Goal: Task Accomplishment & Management: Manage account settings

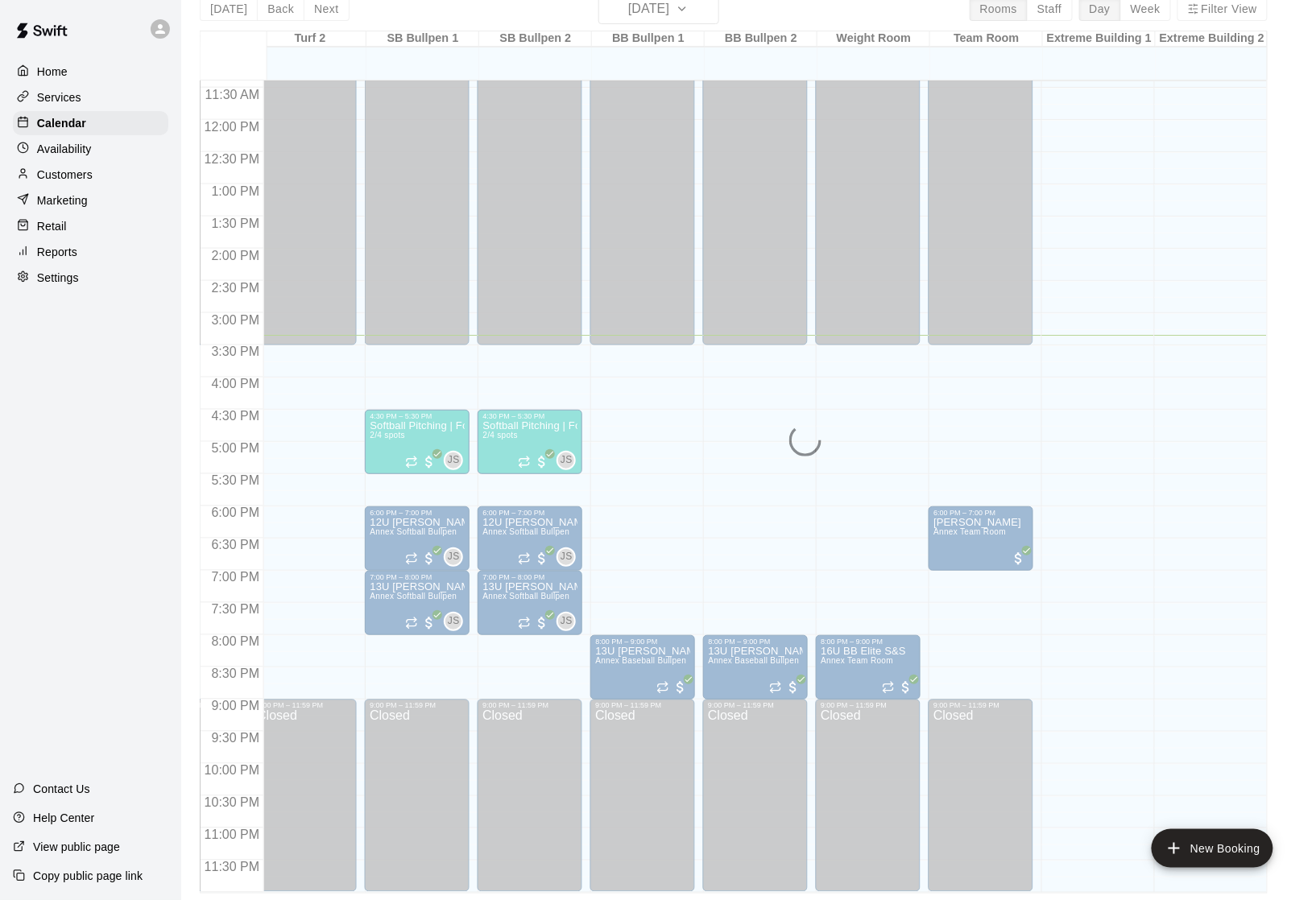
scroll to position [26, 0]
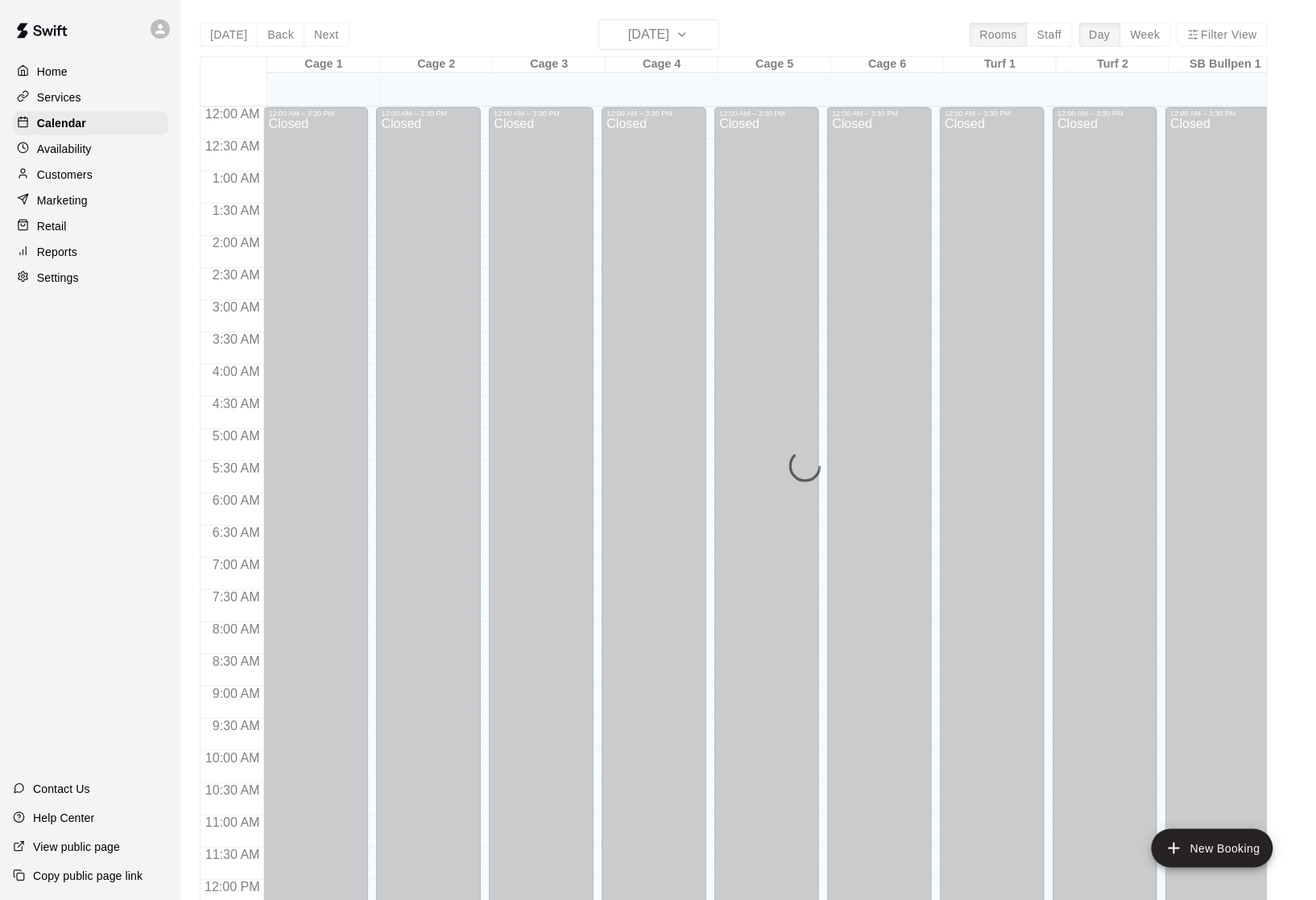
scroll to position [686, 0]
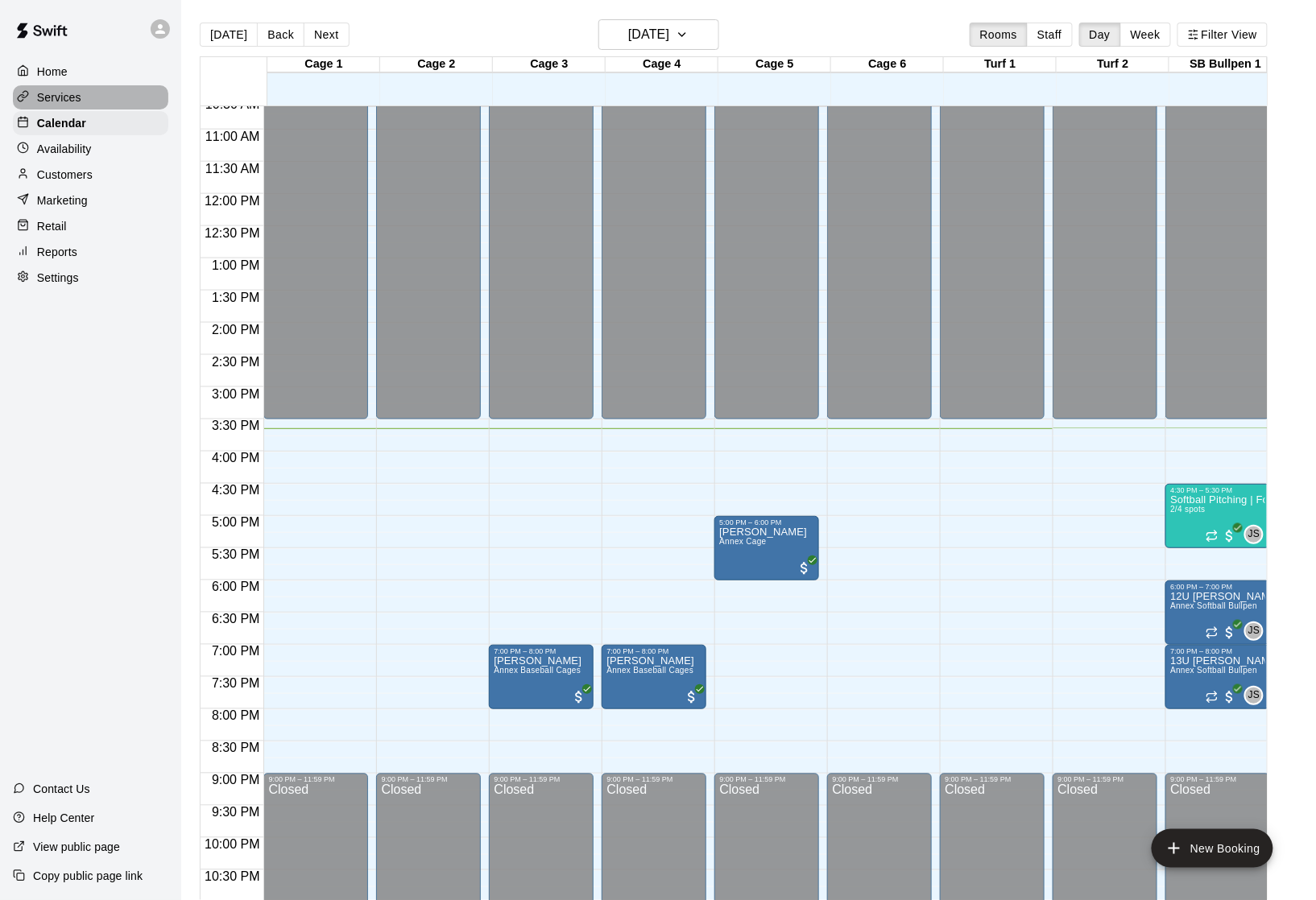
click at [71, 101] on p "Services" at bounding box center [59, 98] width 44 height 16
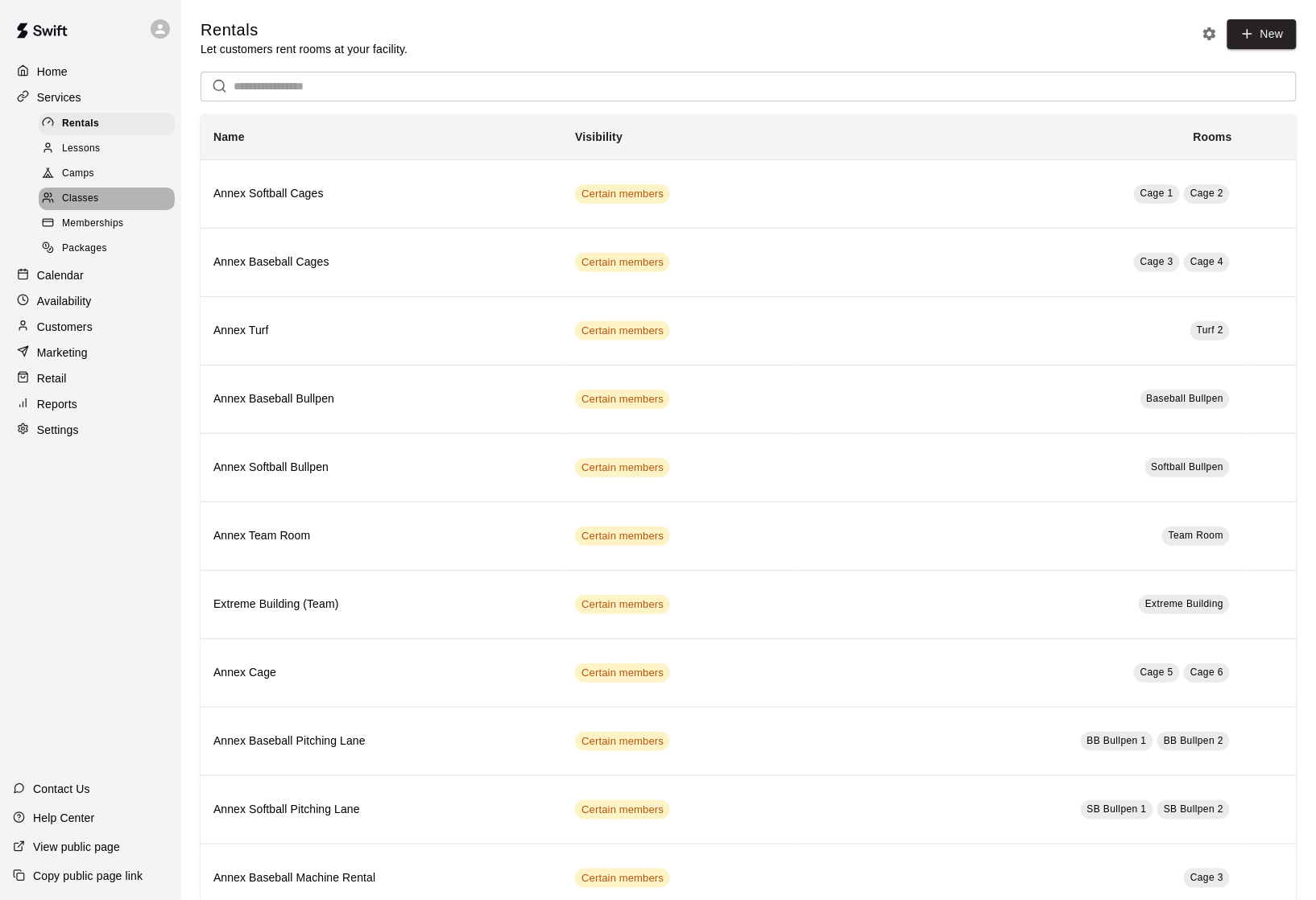
click at [84, 201] on span "Classes" at bounding box center [80, 199] width 37 height 16
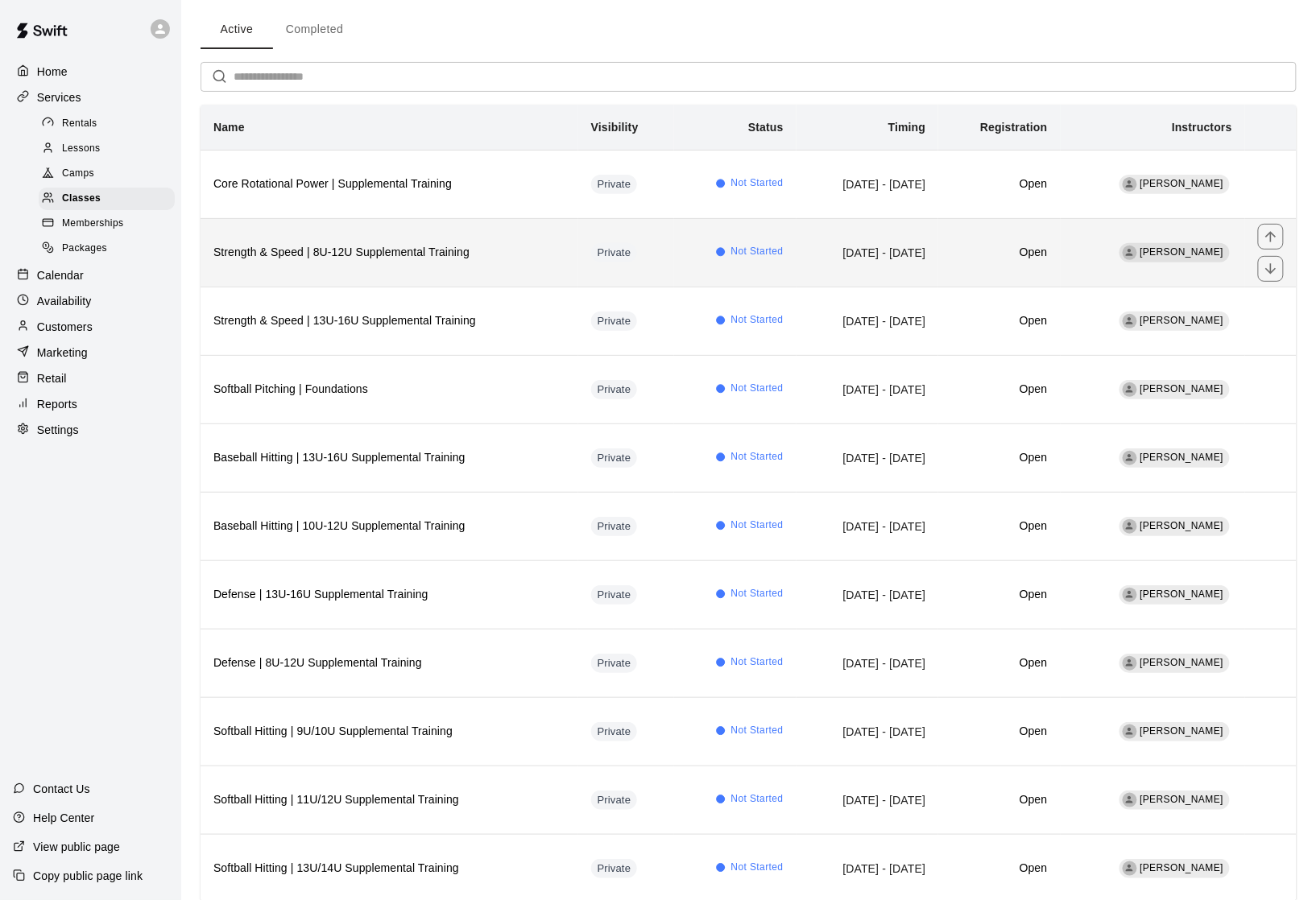
scroll to position [61, 0]
click at [408, 284] on th "Strength & Speed | 8U-12U Supplemental Training" at bounding box center [388, 250] width 377 height 69
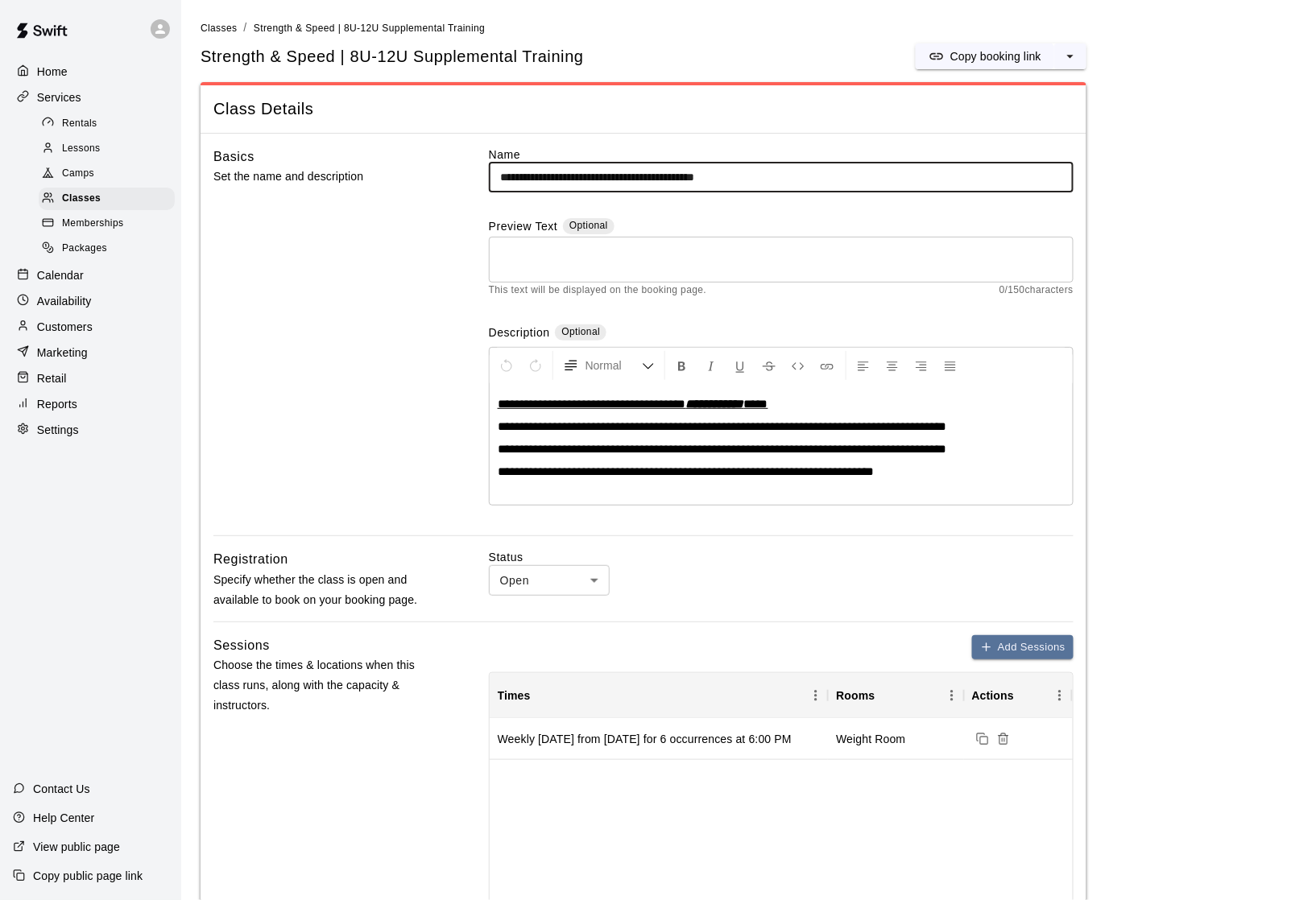
drag, startPoint x: 593, startPoint y: 185, endPoint x: 473, endPoint y: 184, distance: 120.0
click at [473, 184] on div "**********" at bounding box center [643, 341] width 860 height 390
type input "**********"
click at [377, 307] on div "Basics Set the name and description" at bounding box center [325, 341] width 224 height 390
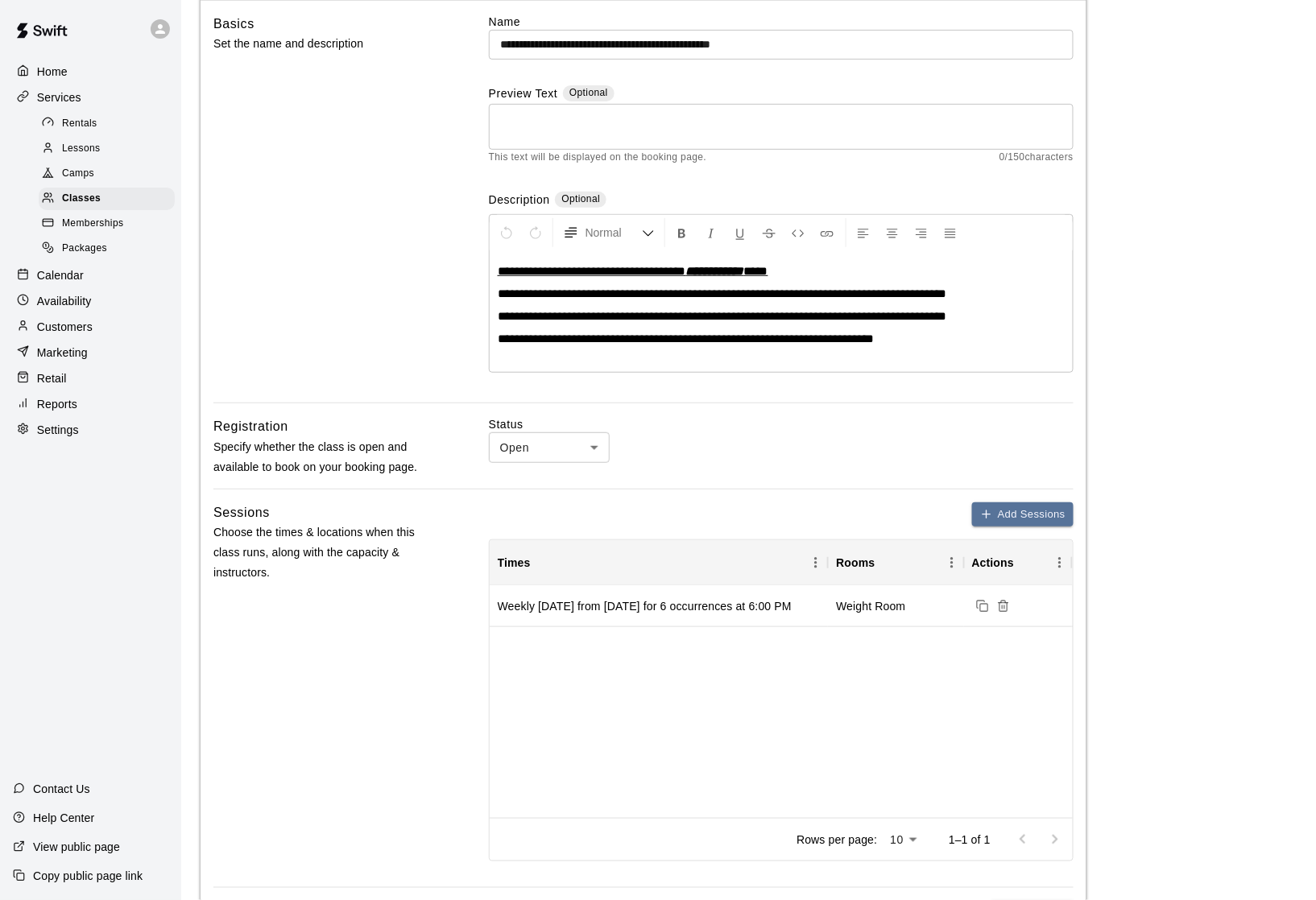
scroll to position [143, 0]
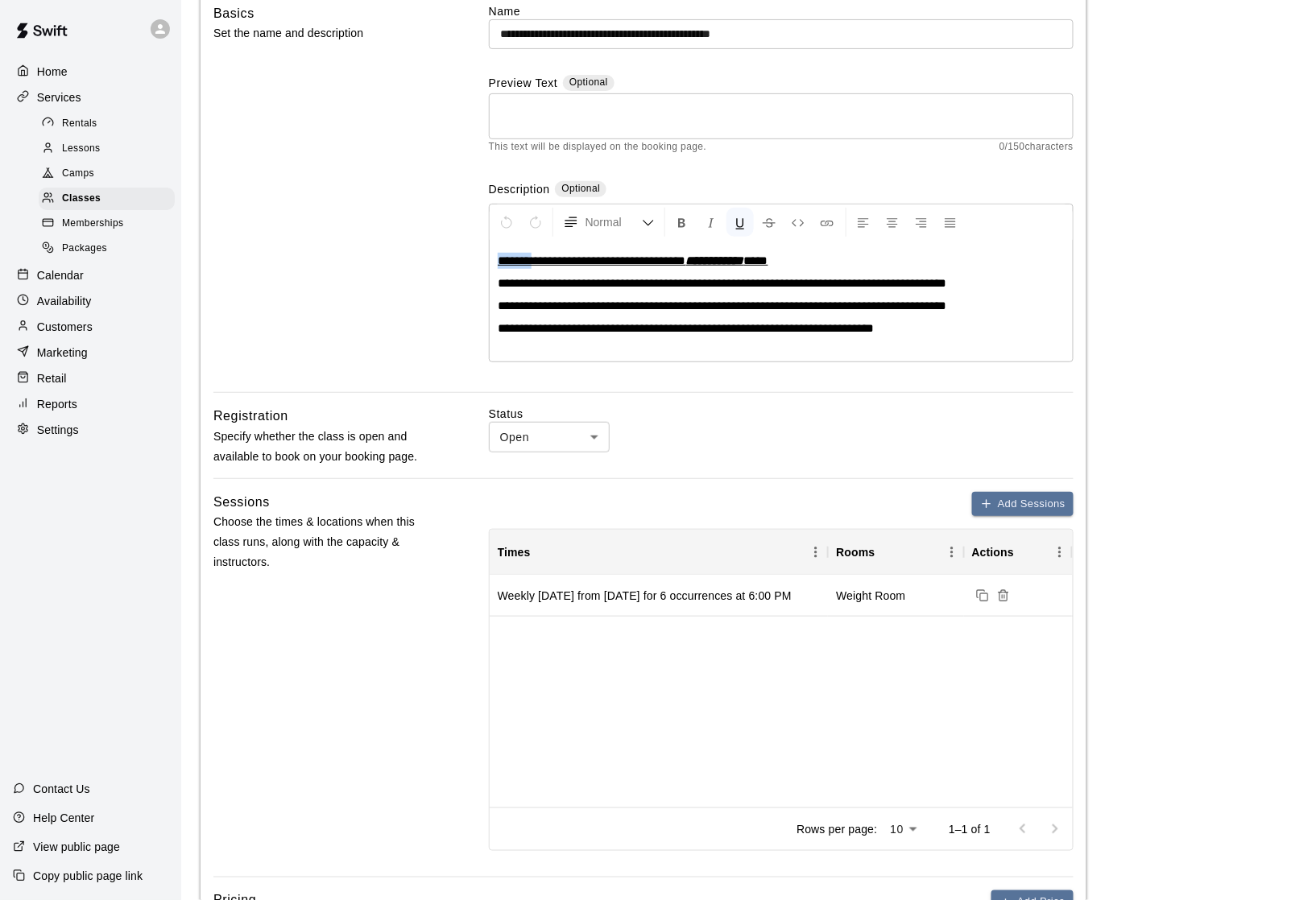
drag, startPoint x: 545, startPoint y: 263, endPoint x: 419, endPoint y: 260, distance: 126.0
click at [419, 260] on div "**********" at bounding box center [643, 198] width 860 height 390
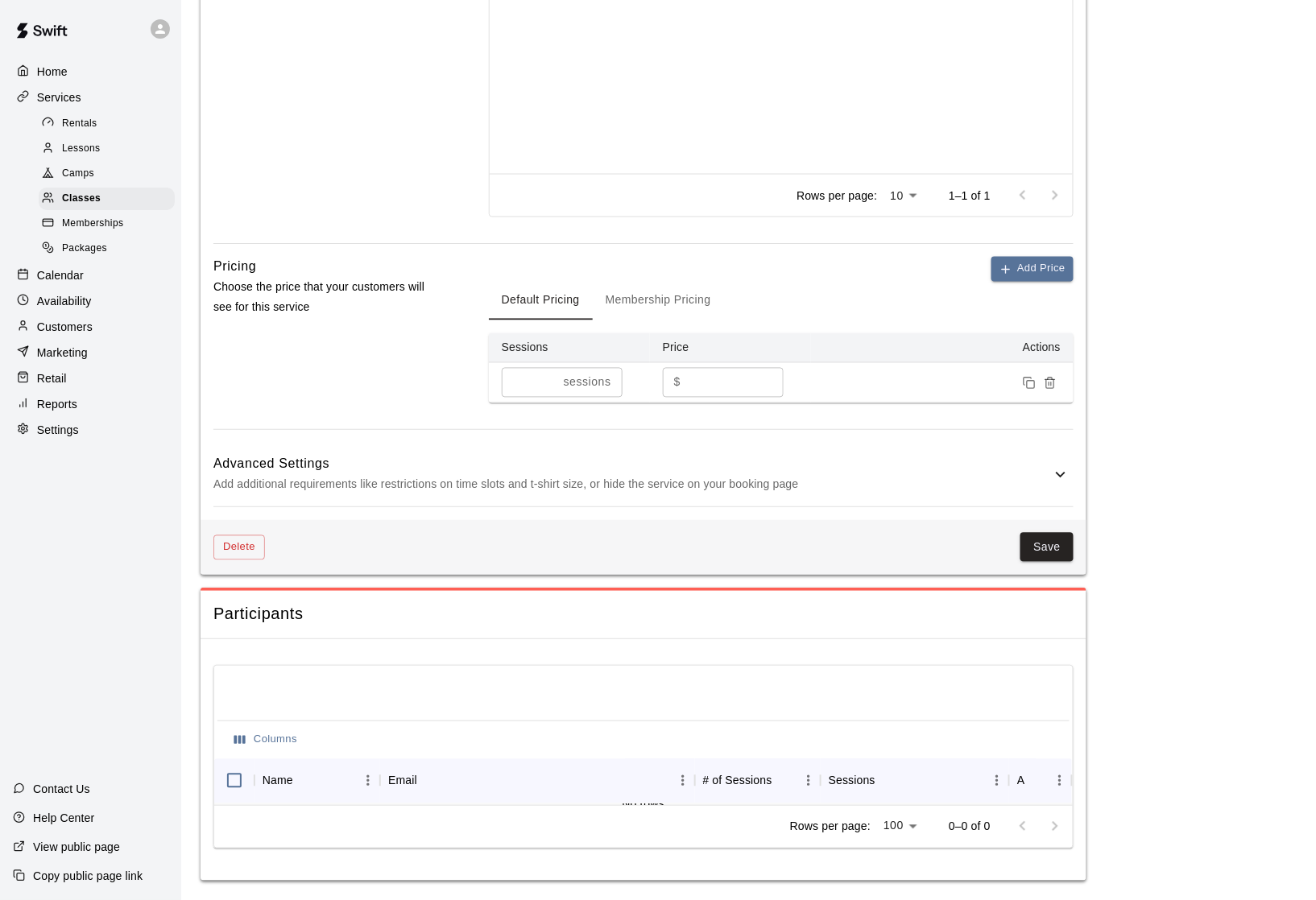
scroll to position [783, 0]
click at [1014, 471] on h6 "Advanced Settings" at bounding box center [632, 464] width 837 height 21
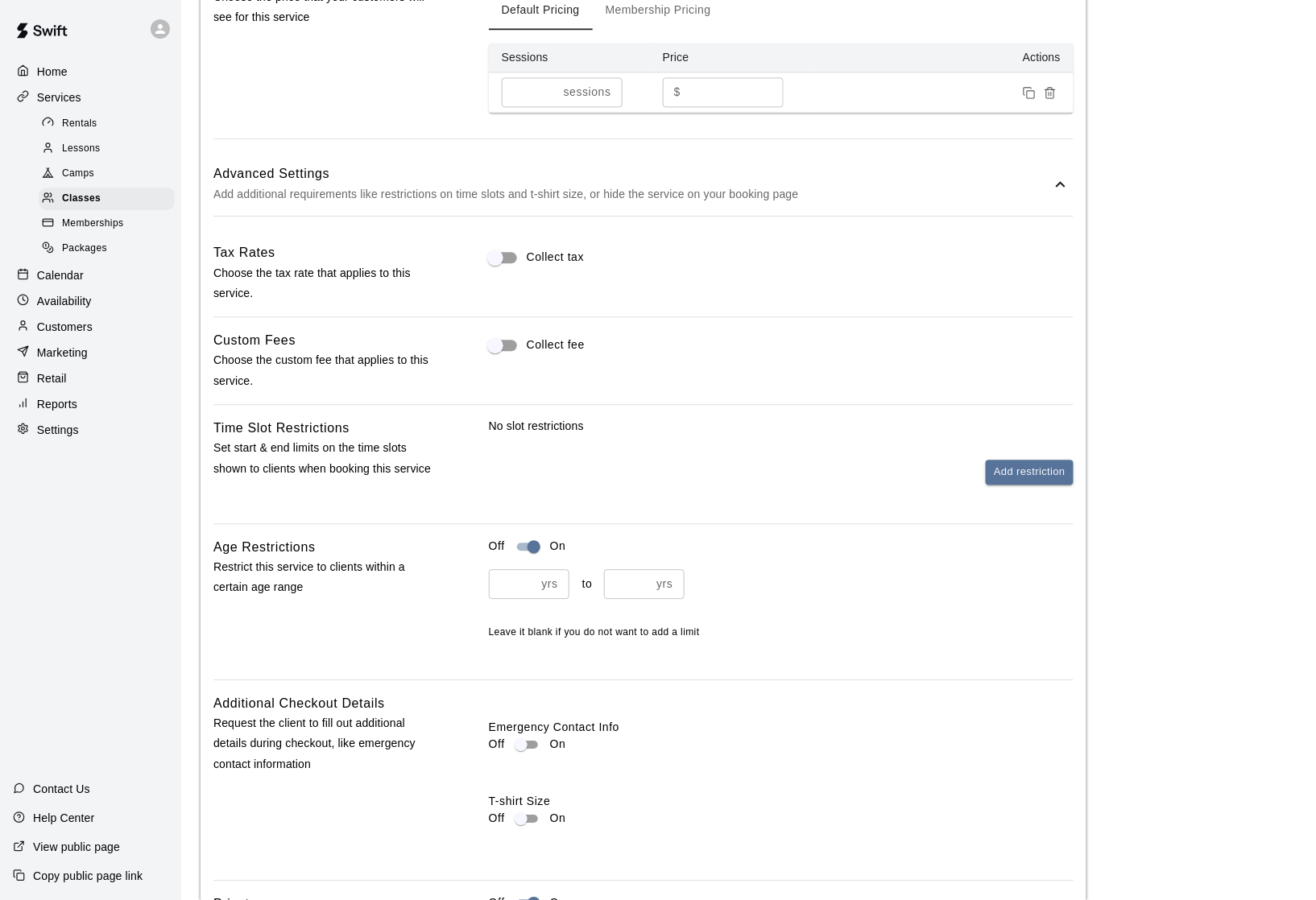
scroll to position [1143, 0]
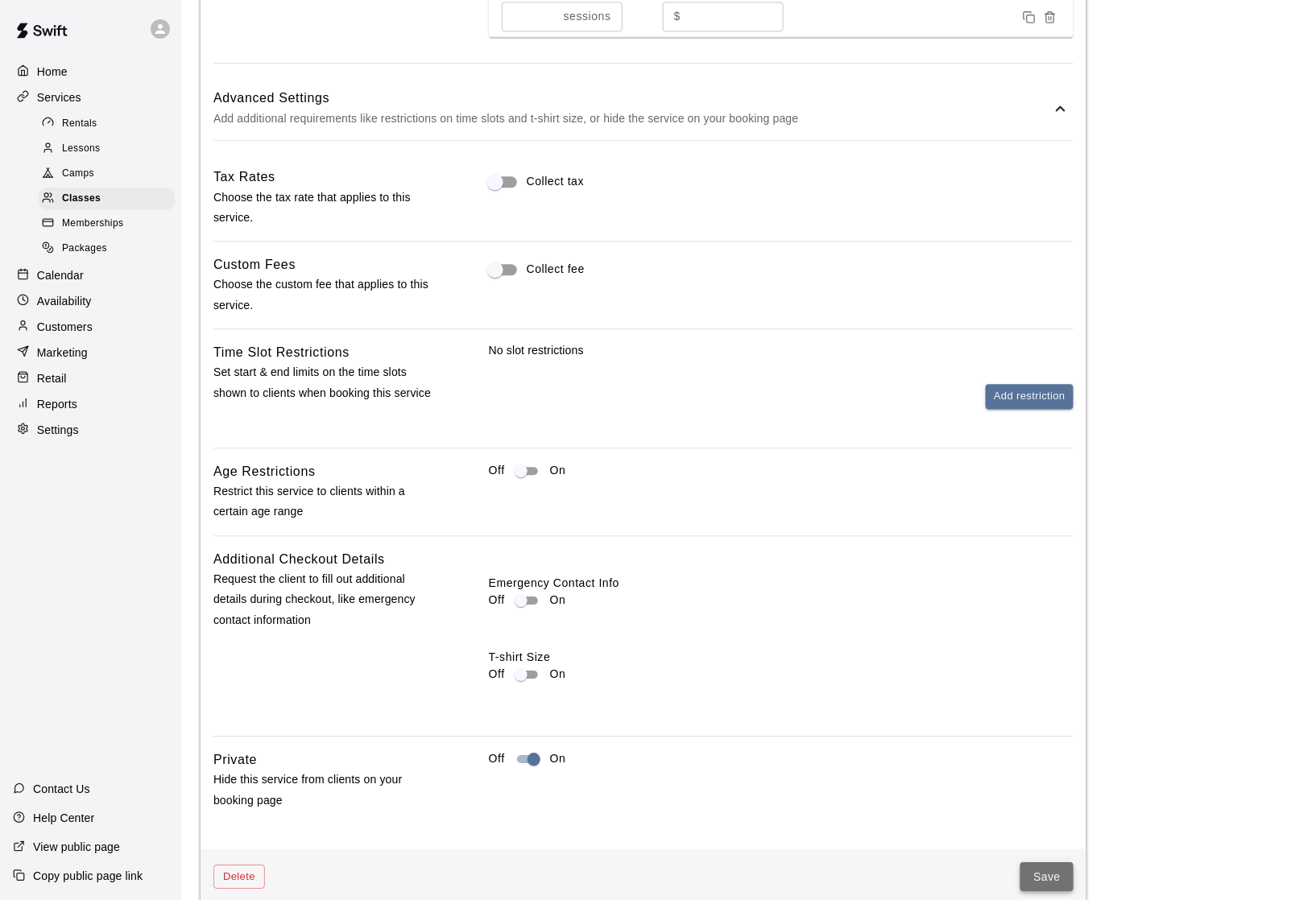
click at [1045, 864] on button "Save" at bounding box center [1047, 877] width 53 height 30
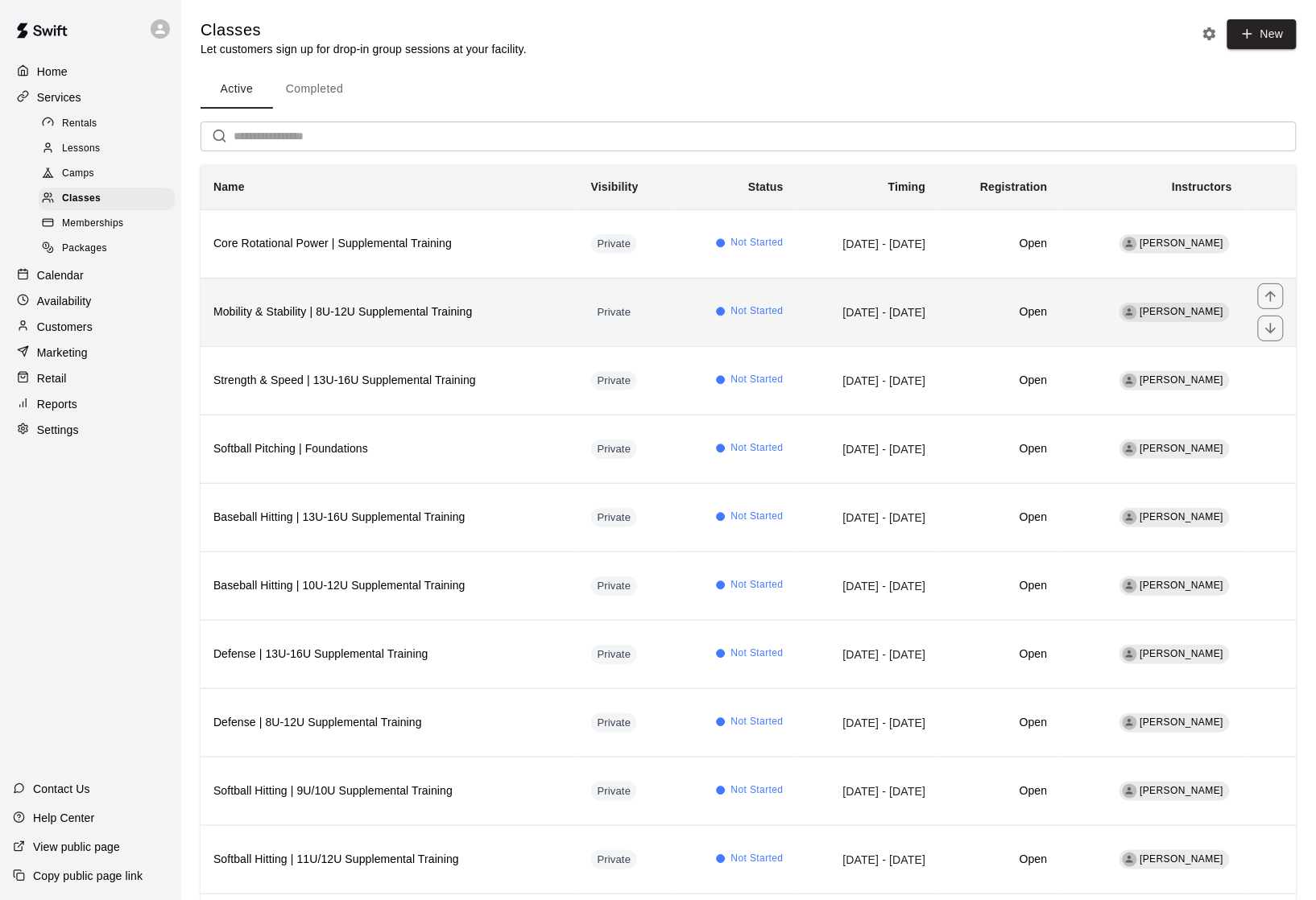
click at [385, 346] on th "Mobility & Stability | 8U-12U Supplemental Training" at bounding box center [388, 312] width 377 height 69
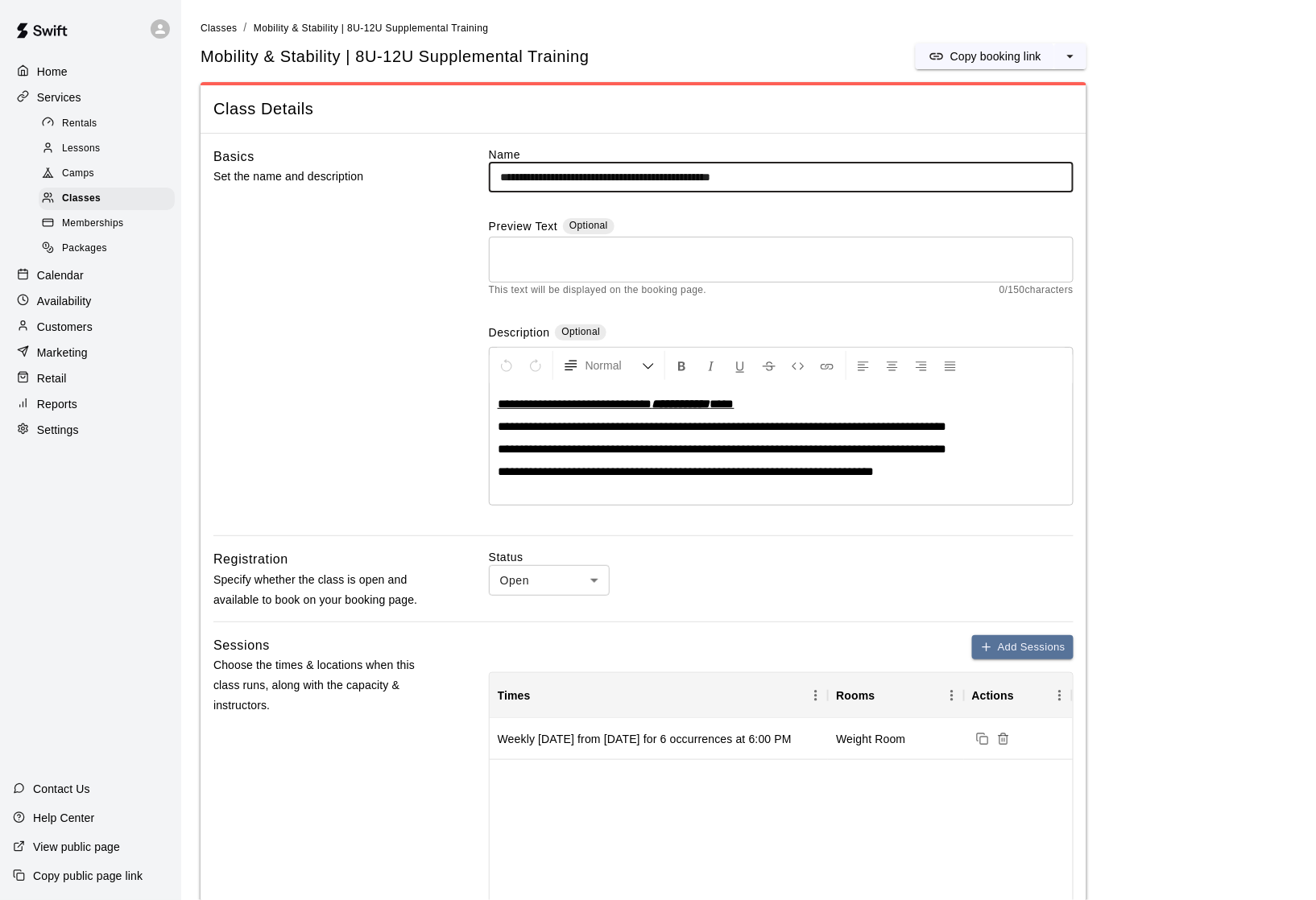
drag, startPoint x: 657, startPoint y: 180, endPoint x: 613, endPoint y: 181, distance: 44.0
click at [613, 181] on input "**********" at bounding box center [781, 177] width 585 height 30
type input "**********"
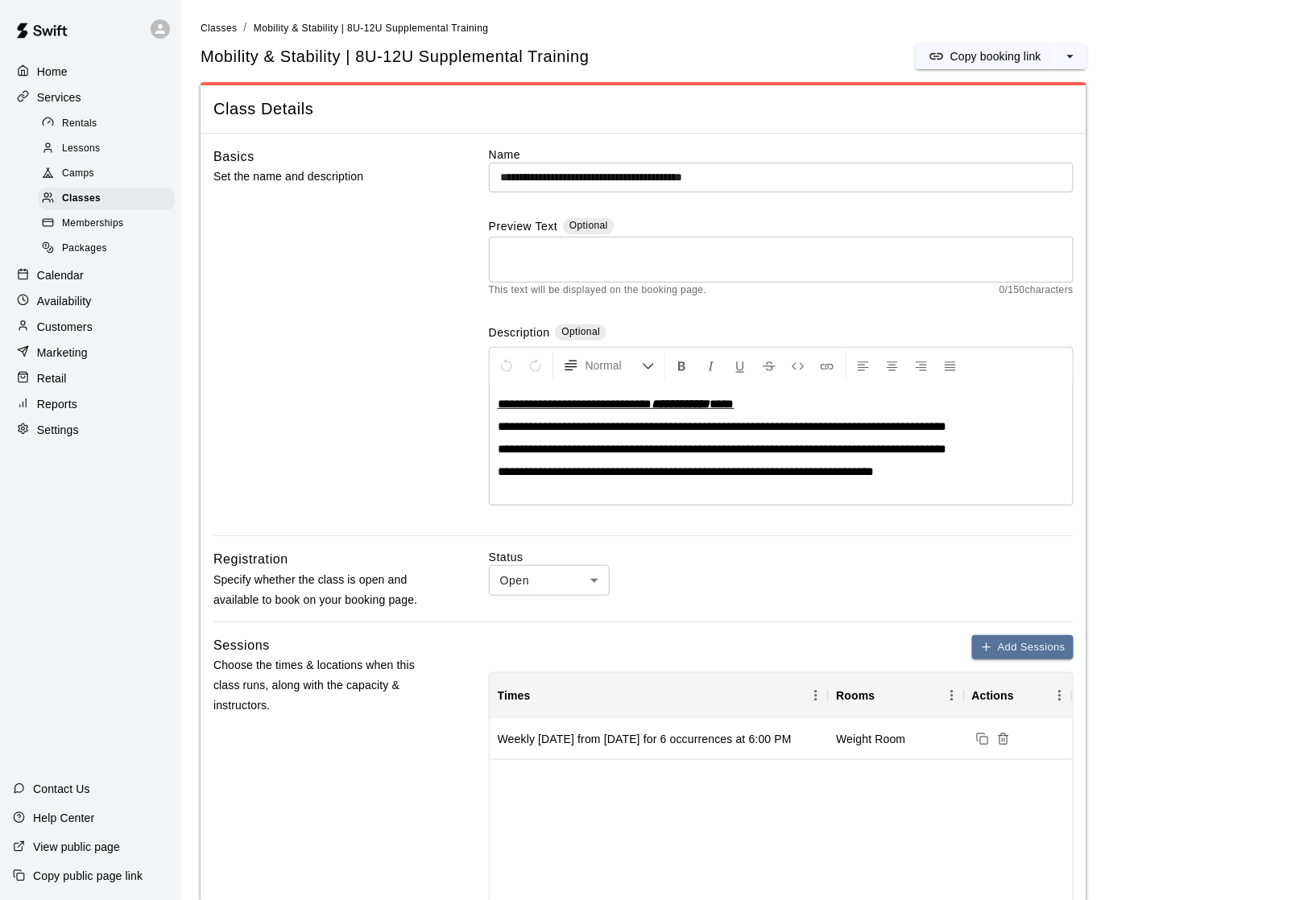
click at [404, 335] on div "Basics Set the name and description" at bounding box center [325, 341] width 224 height 390
click at [771, 175] on input "**********" at bounding box center [781, 177] width 585 height 30
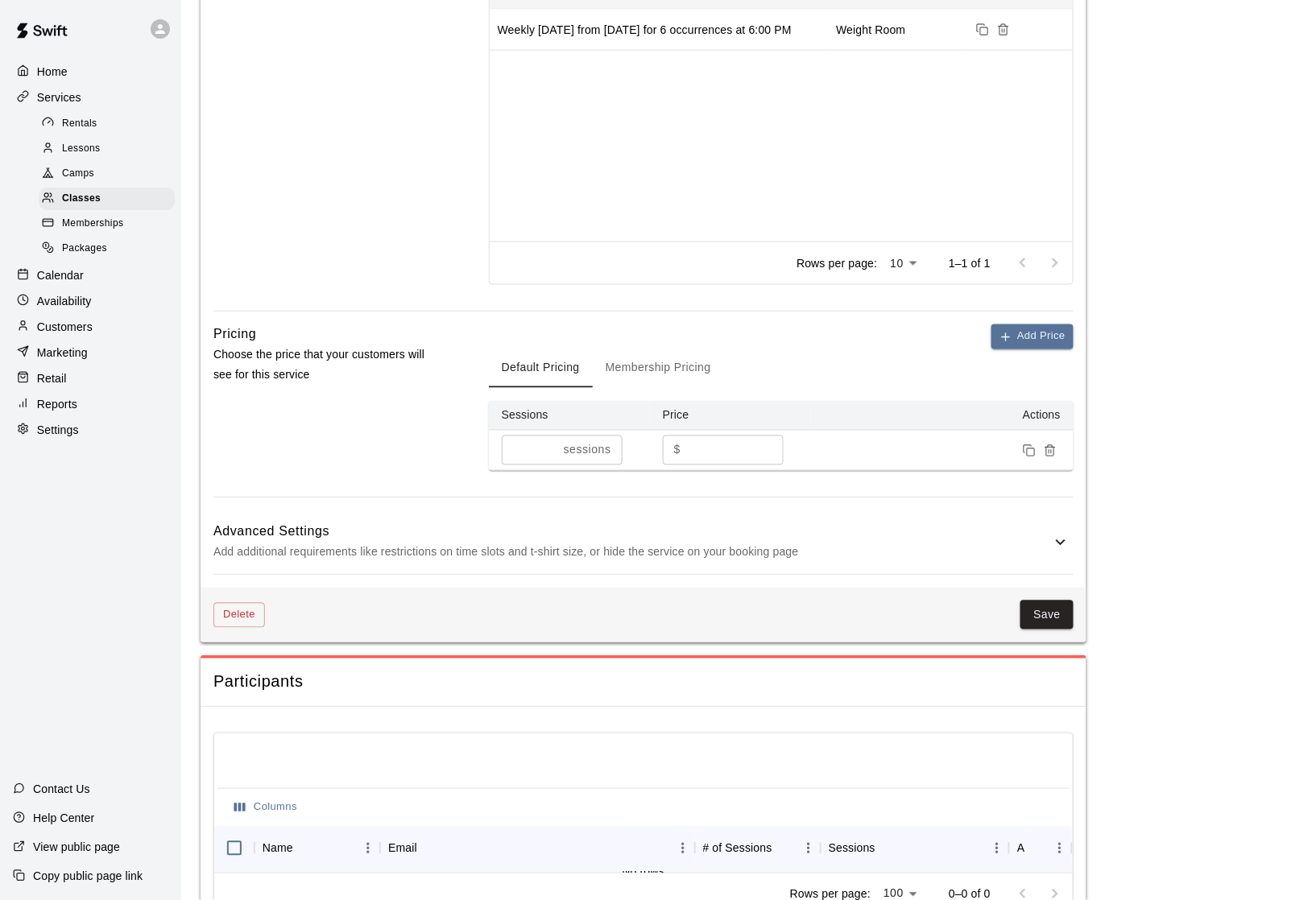
scroll to position [783, 0]
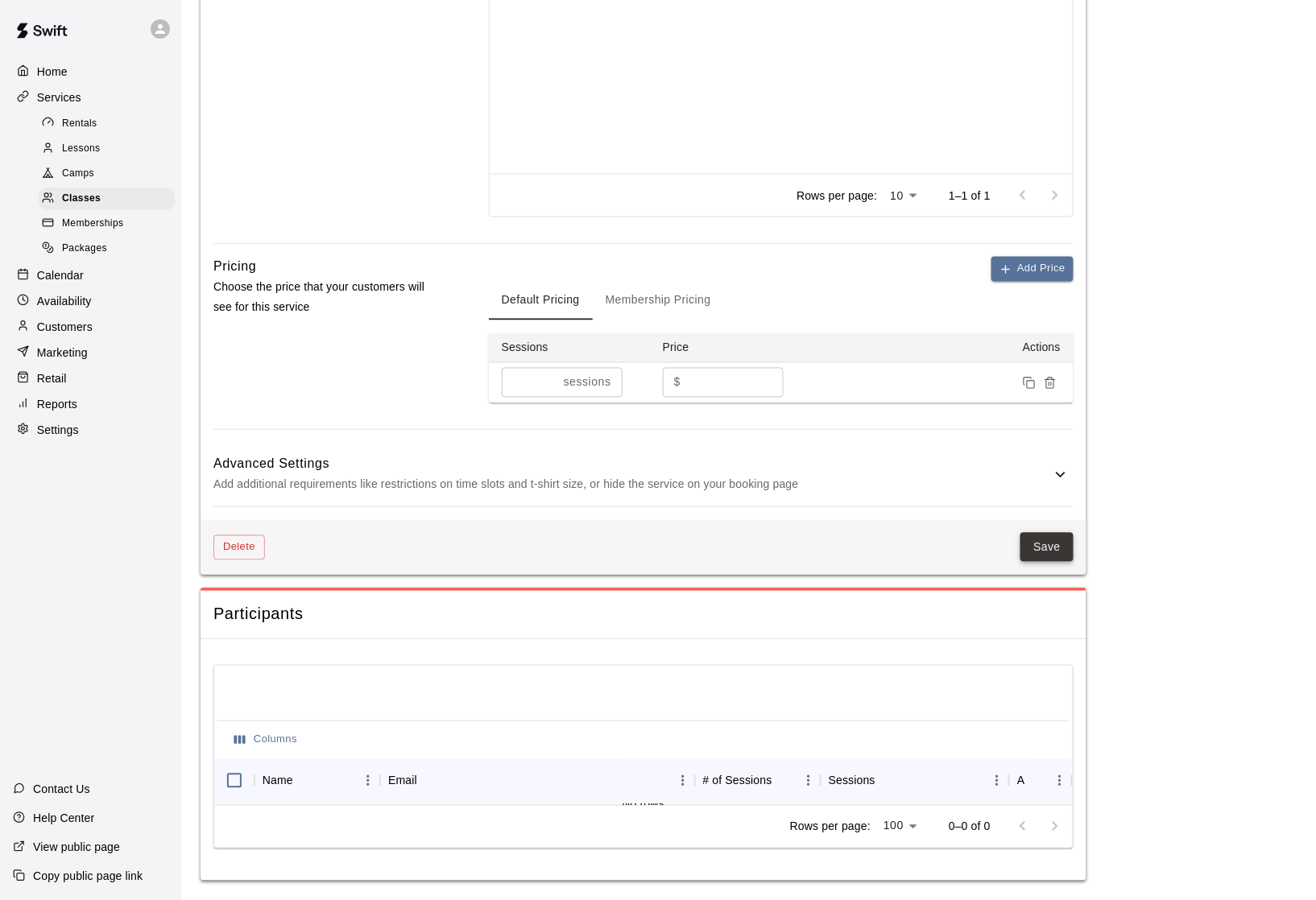
click at [1039, 551] on button "Save" at bounding box center [1047, 547] width 53 height 30
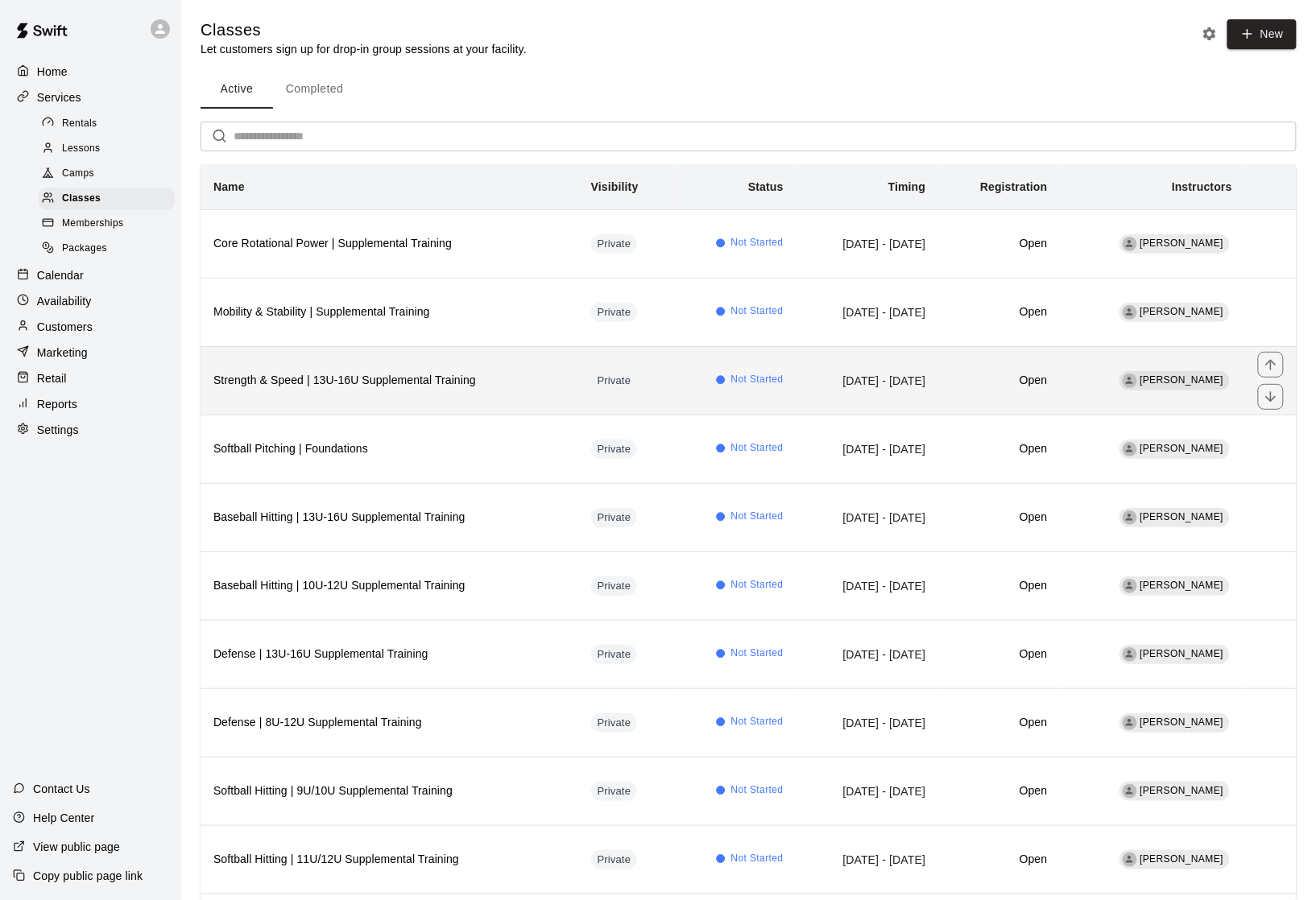
click at [413, 390] on h6 "Strength & Speed | 13U-16U Supplemental Training" at bounding box center [389, 380] width 352 height 17
click at [426, 390] on h6 "Strength & Speed | 13U-16U Supplemental Training" at bounding box center [389, 380] width 352 height 17
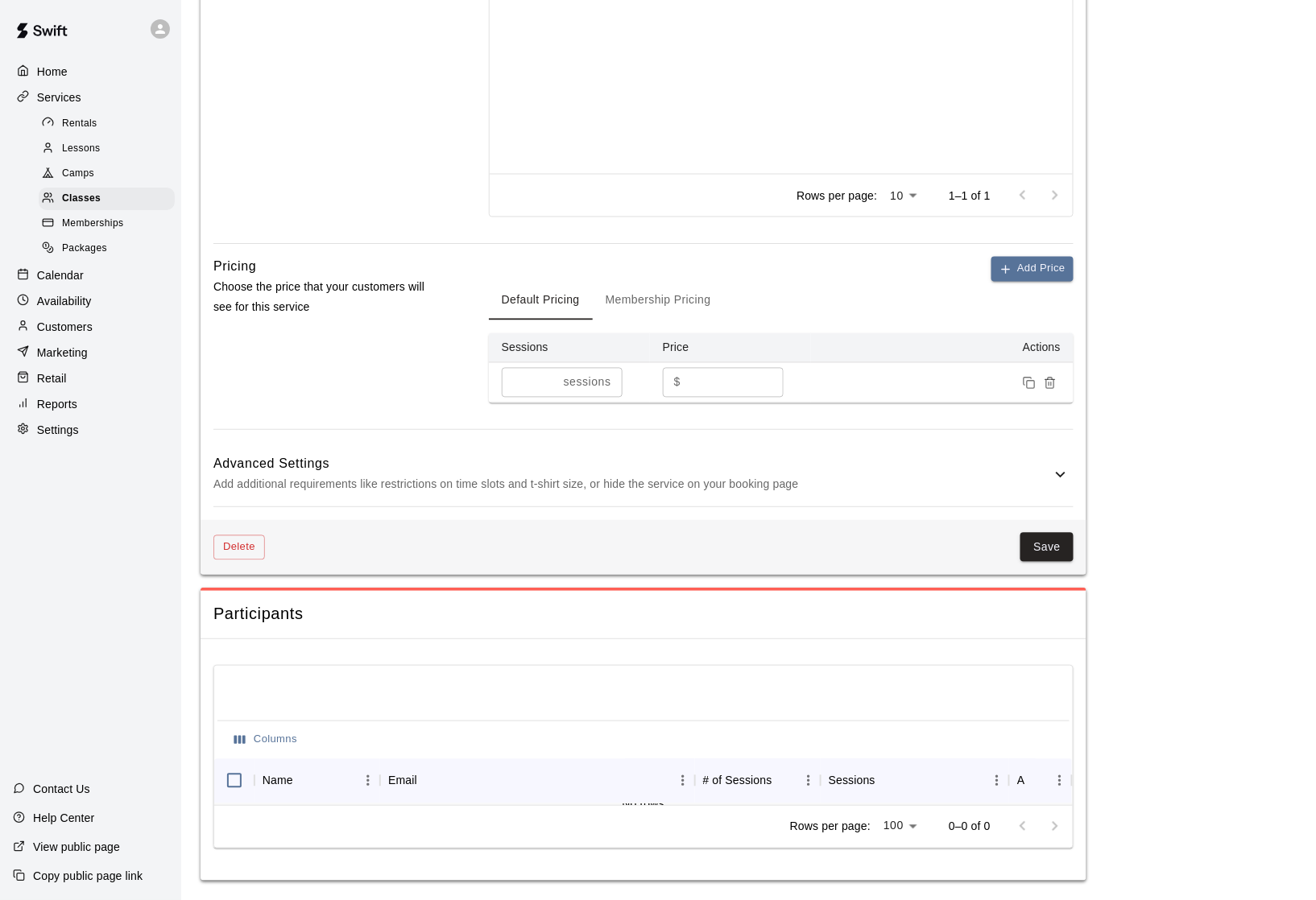
scroll to position [783, 0]
click at [246, 549] on button "Delete" at bounding box center [239, 547] width 51 height 25
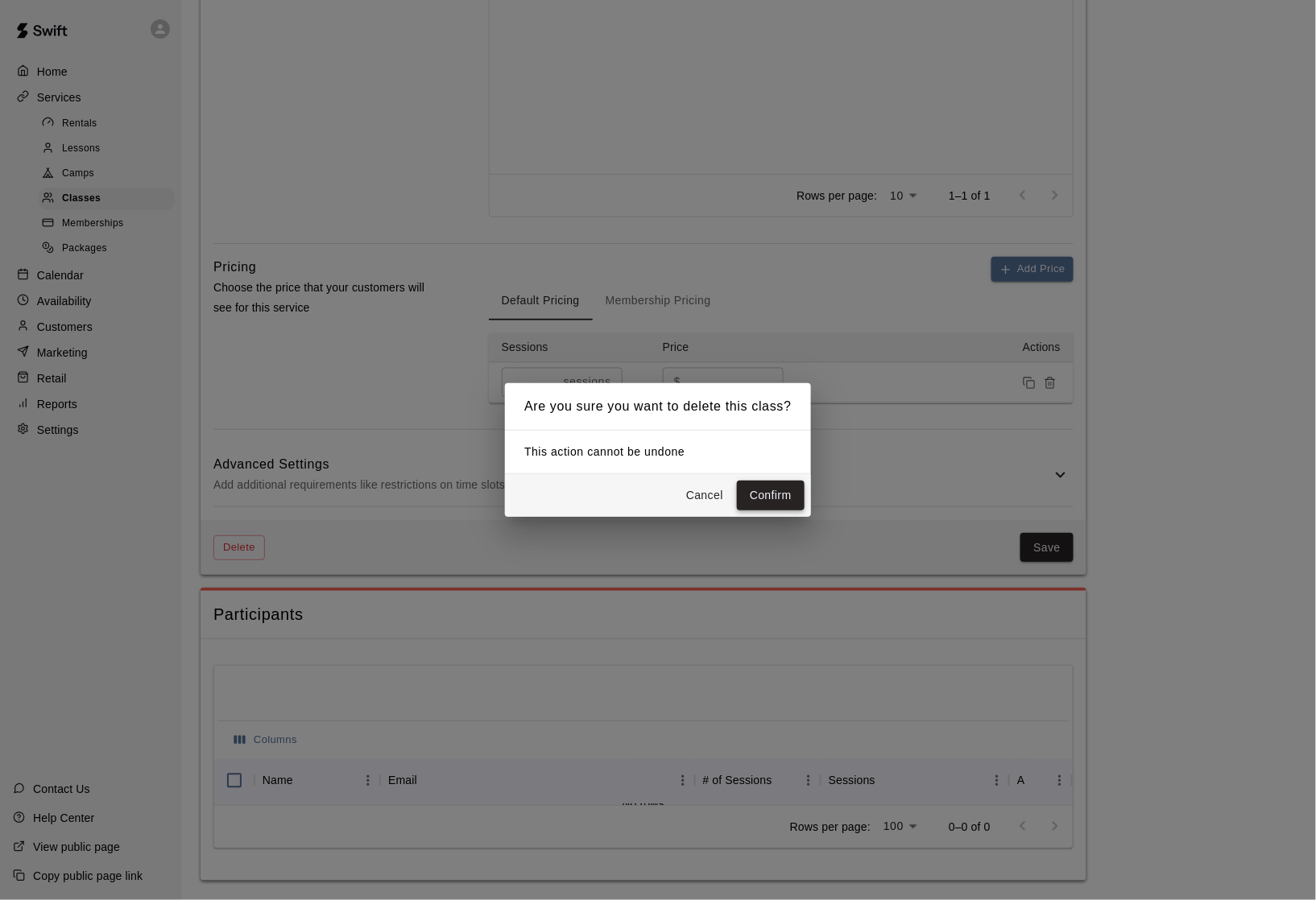
click at [781, 500] on button "Confirm" at bounding box center [770, 495] width 68 height 30
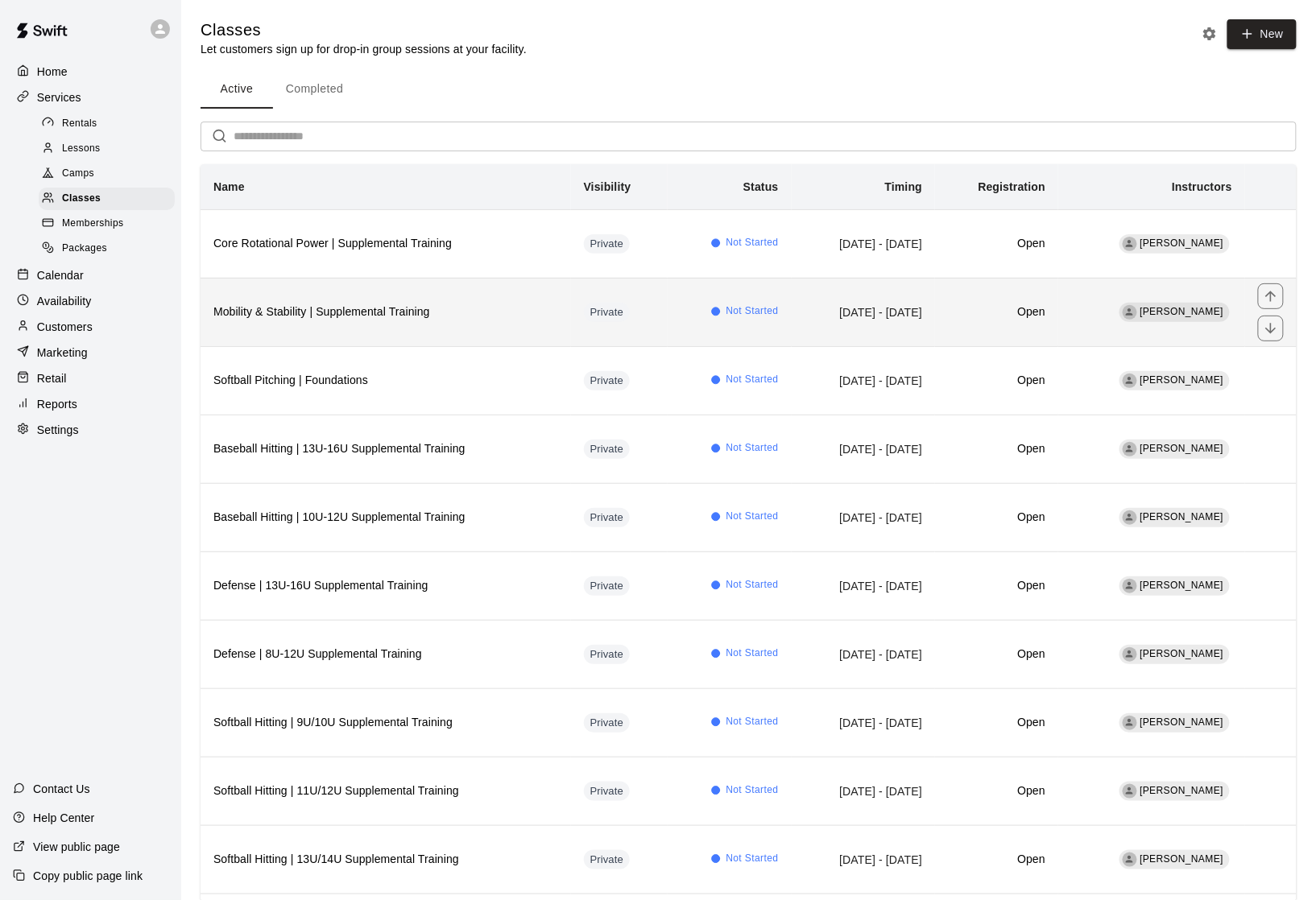
click at [383, 346] on th "Mobility & Stability | Supplemental Training" at bounding box center [385, 312] width 370 height 69
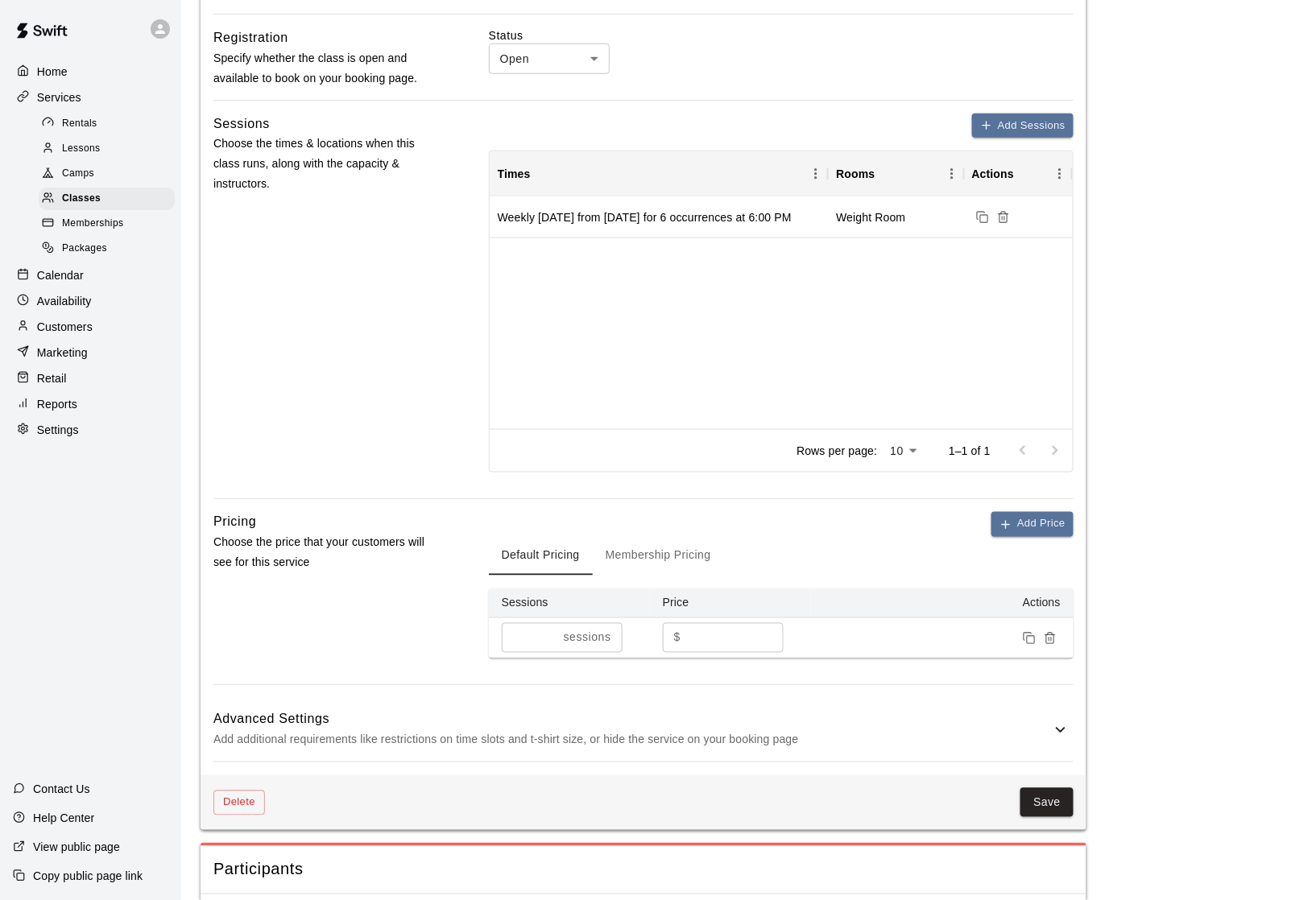
scroll to position [573, 0]
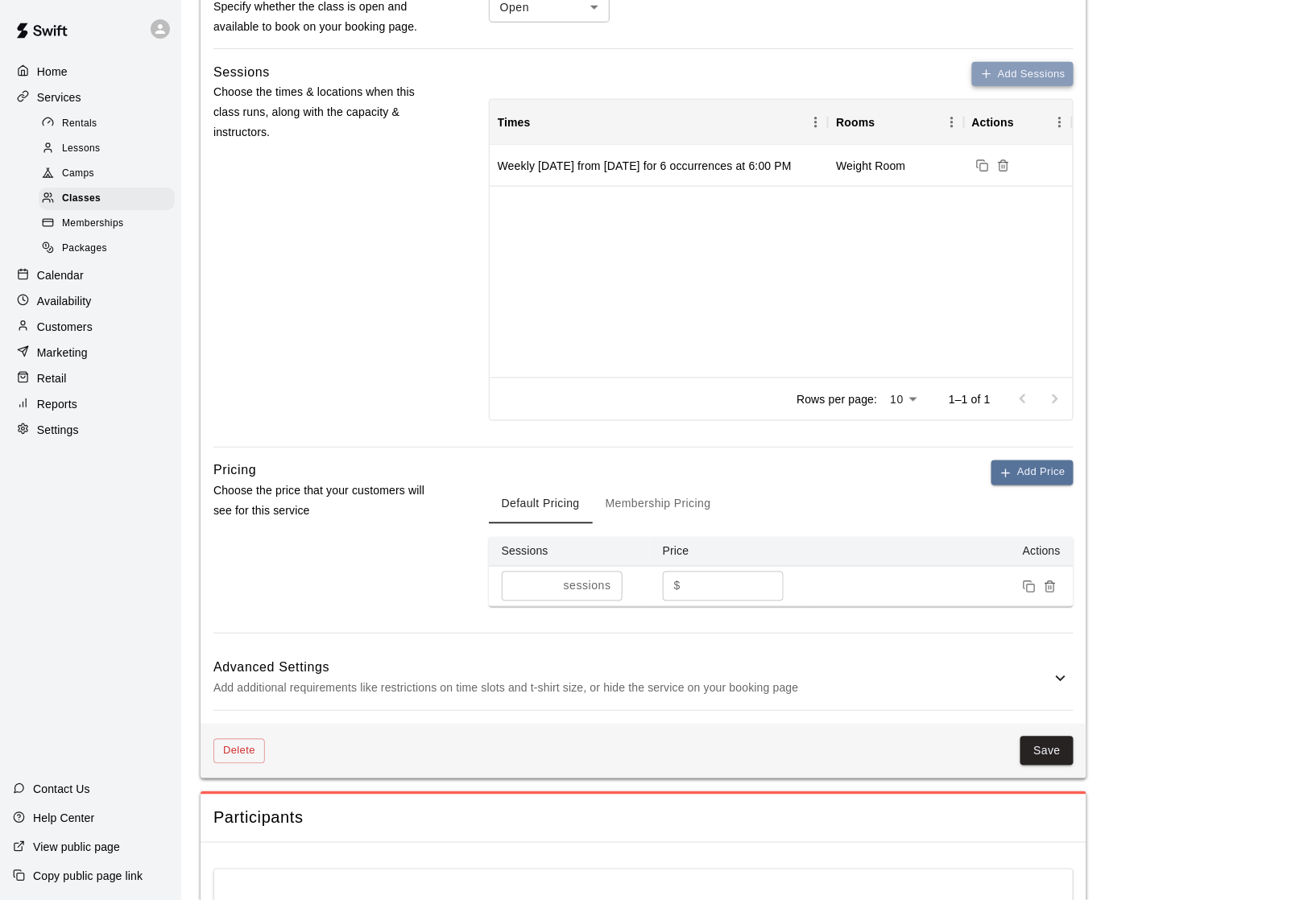
click at [1041, 78] on button "Add Sessions" at bounding box center [1023, 74] width 101 height 25
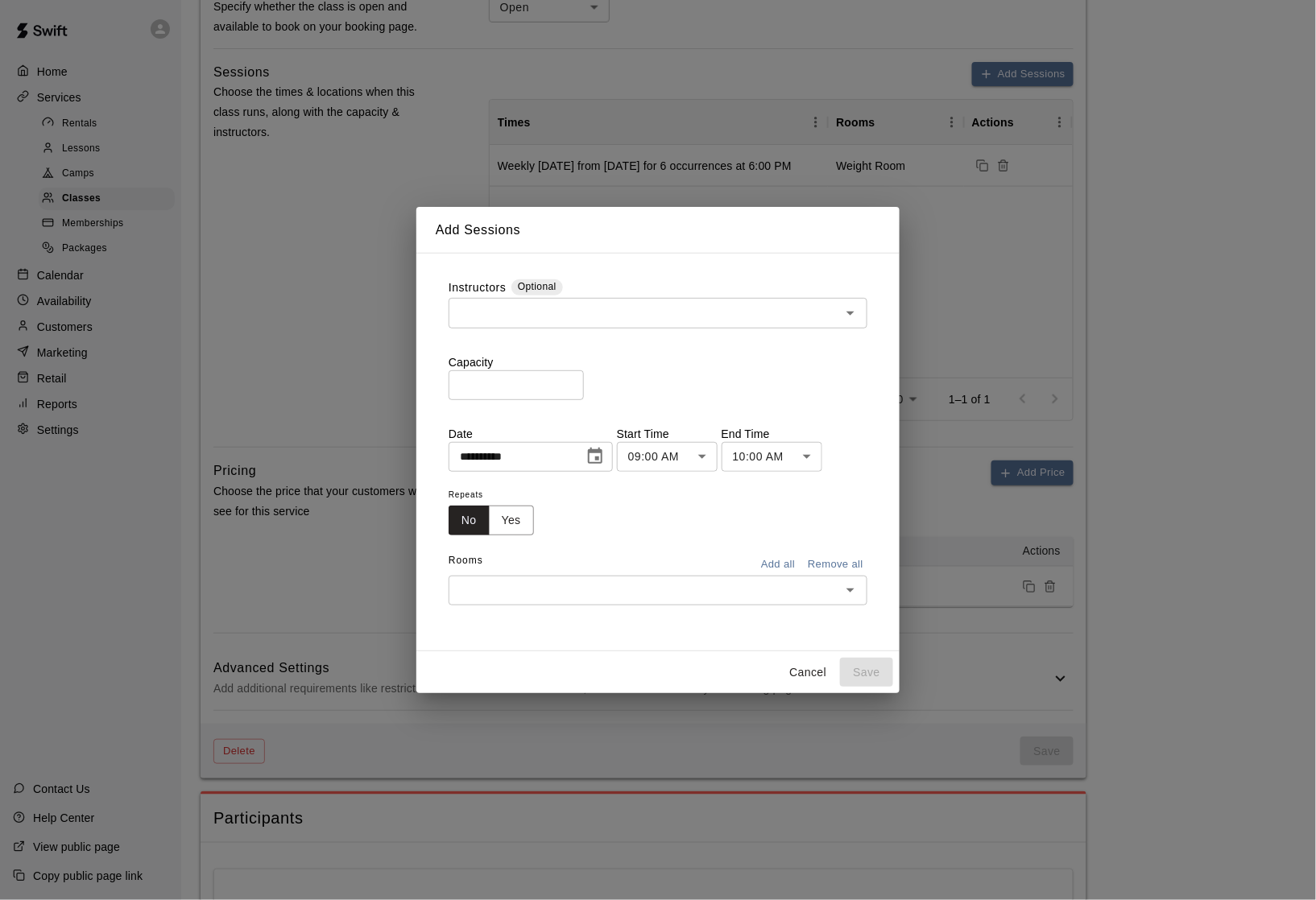
click at [602, 464] on icon "Choose date, selected date is Sep 18, 2025" at bounding box center [595, 456] width 15 height 16
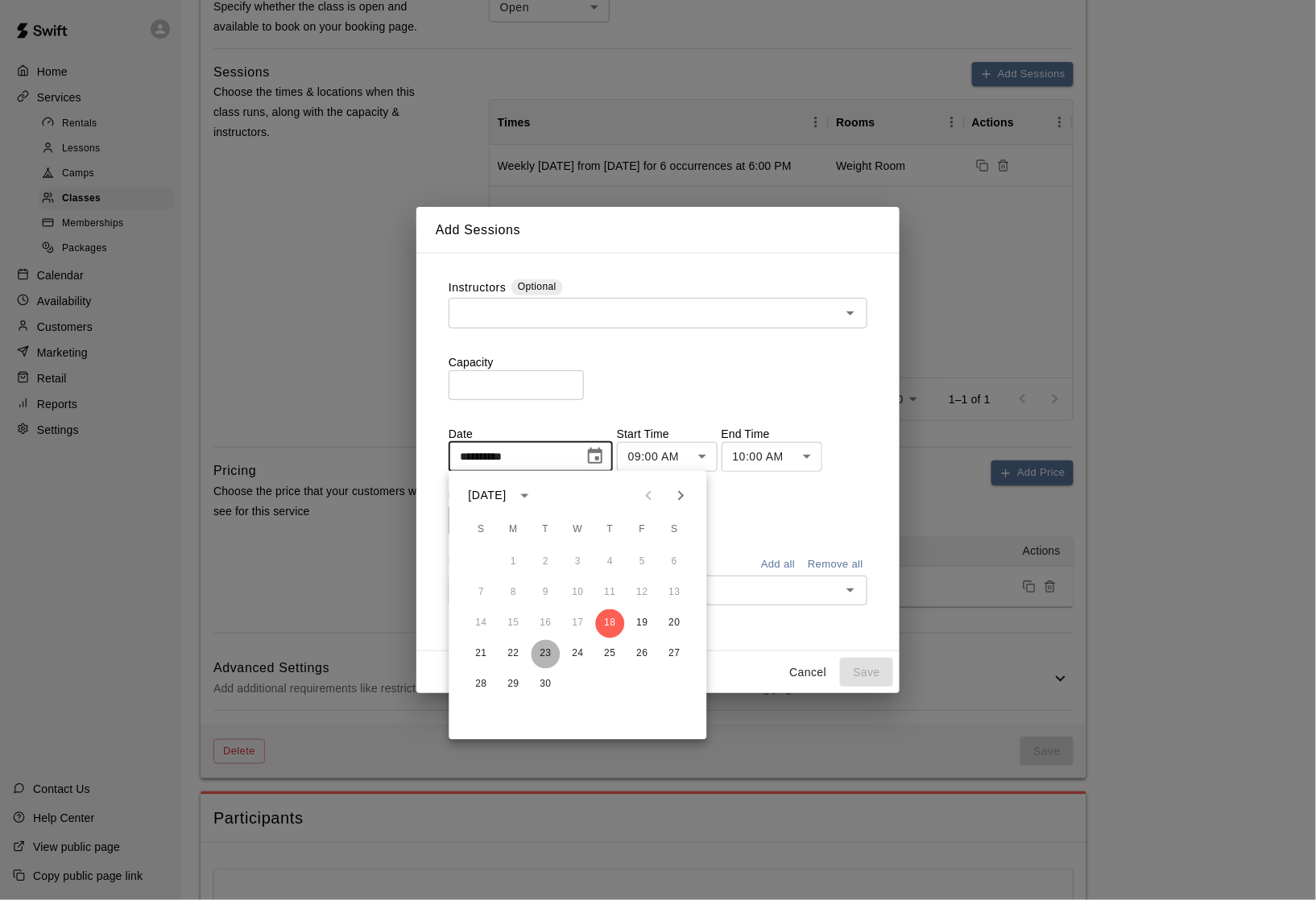
click at [543, 652] on button "23" at bounding box center [547, 655] width 29 height 29
type input "**********"
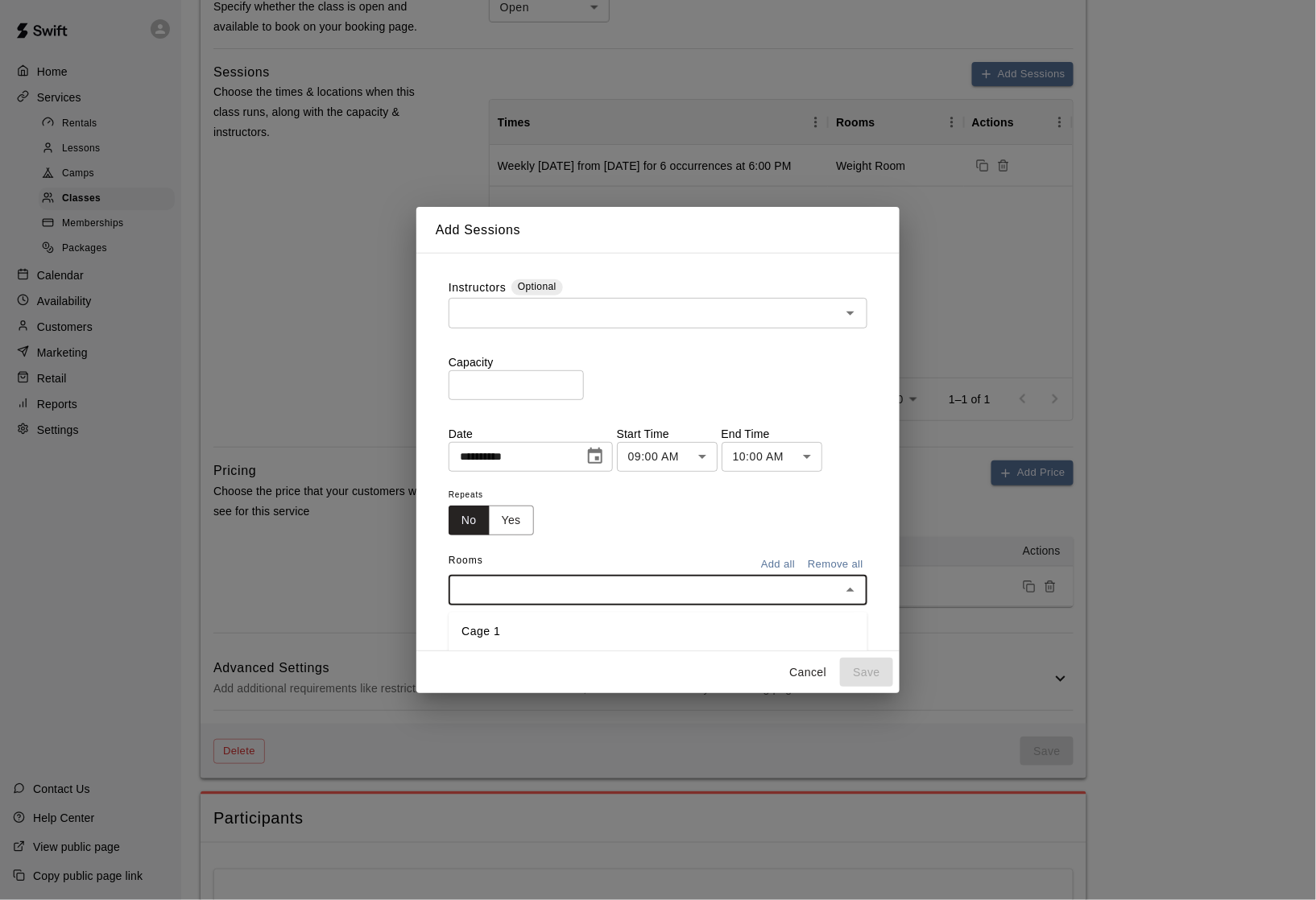
click at [533, 599] on input "text" at bounding box center [644, 590] width 383 height 20
type input "**"
click at [523, 630] on li "Weight Room" at bounding box center [658, 631] width 419 height 26
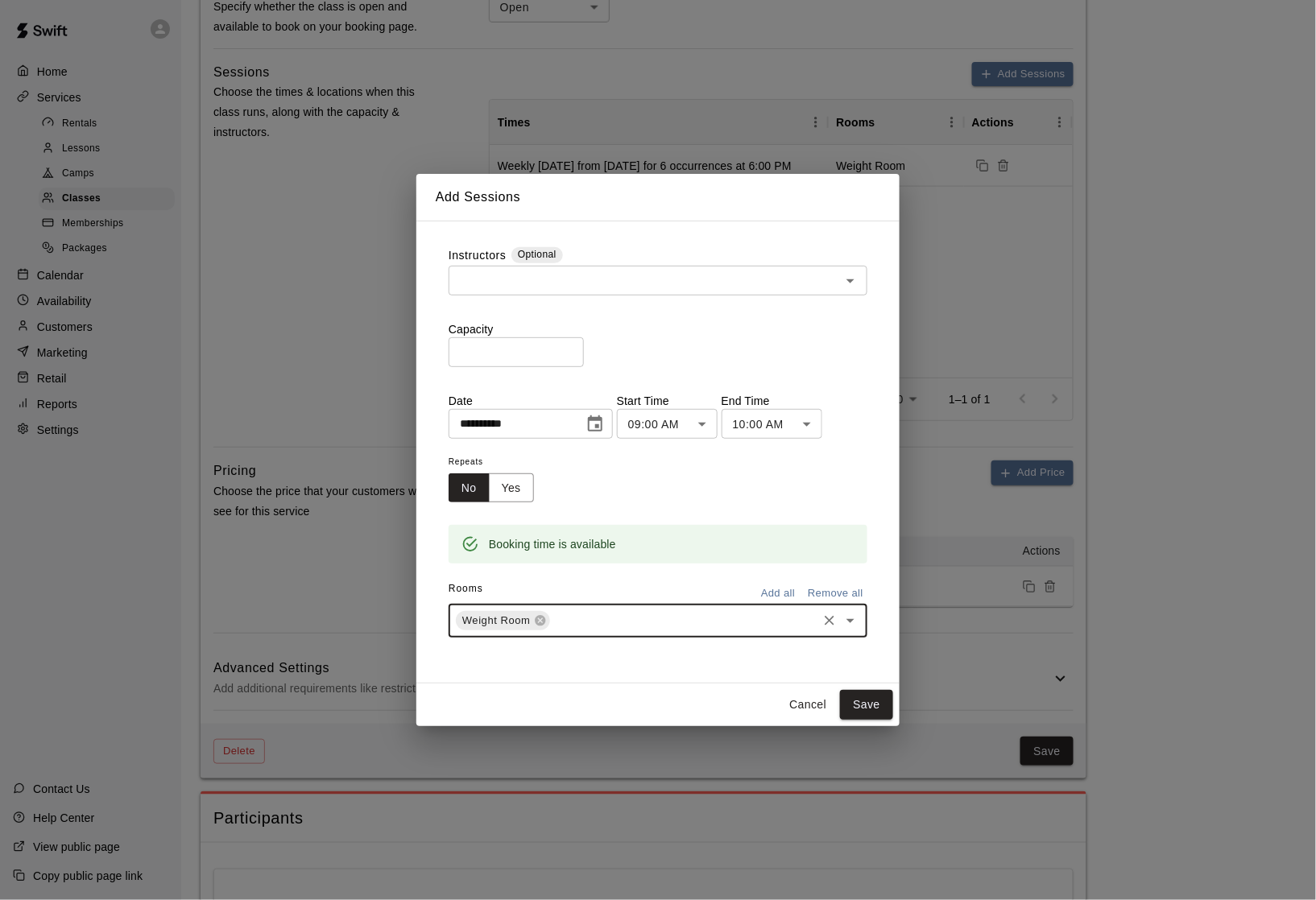
click at [667, 414] on body "**********" at bounding box center [658, 266] width 1316 height 1678
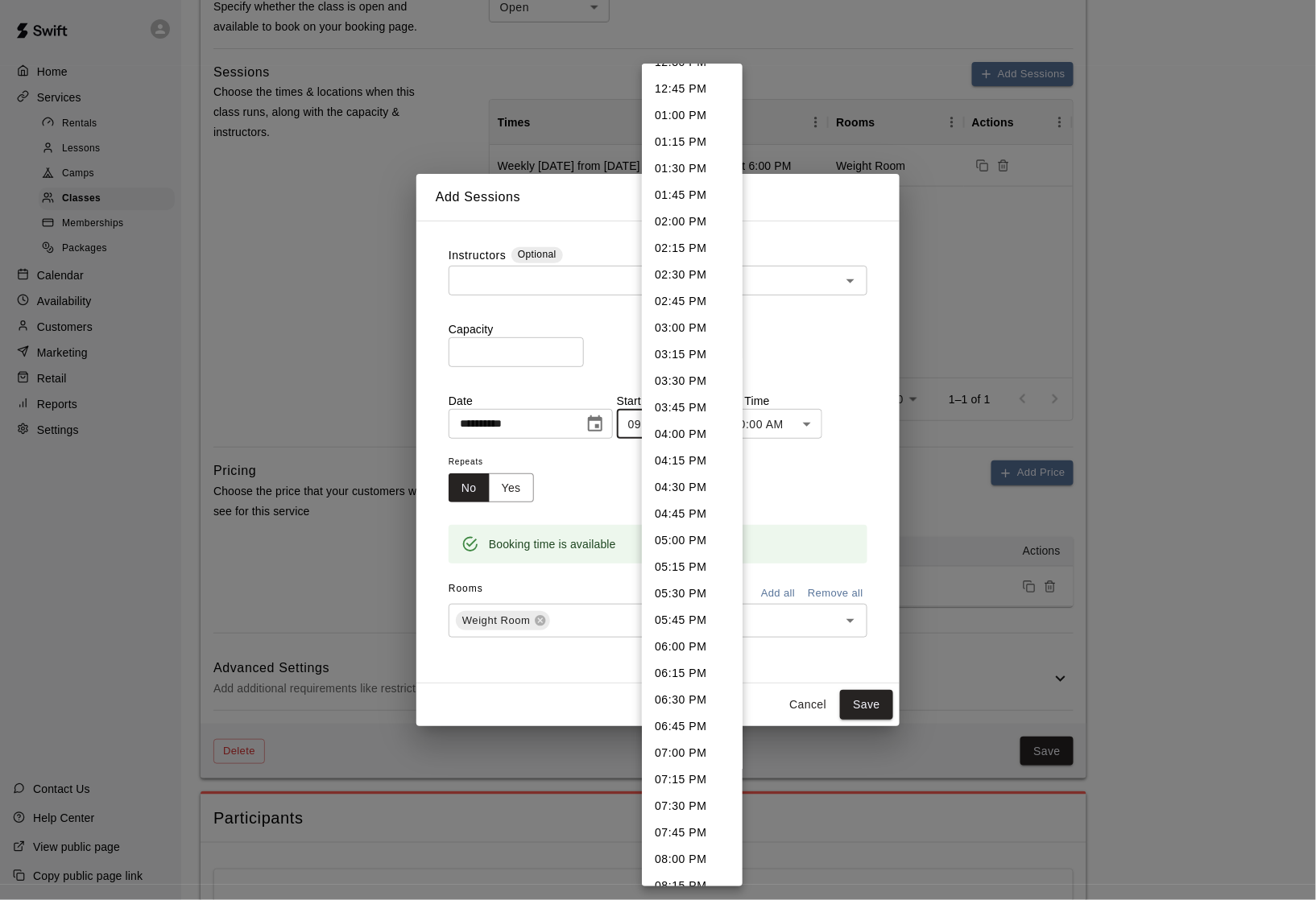
scroll to position [1351, 0]
click at [684, 738] on li "07:00 PM" at bounding box center [692, 751] width 101 height 26
type input "********"
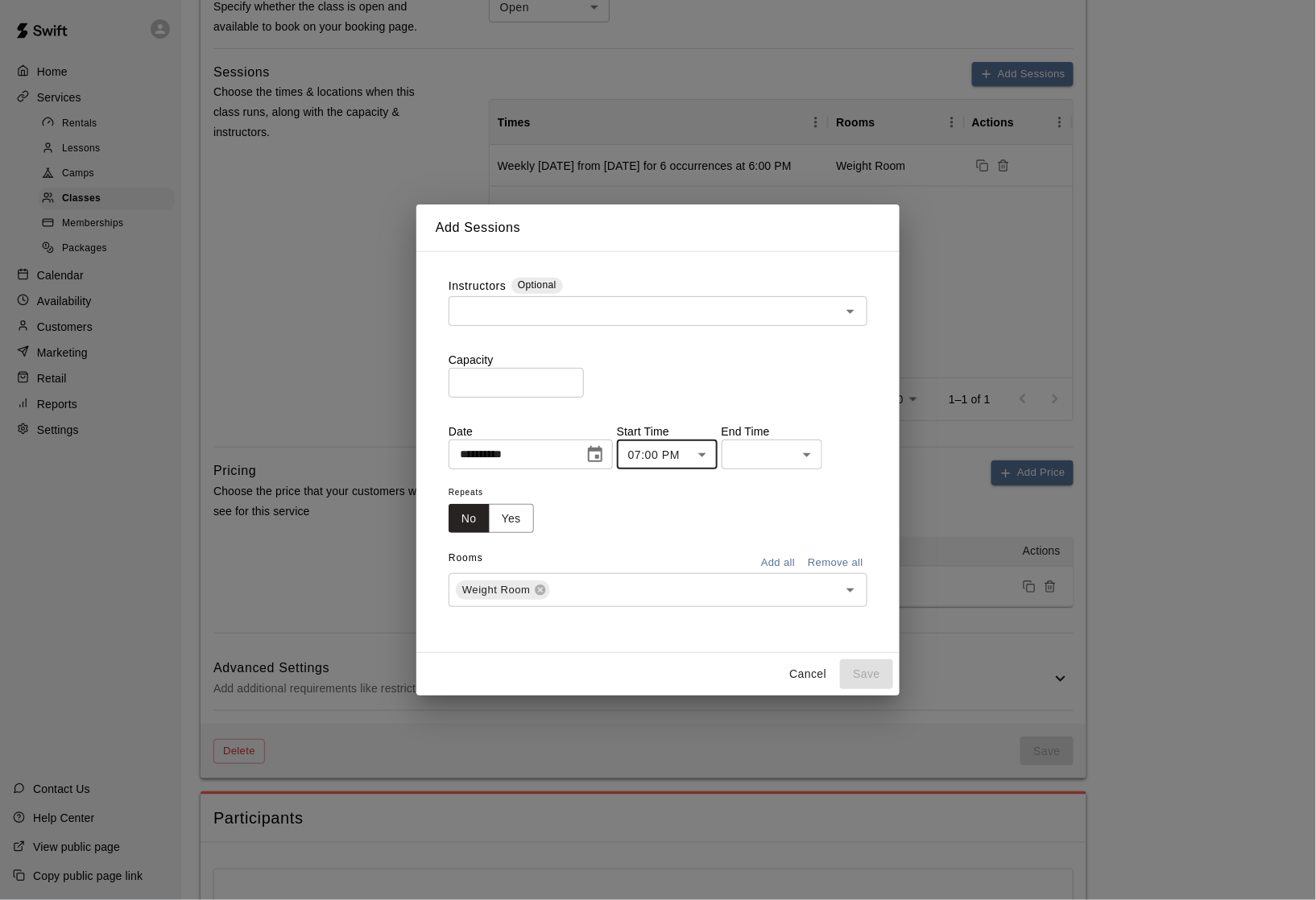
click at [775, 458] on body "**********" at bounding box center [658, 266] width 1316 height 1678
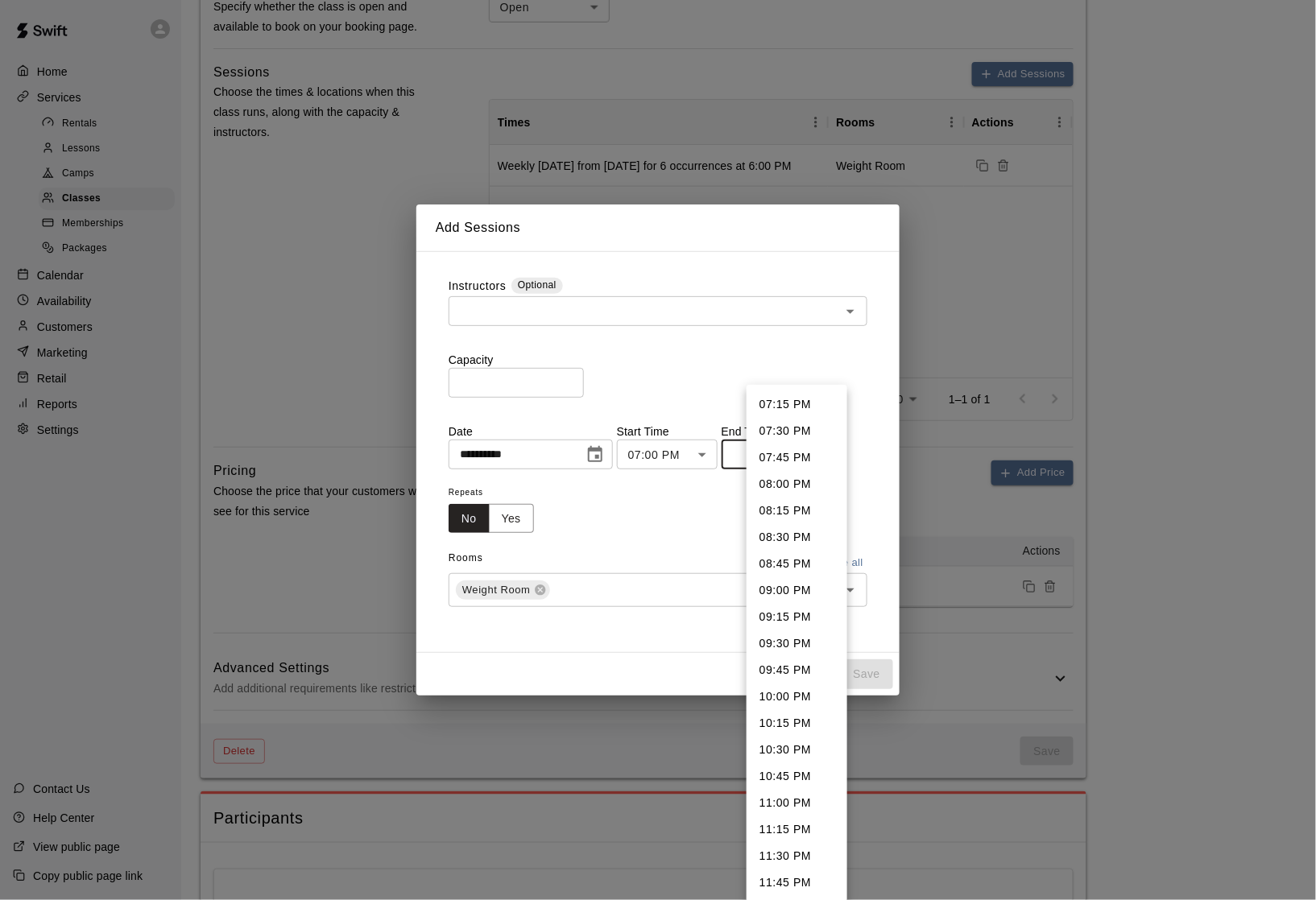
click at [787, 483] on li "08:00 PM" at bounding box center [797, 484] width 101 height 26
type input "********"
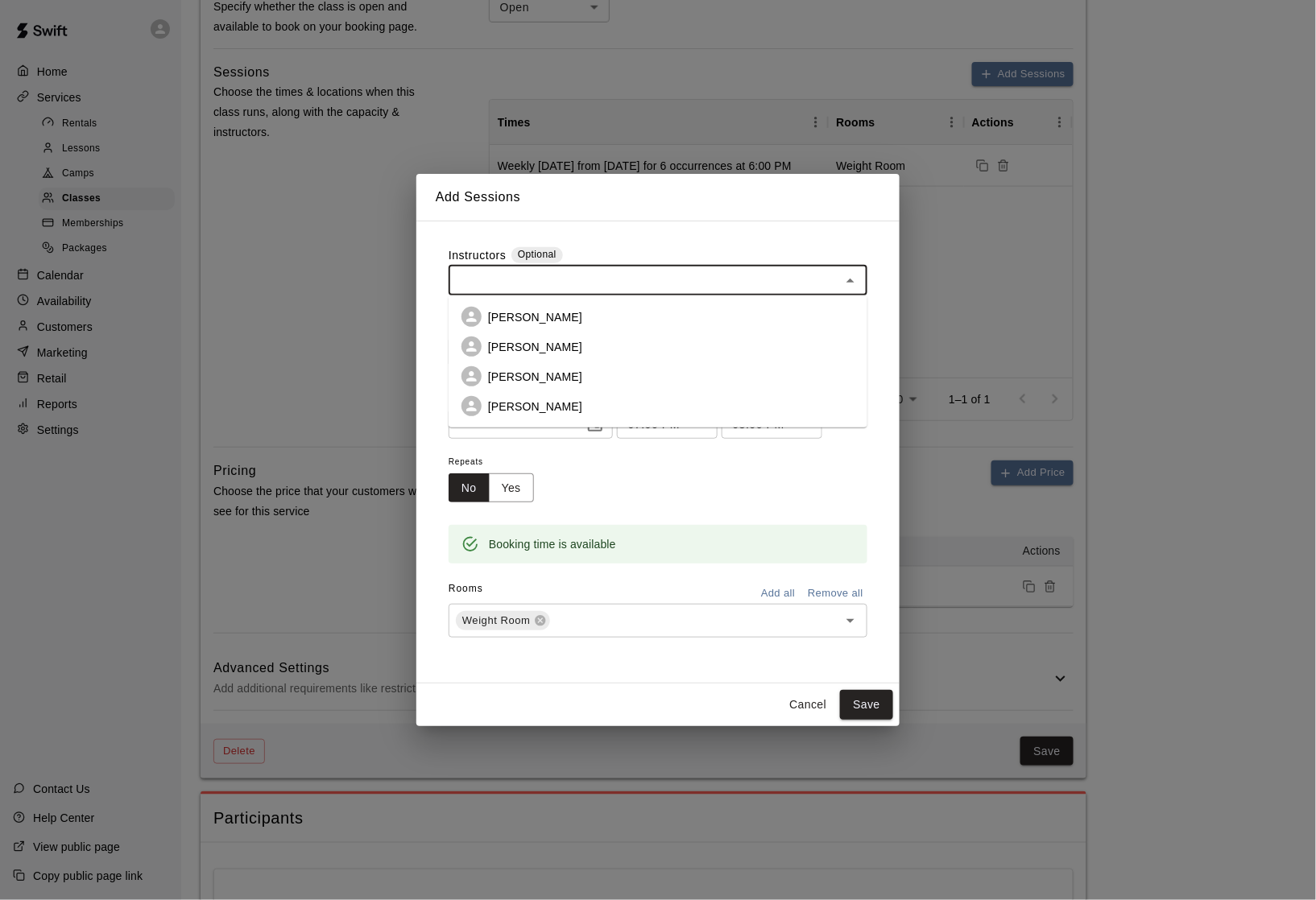
click at [564, 281] on input "text" at bounding box center [644, 281] width 383 height 20
click at [552, 309] on p "[PERSON_NAME]" at bounding box center [535, 317] width 94 height 16
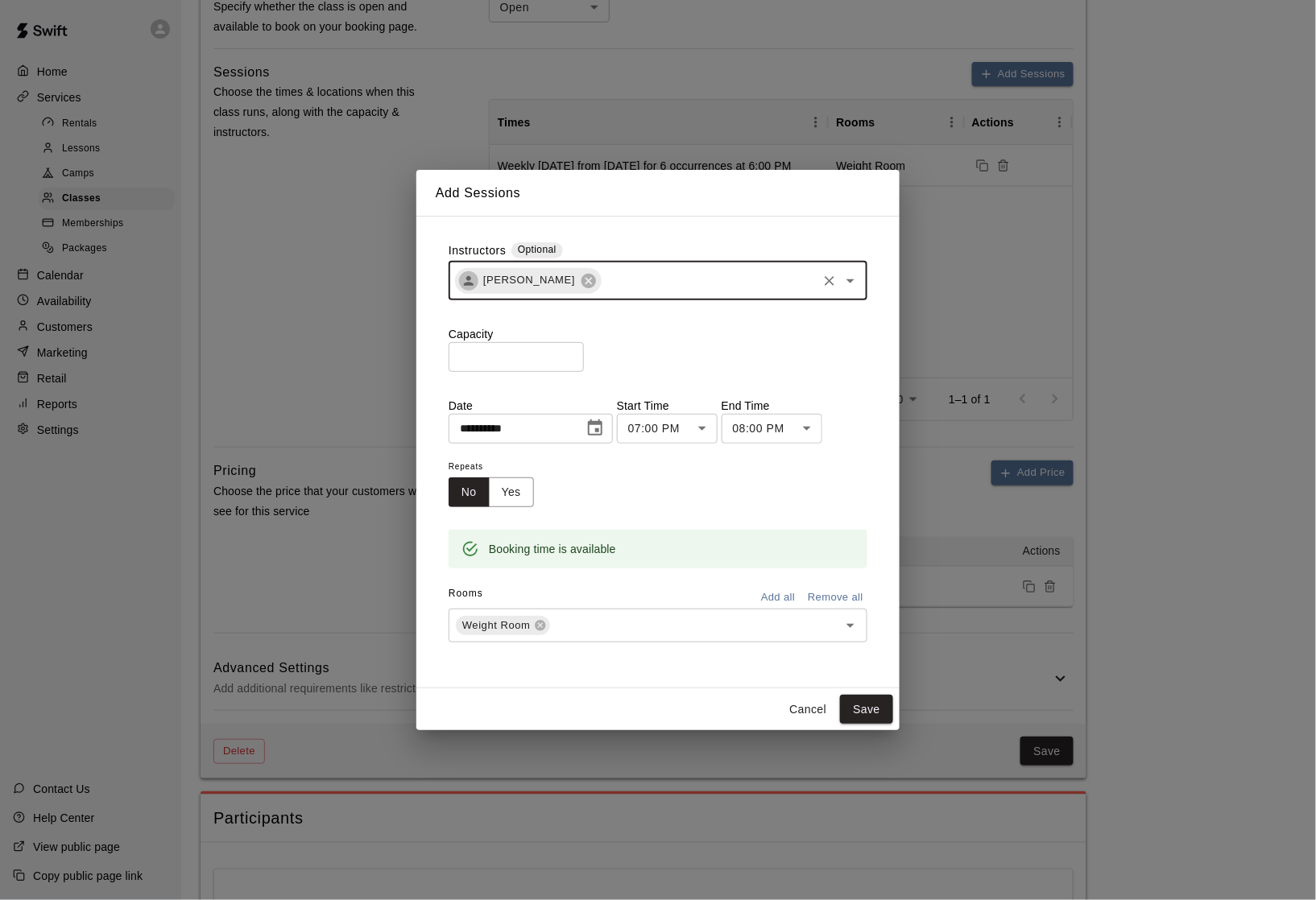
click at [513, 361] on input "*" at bounding box center [516, 357] width 135 height 30
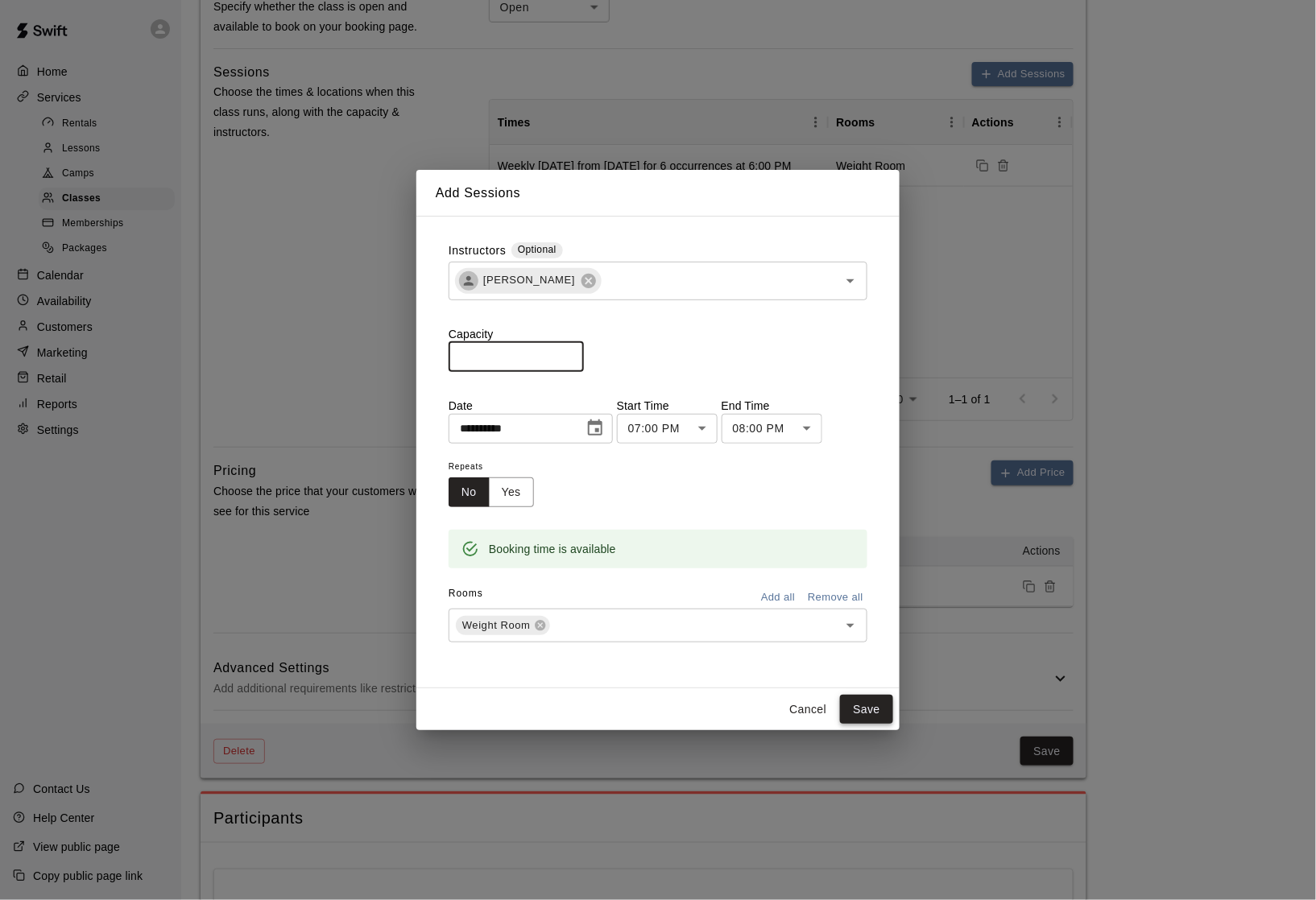
type input "**"
click at [854, 709] on button "Save" at bounding box center [866, 709] width 53 height 30
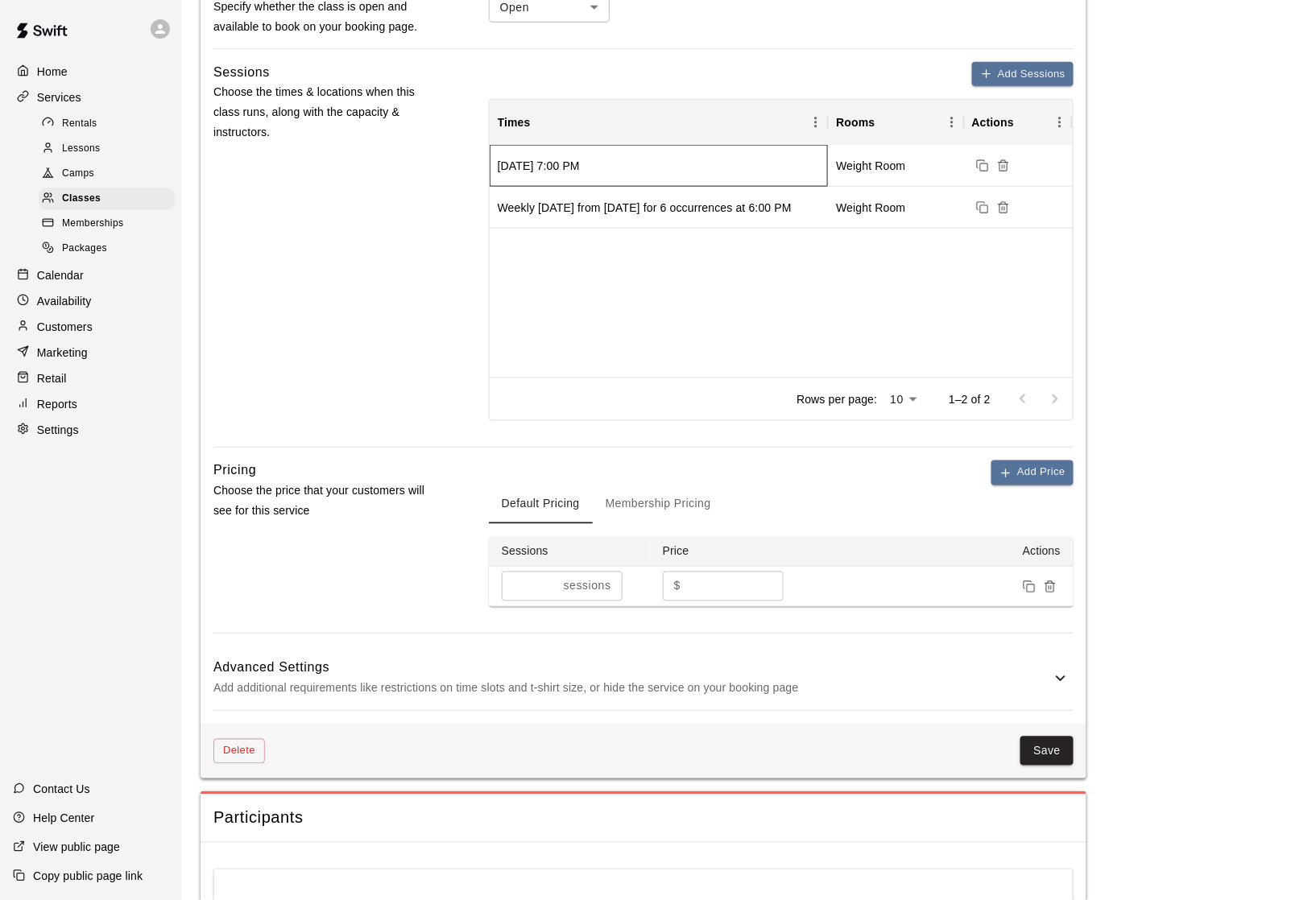
click at [579, 171] on div "[DATE] 7:00 PM" at bounding box center [539, 166] width 82 height 16
click at [1013, 76] on button "Add Sessions" at bounding box center [1023, 74] width 101 height 25
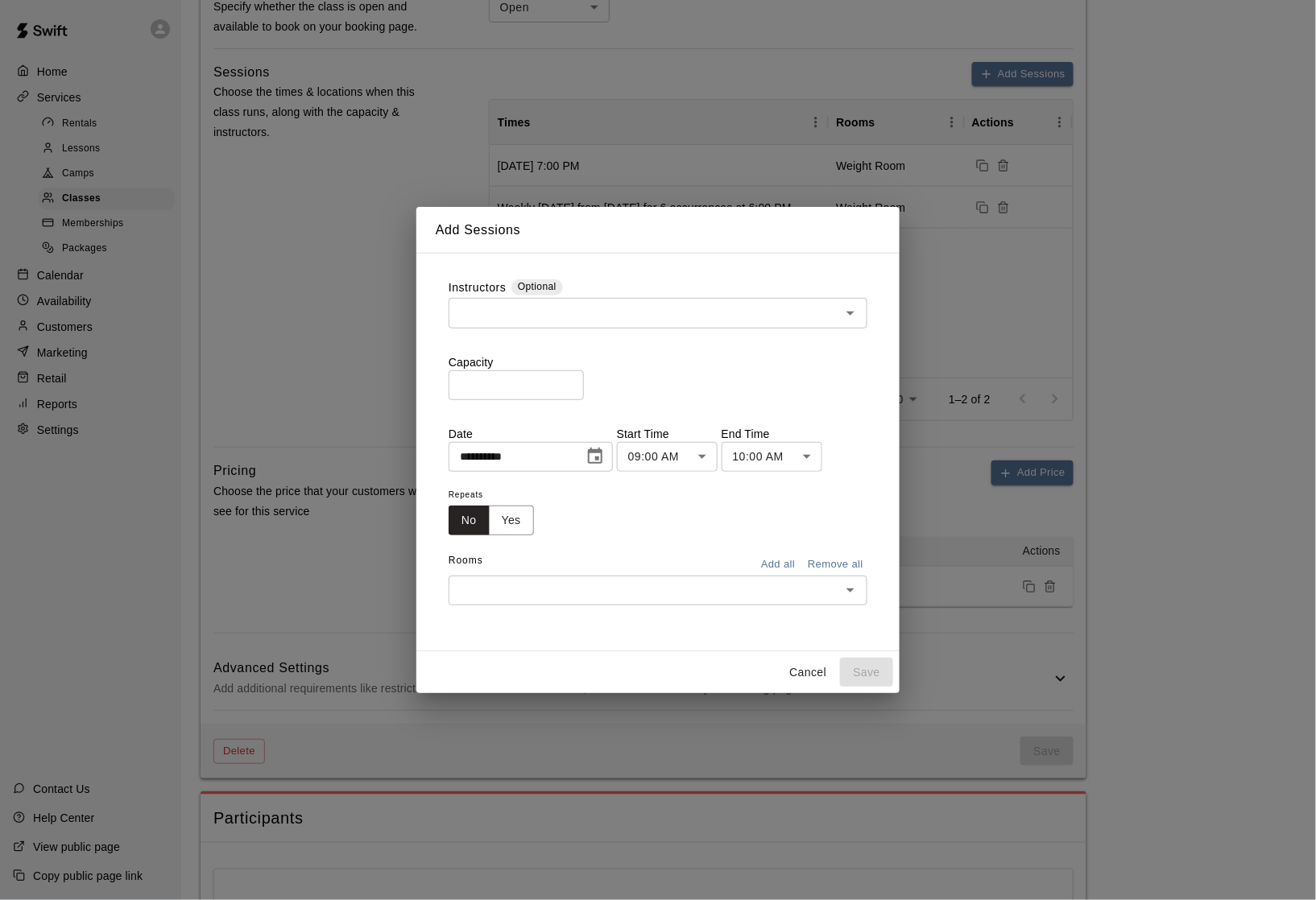
click at [533, 307] on input "text" at bounding box center [644, 312] width 383 height 20
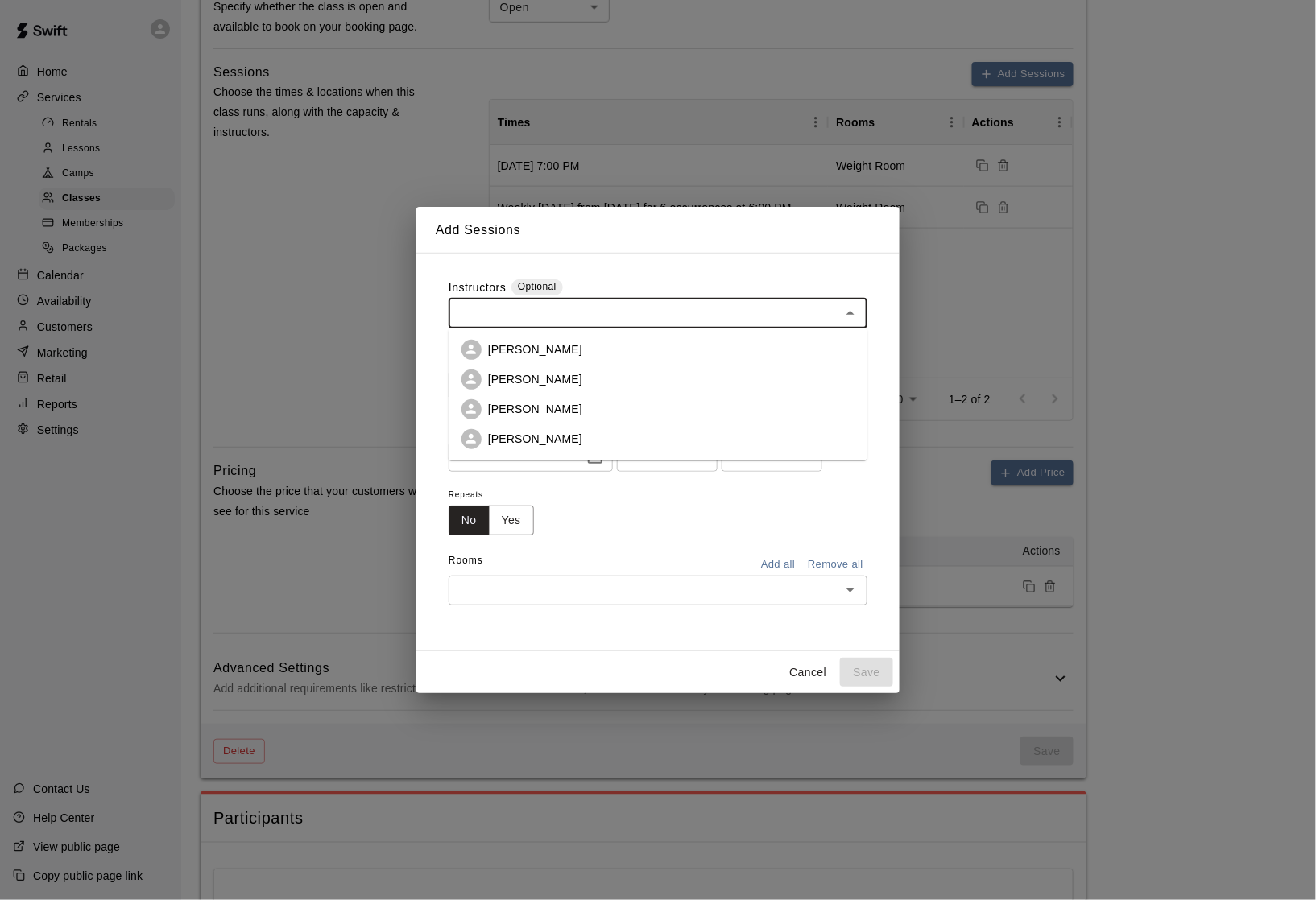
click at [522, 349] on p "[PERSON_NAME]" at bounding box center [535, 350] width 94 height 16
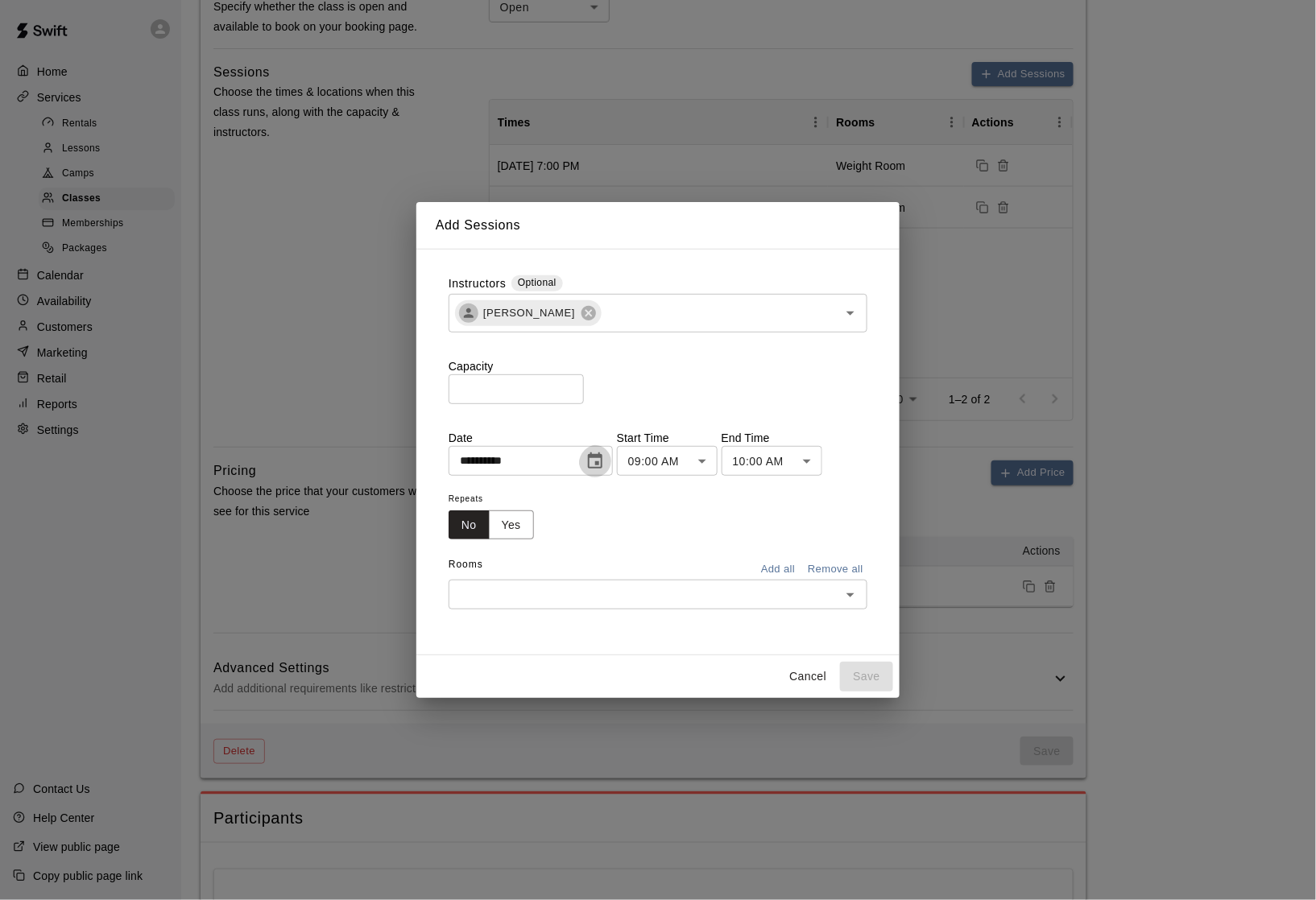
click at [605, 464] on icon "Choose date, selected date is Sep 18, 2025" at bounding box center [595, 461] width 19 height 19
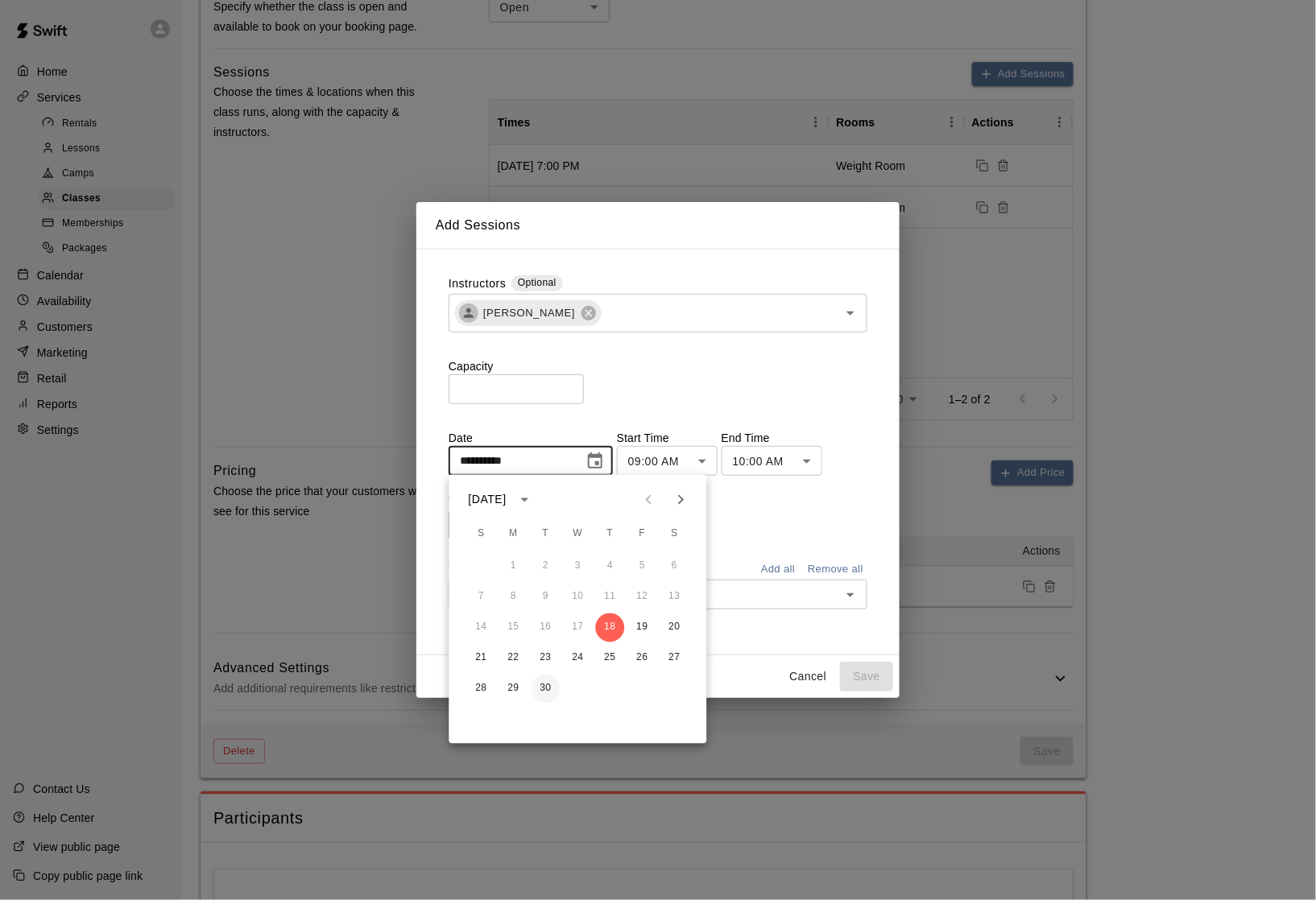
click at [546, 695] on button "30" at bounding box center [547, 689] width 29 height 29
type input "**********"
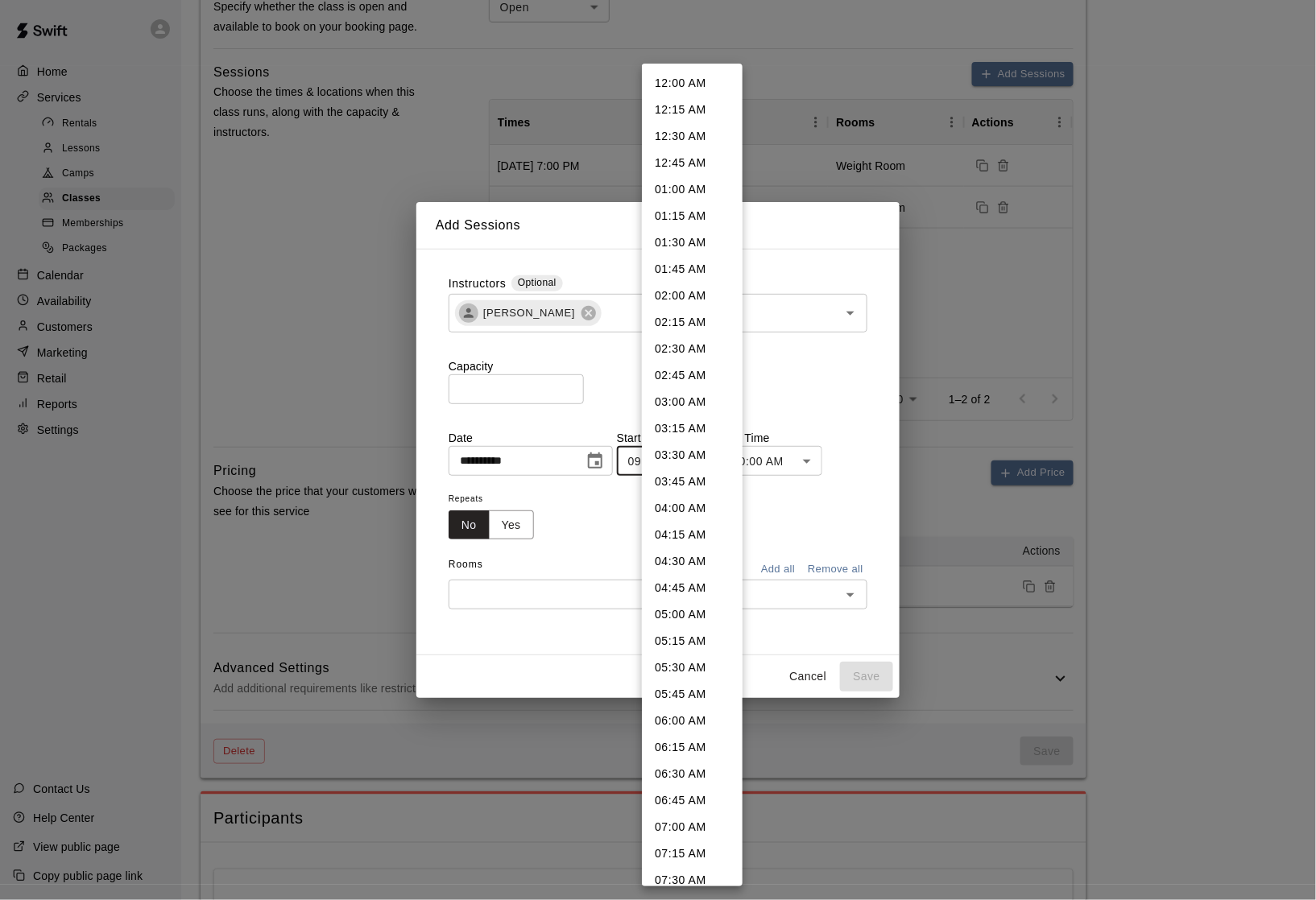
click at [706, 461] on body "**********" at bounding box center [658, 266] width 1316 height 1678
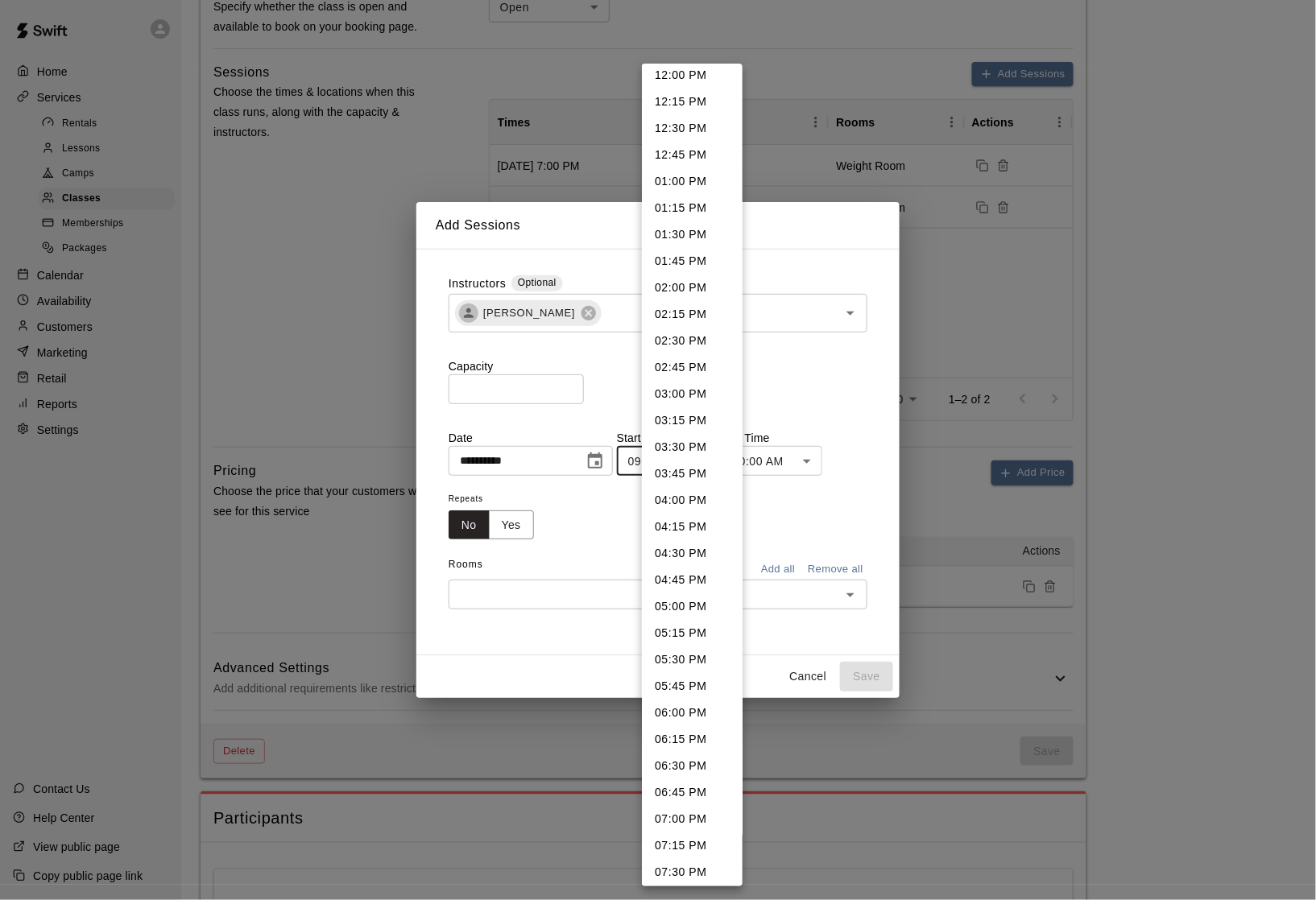
scroll to position [1556, 0]
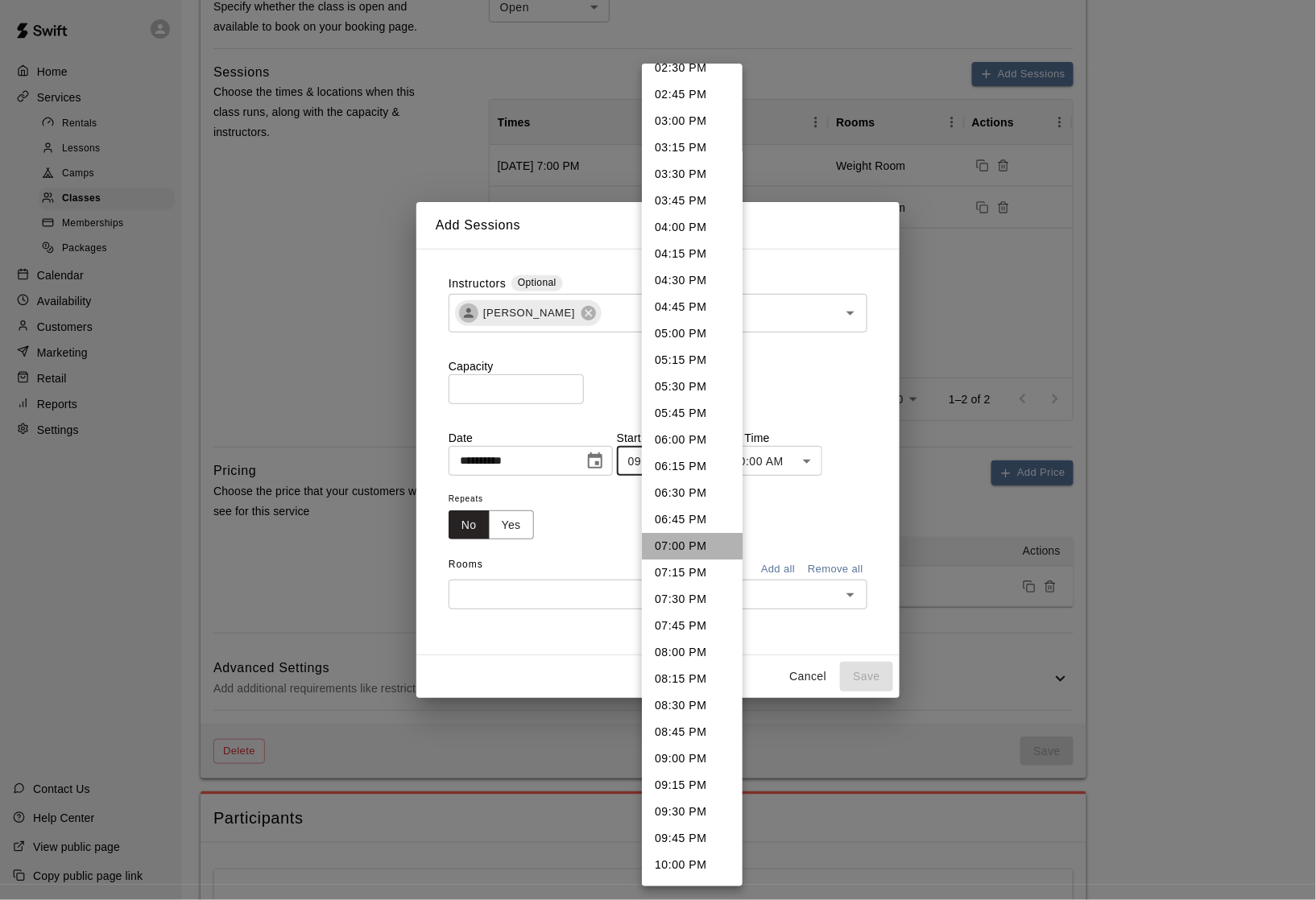
click at [681, 533] on li "07:00 PM" at bounding box center [692, 545] width 101 height 26
type input "********"
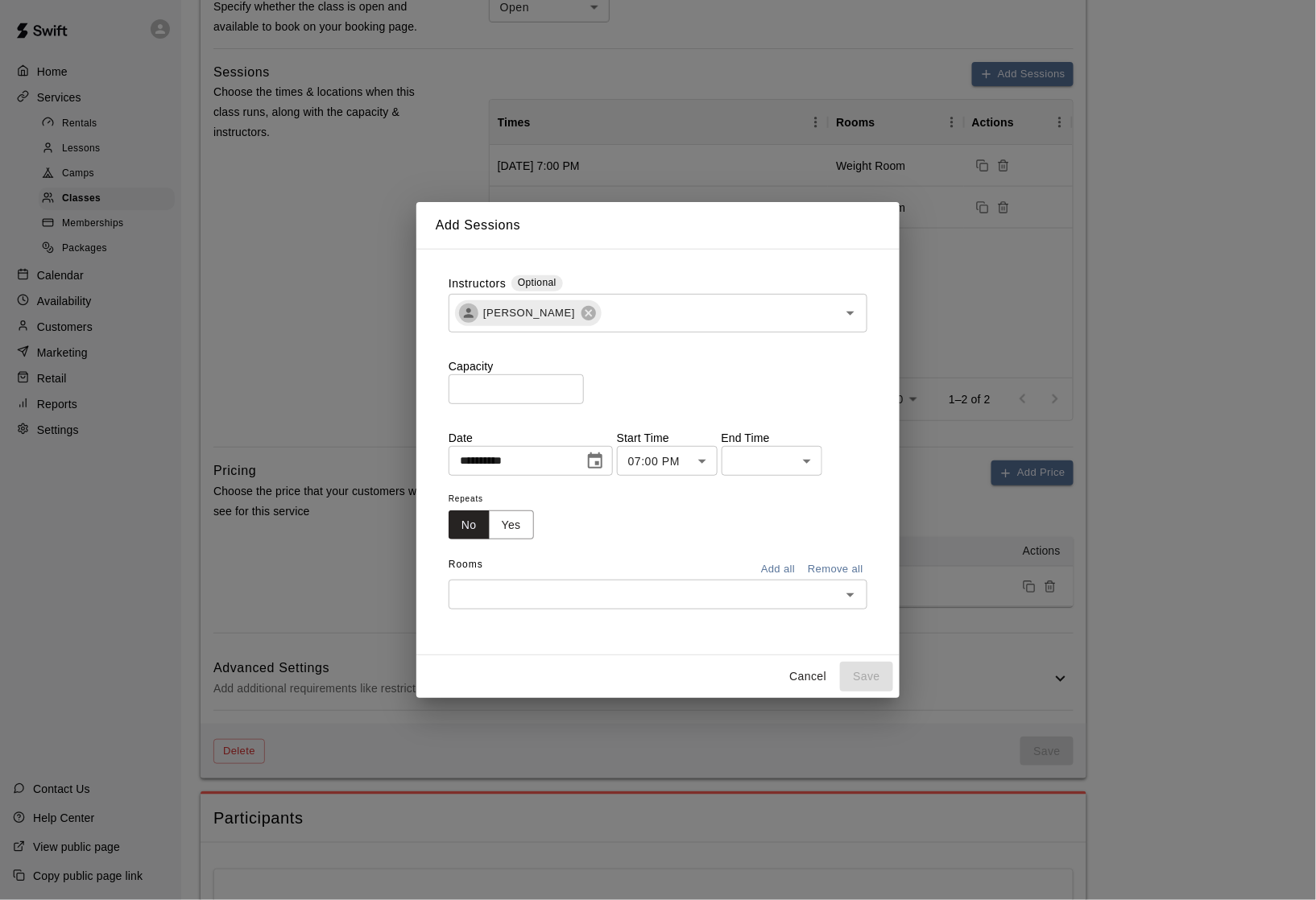
click at [799, 458] on body "**********" at bounding box center [658, 266] width 1316 height 1678
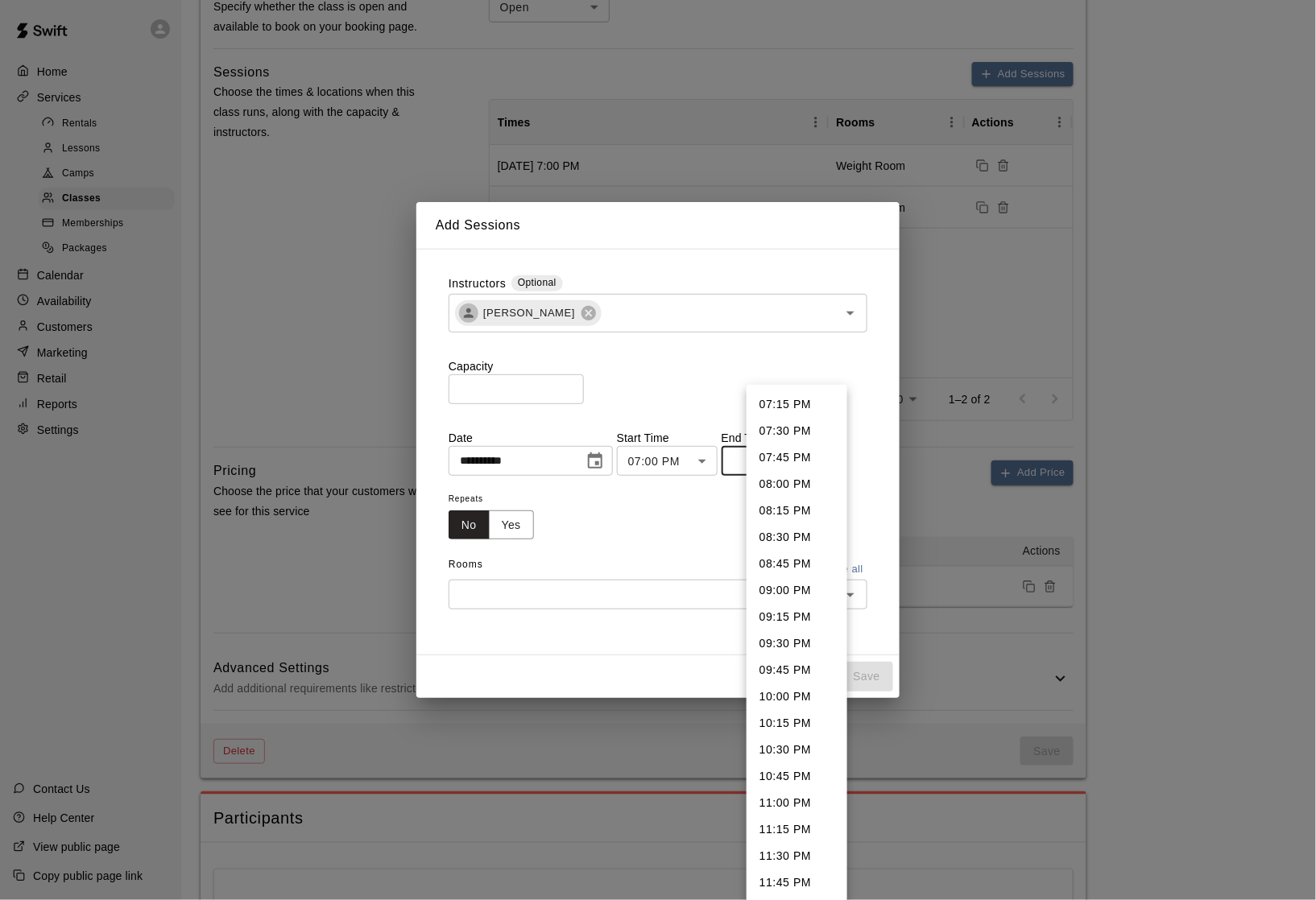
click at [793, 480] on li "08:00 PM" at bounding box center [797, 484] width 101 height 26
type input "********"
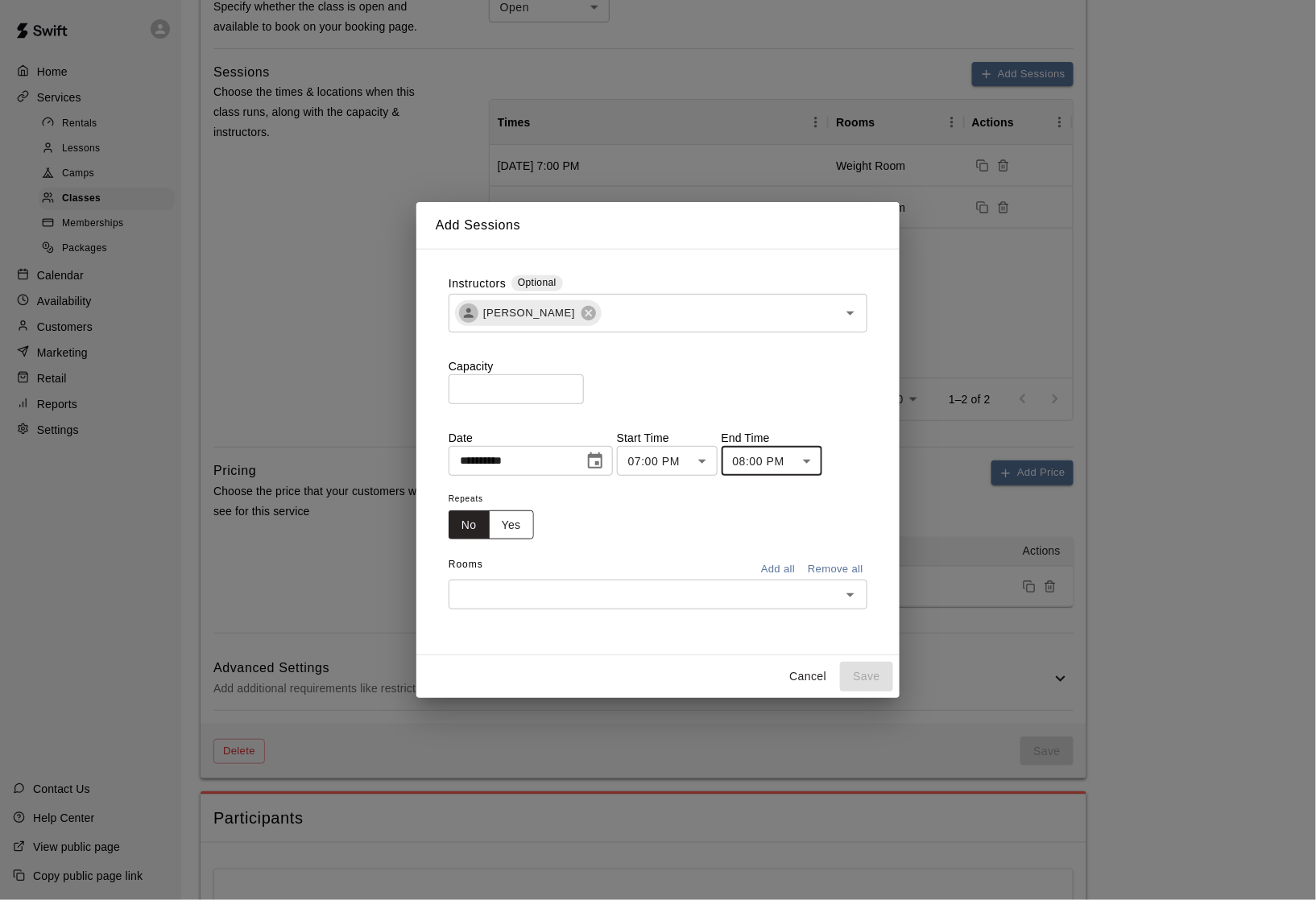
click at [526, 528] on button "Yes" at bounding box center [511, 525] width 45 height 30
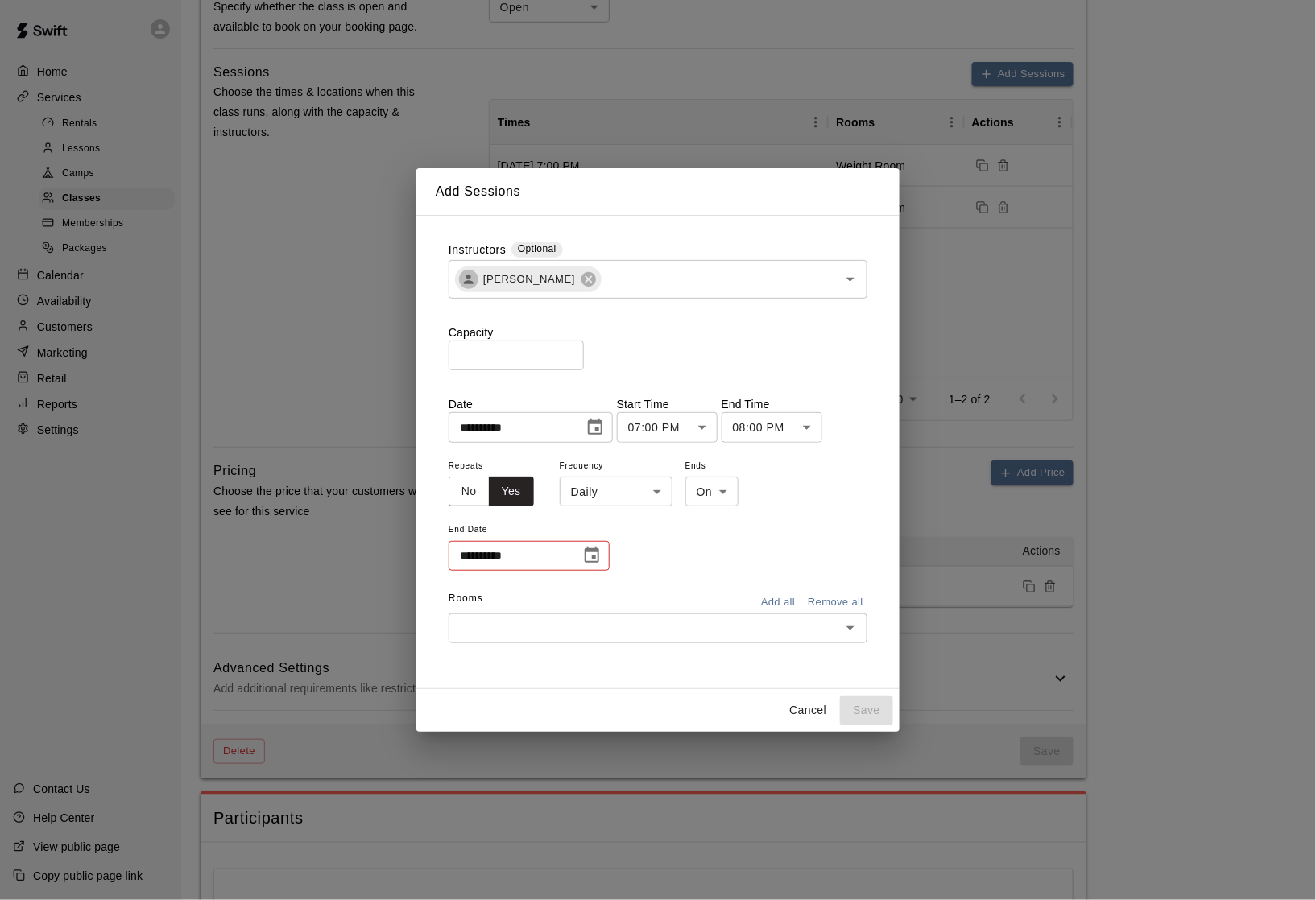
click at [606, 505] on body "**********" at bounding box center [658, 266] width 1316 height 1678
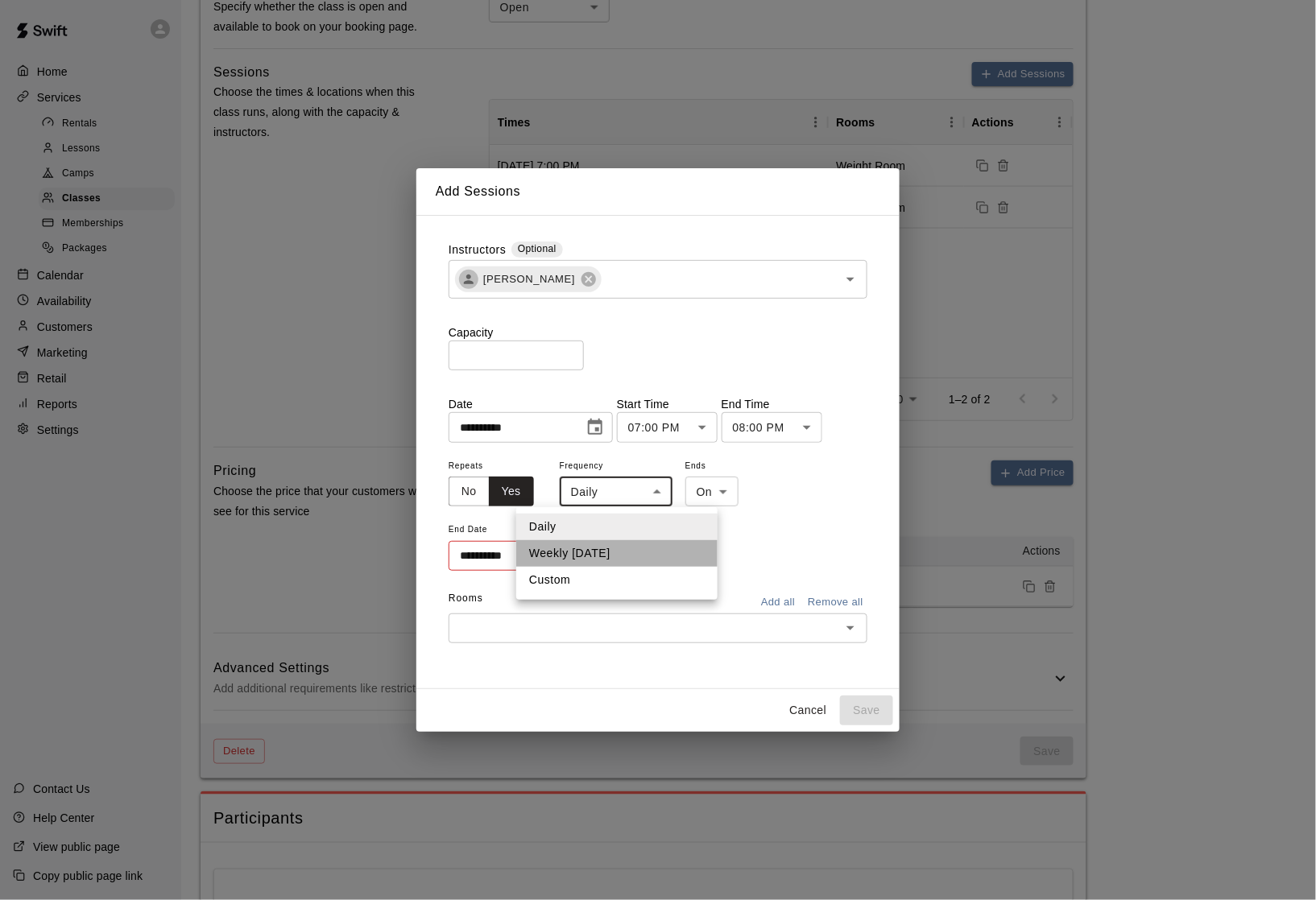
click at [597, 562] on li "Weekly [DATE]" at bounding box center [617, 553] width 201 height 26
type input "******"
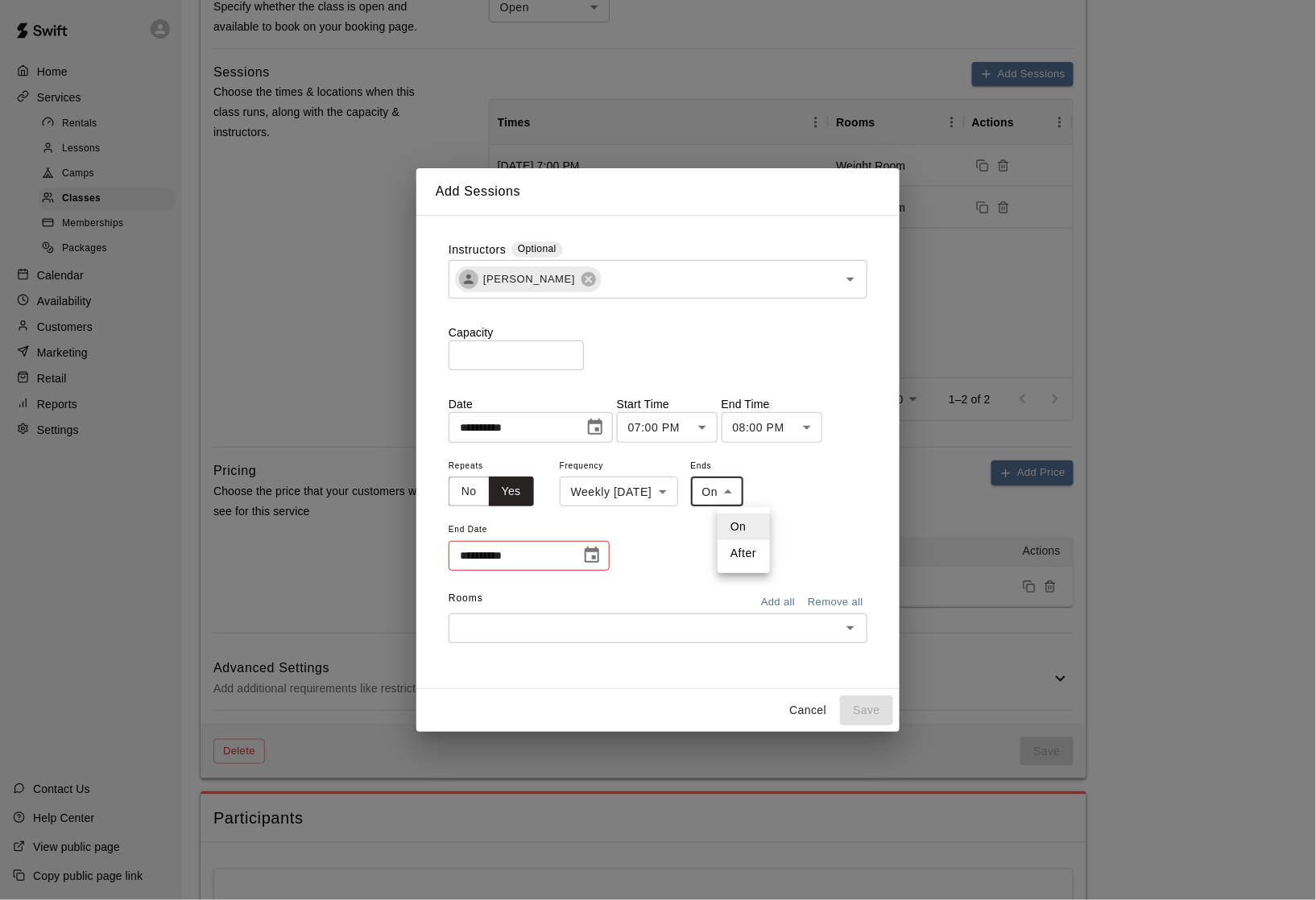
click at [727, 498] on body "**********" at bounding box center [658, 266] width 1316 height 1678
click at [738, 549] on li "After" at bounding box center [743, 553] width 52 height 26
type input "*****"
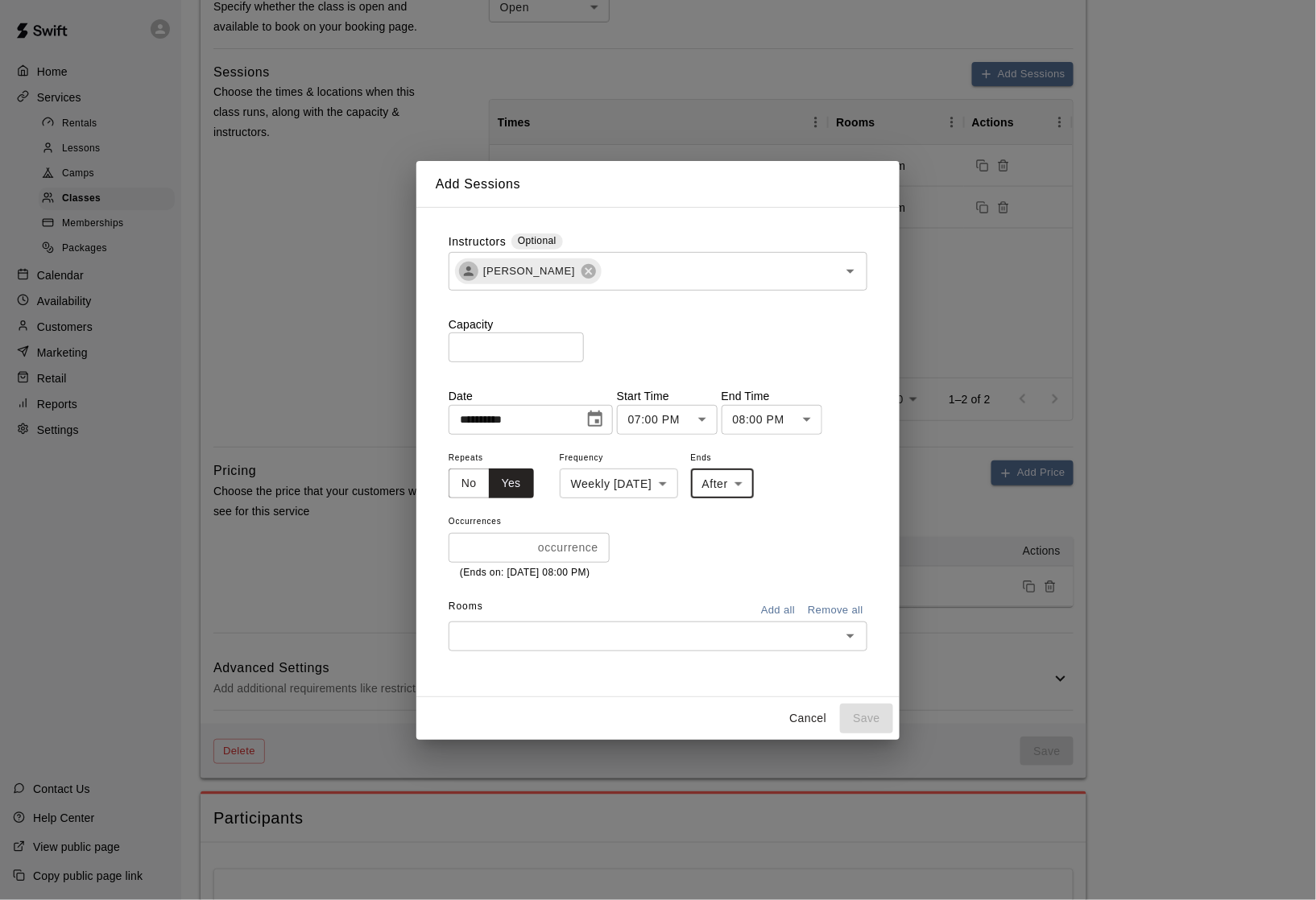
click at [525, 545] on input "*" at bounding box center [490, 547] width 83 height 30
click at [525, 545] on input "*" at bounding box center [487, 547] width 78 height 30
type input "*"
click at [519, 545] on input "*" at bounding box center [487, 547] width 78 height 30
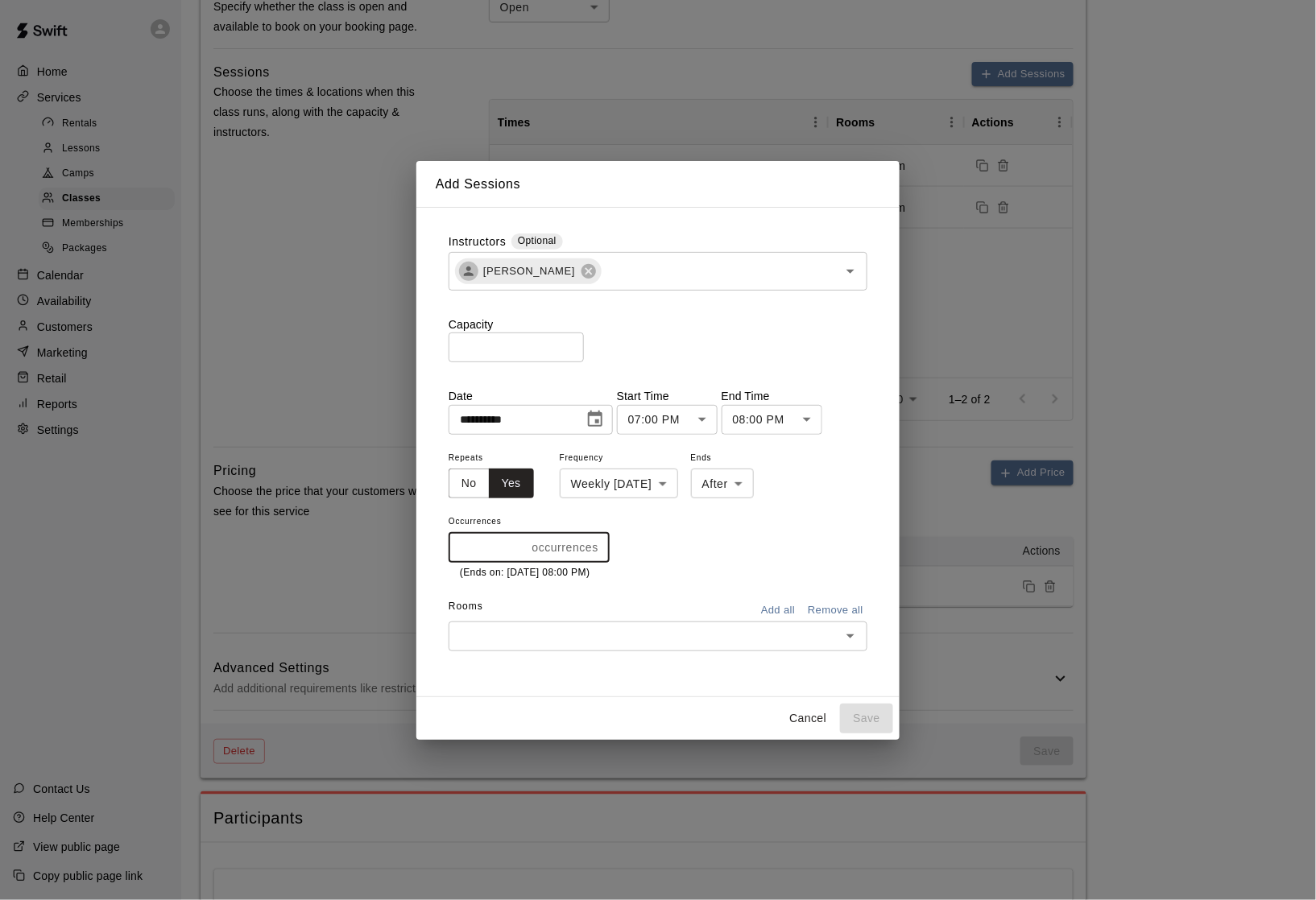
click at [541, 638] on input "text" at bounding box center [644, 637] width 383 height 20
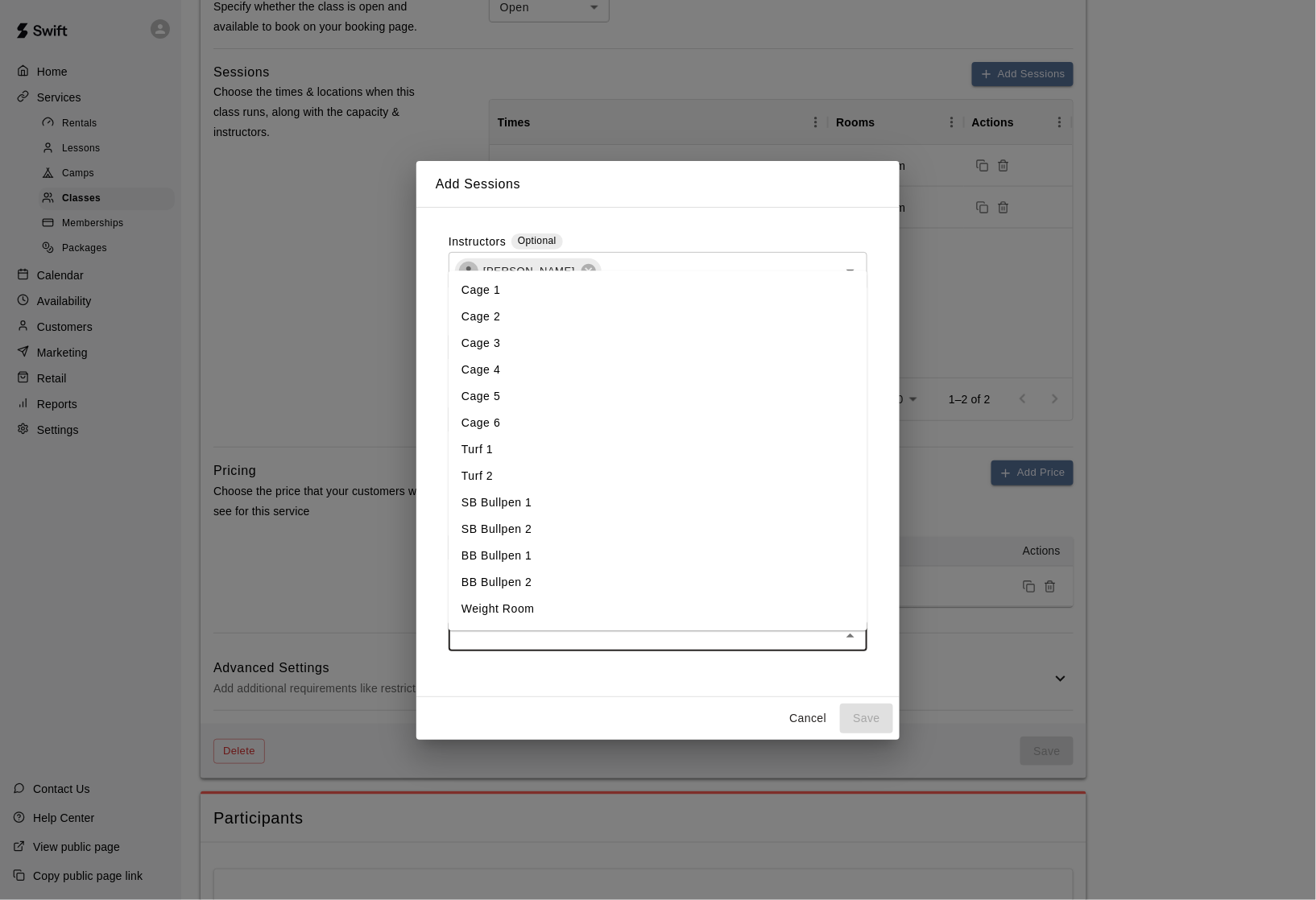
type input "*"
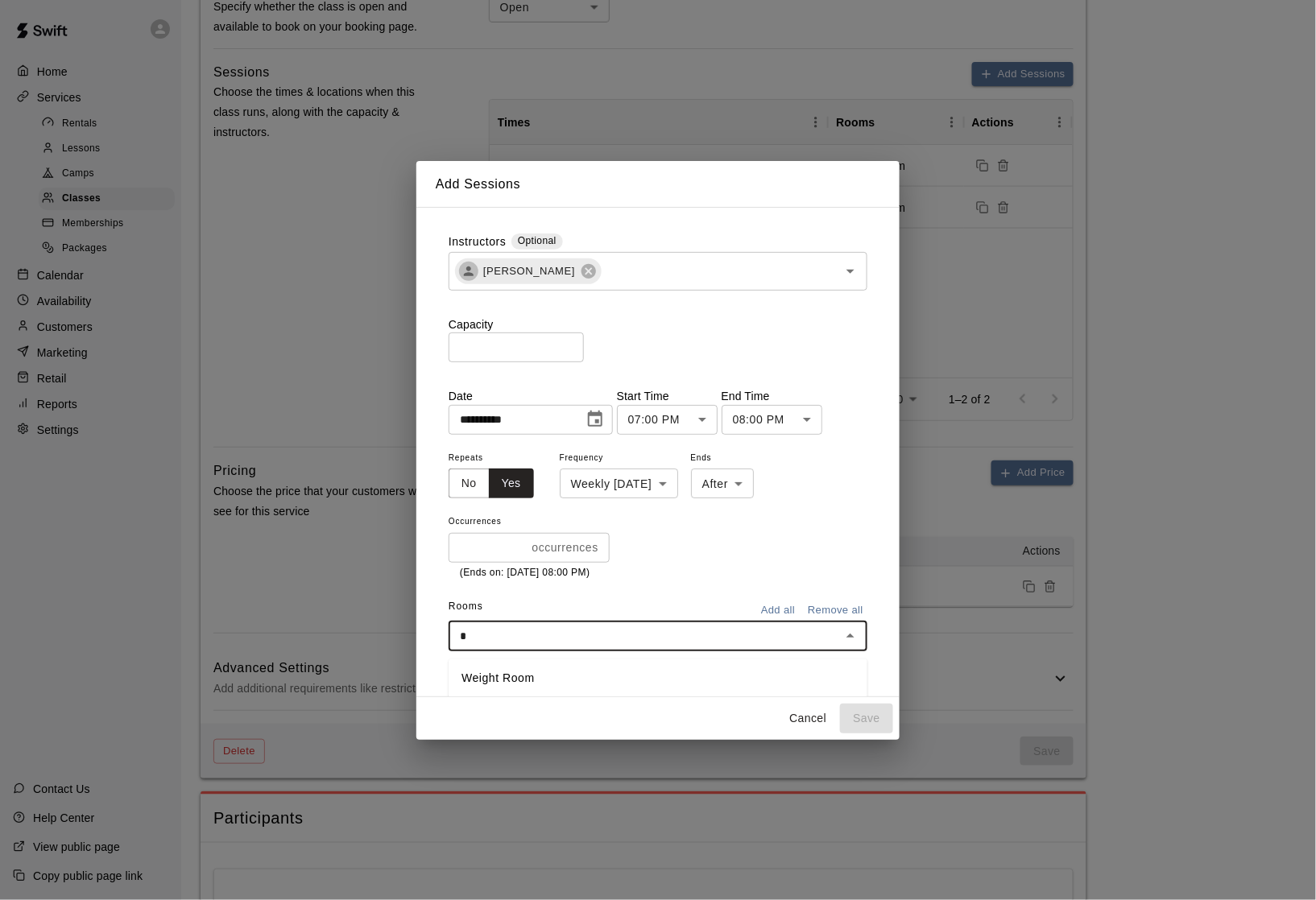
click at [514, 684] on li "Weight Room" at bounding box center [658, 678] width 419 height 26
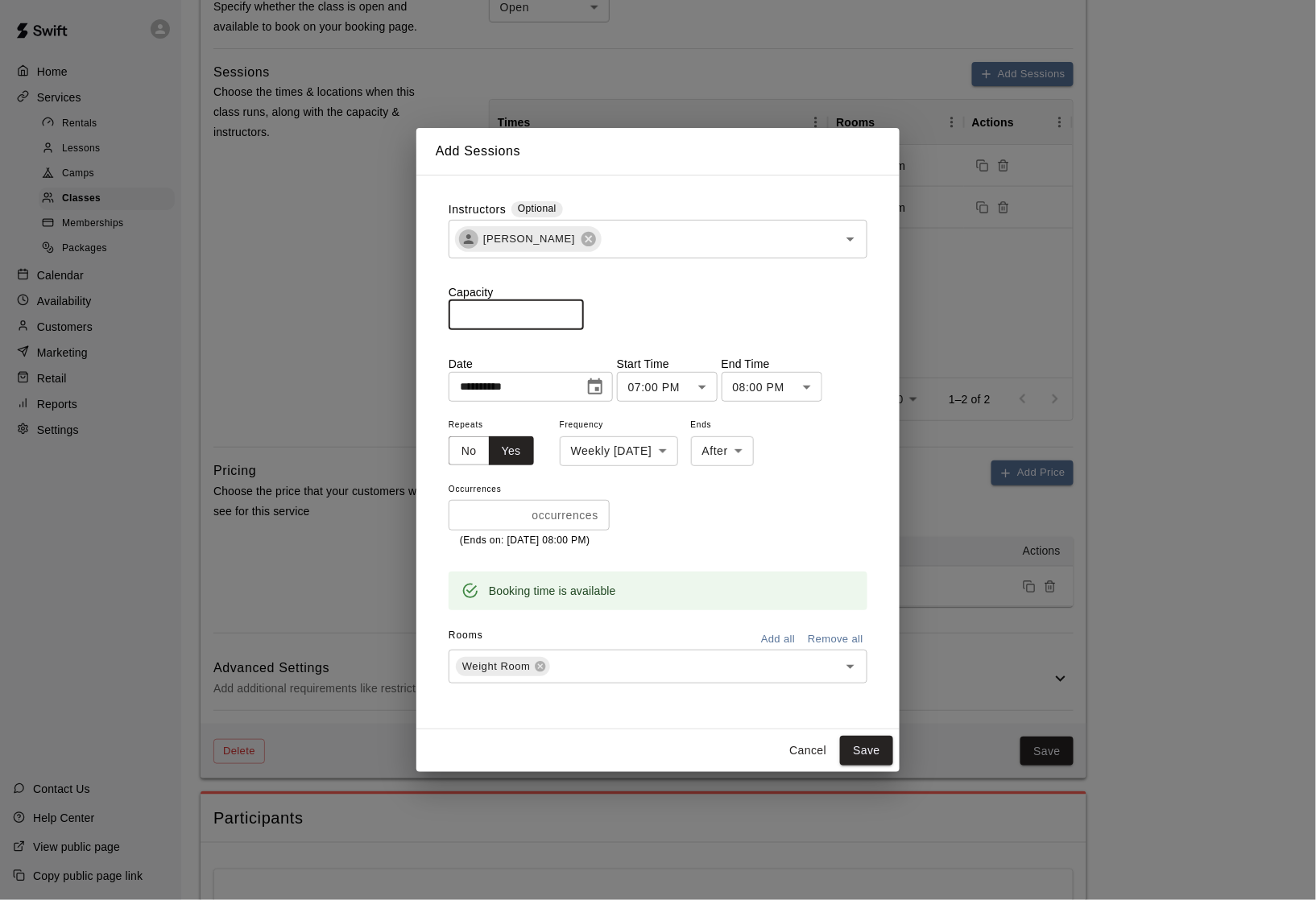
click at [529, 312] on input "*" at bounding box center [516, 315] width 135 height 30
type input "**"
click at [870, 752] on button "Save" at bounding box center [866, 750] width 53 height 30
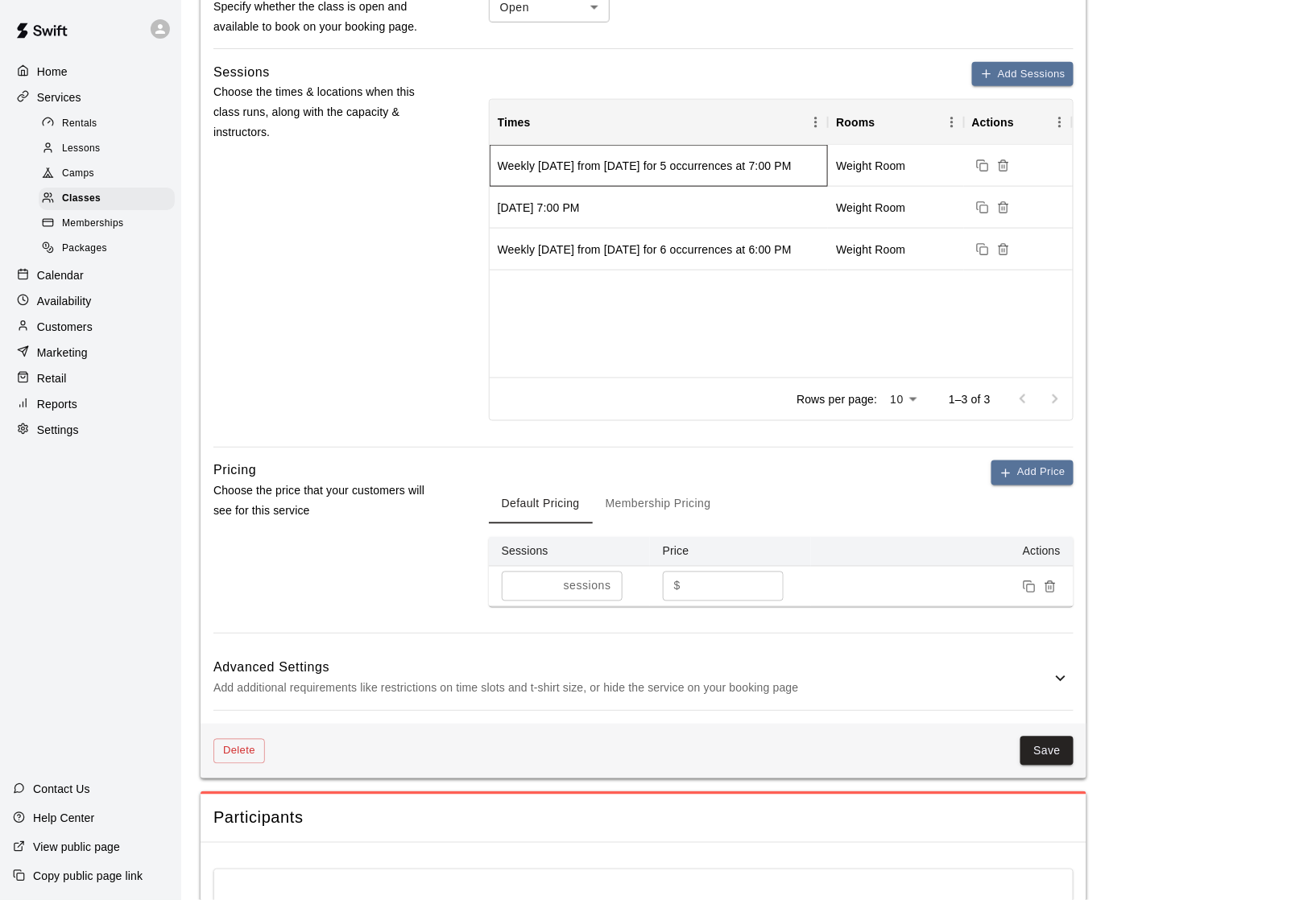
click at [710, 171] on div "Weekly [DATE] from [DATE] for 5 occurrences at 7:00 PM" at bounding box center [645, 166] width 294 height 16
click at [664, 162] on div "Weekly [DATE] from [DATE] for 5 occurrences at 7:00 PM" at bounding box center [645, 166] width 294 height 16
click at [365, 278] on div "Sessions Choose the times & locations when this class runs, along with the capa…" at bounding box center [325, 255] width 224 height 386
click at [1041, 758] on button "Save" at bounding box center [1047, 751] width 53 height 30
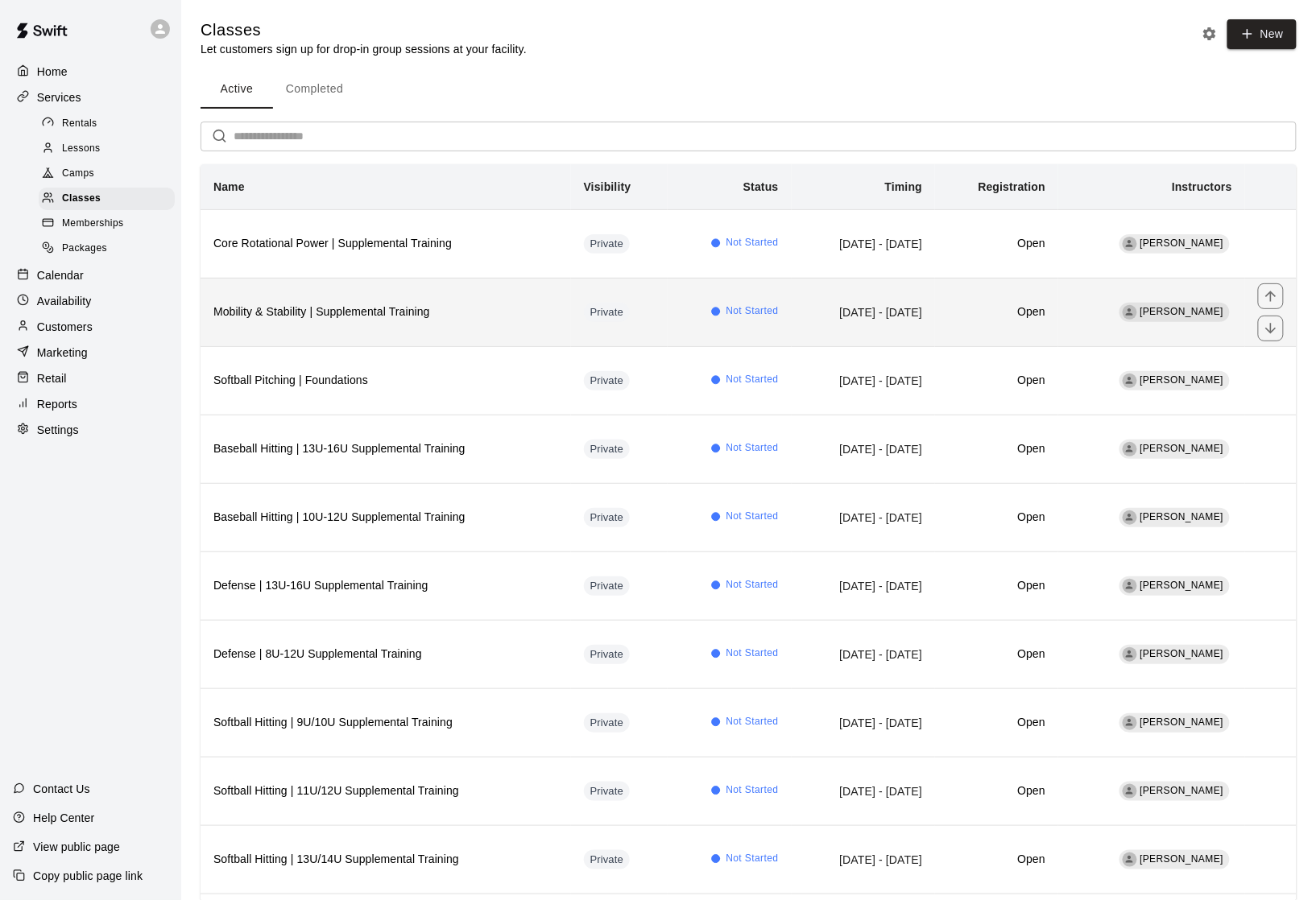
click at [355, 322] on h6 "Mobility & Stability | Supplemental Training" at bounding box center [386, 312] width 345 height 17
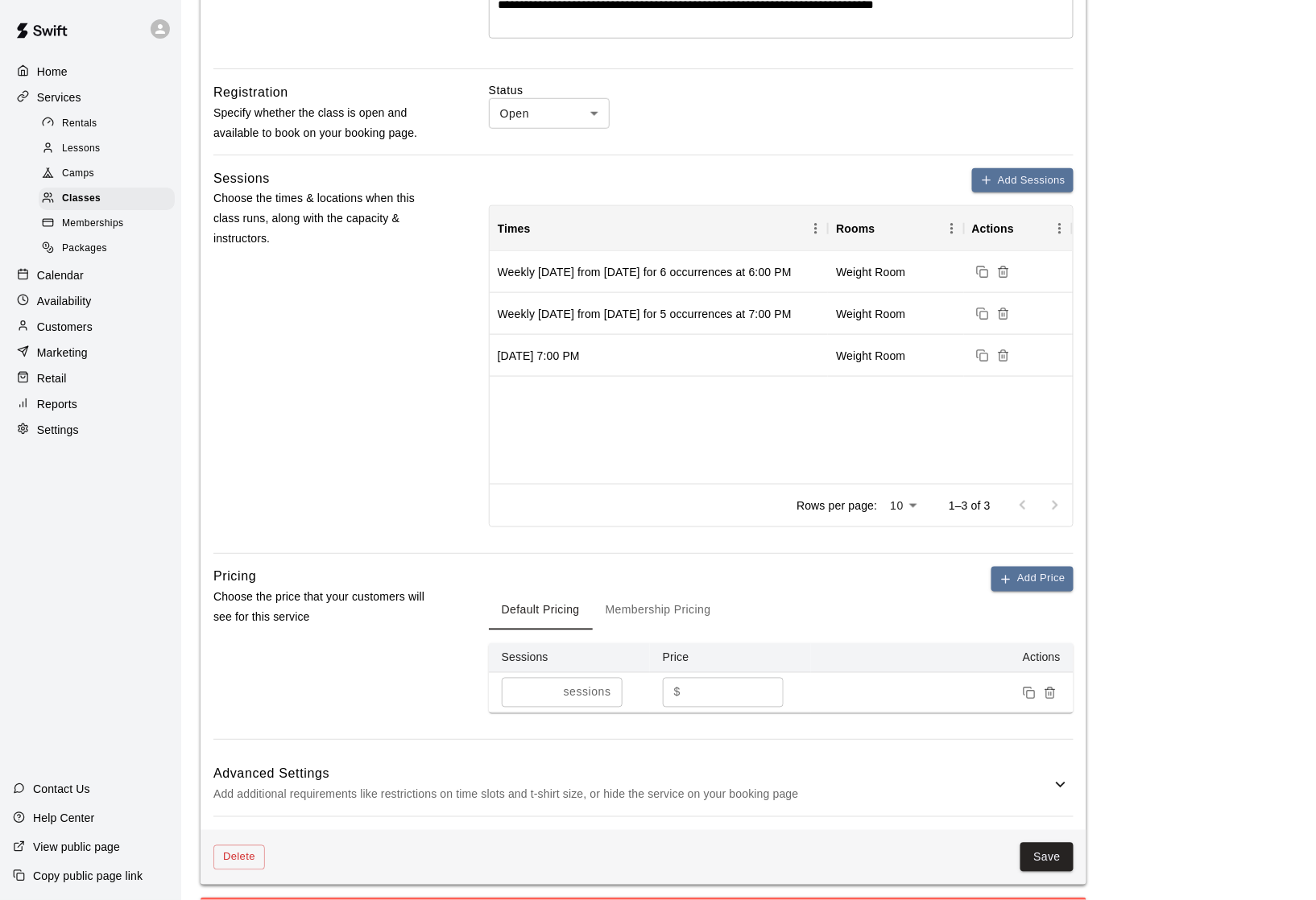
scroll to position [222, 0]
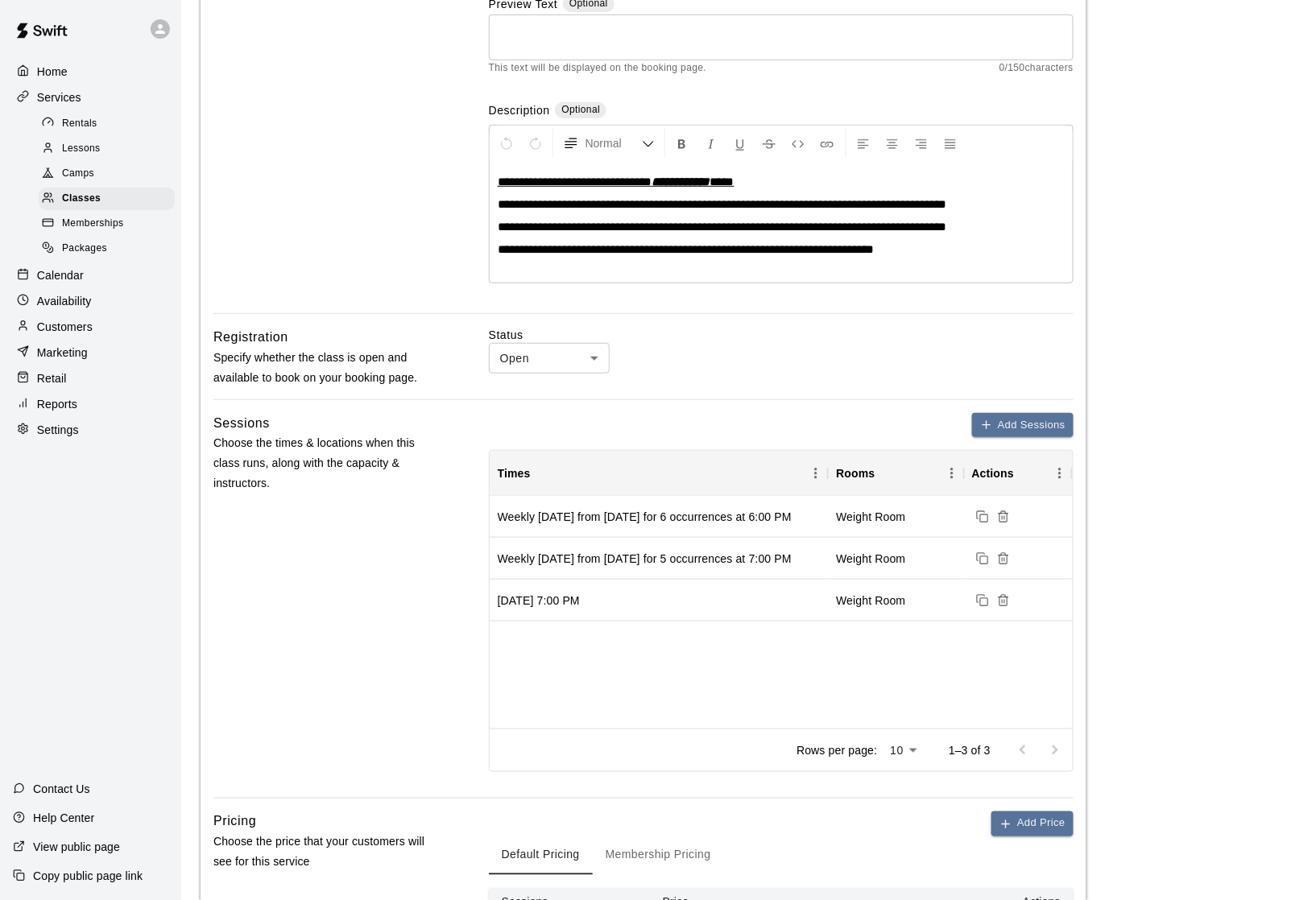
click at [566, 371] on body "**********" at bounding box center [658, 617] width 1316 height 1678
click at [404, 297] on div at bounding box center [658, 450] width 1316 height 900
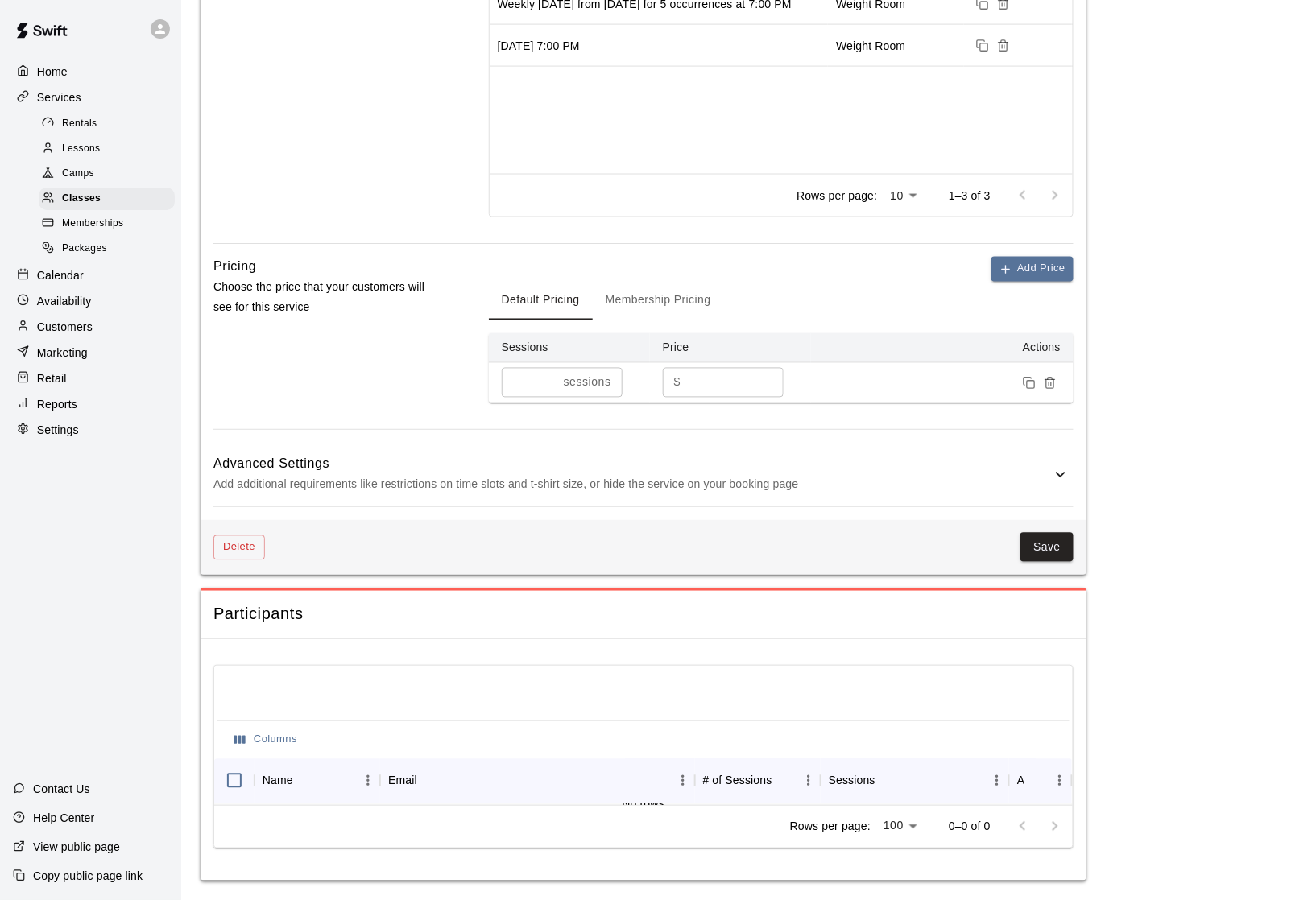
scroll to position [783, 0]
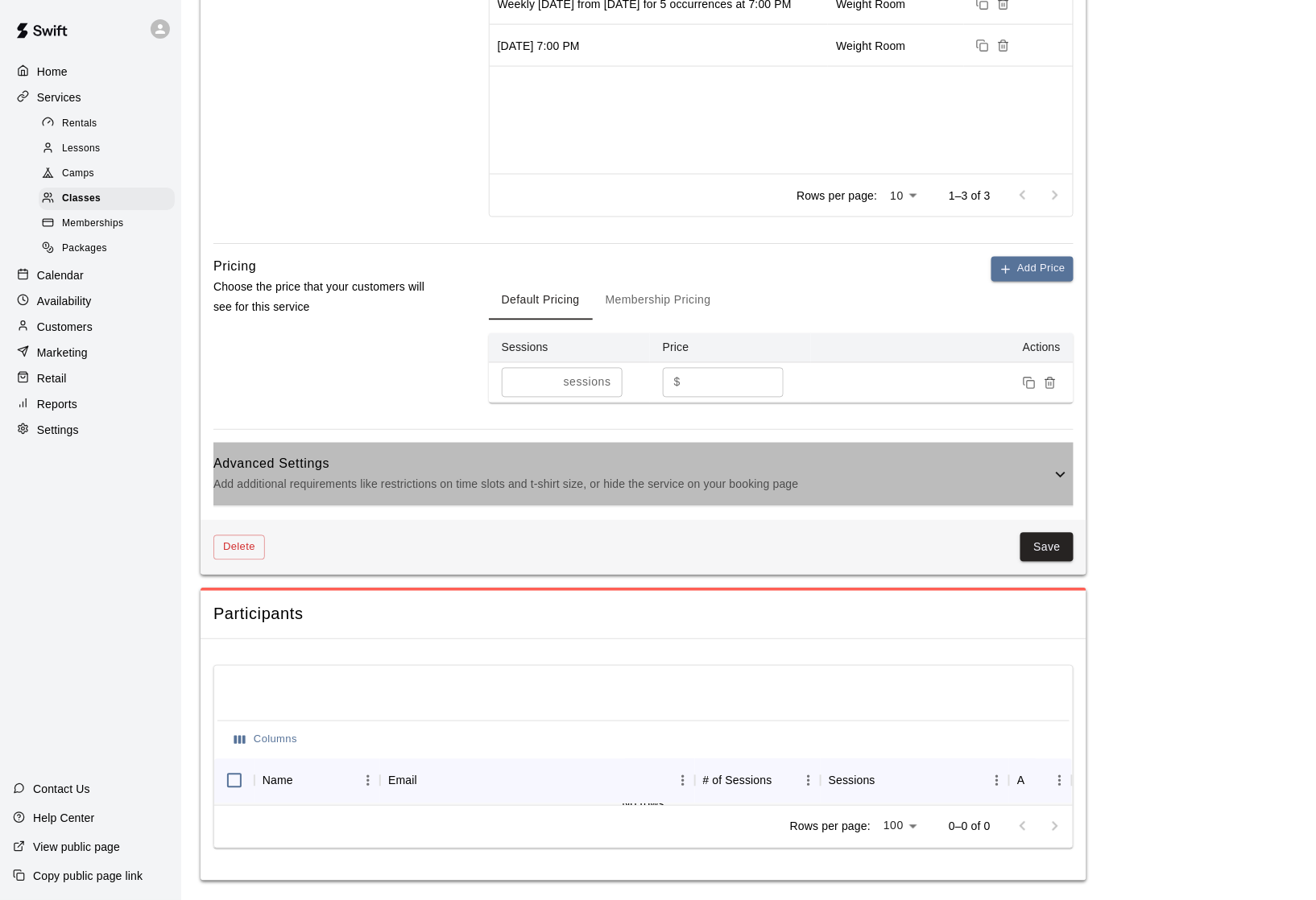
click at [412, 467] on h6 "Advanced Settings" at bounding box center [632, 464] width 837 height 21
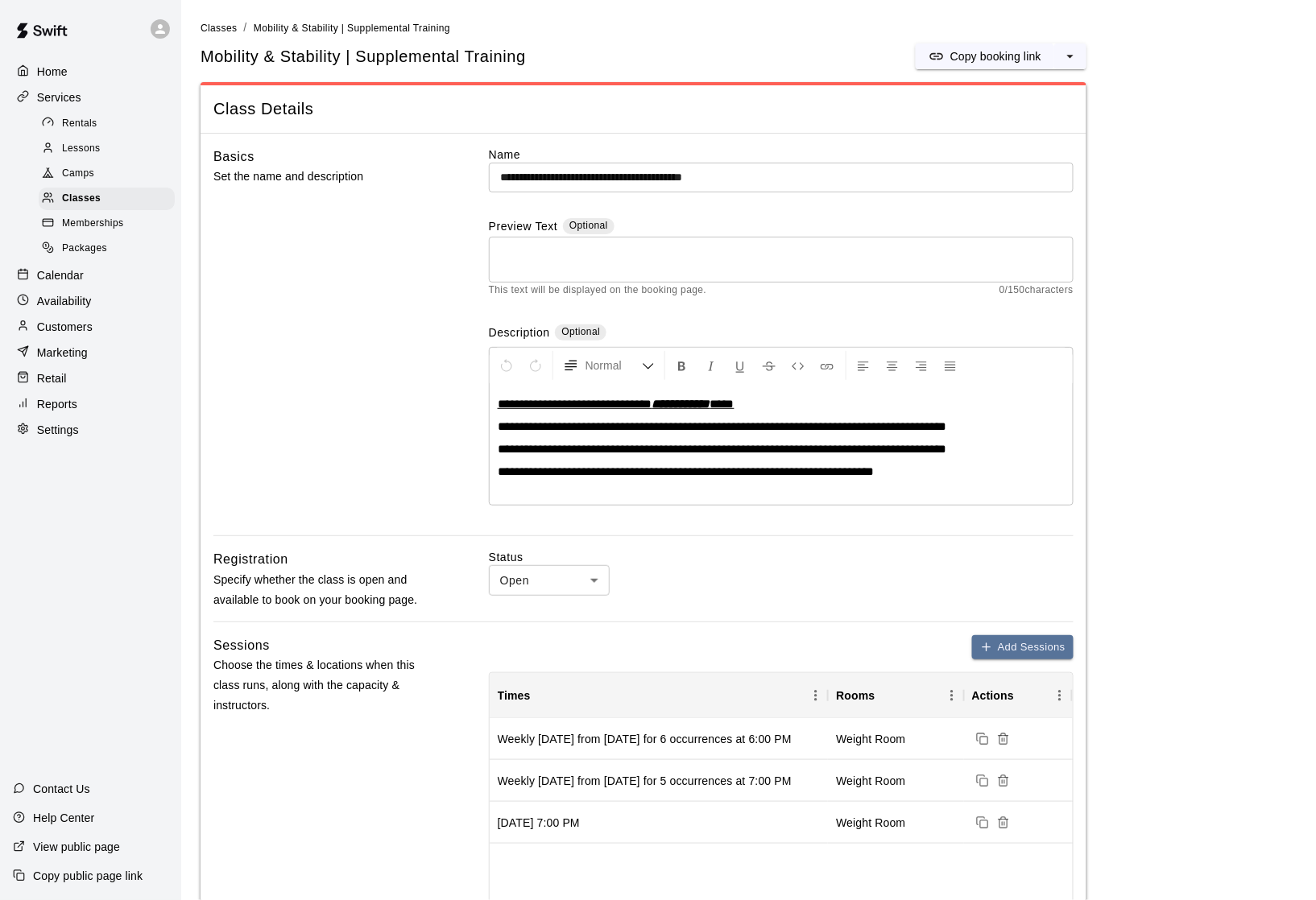
scroll to position [0, 0]
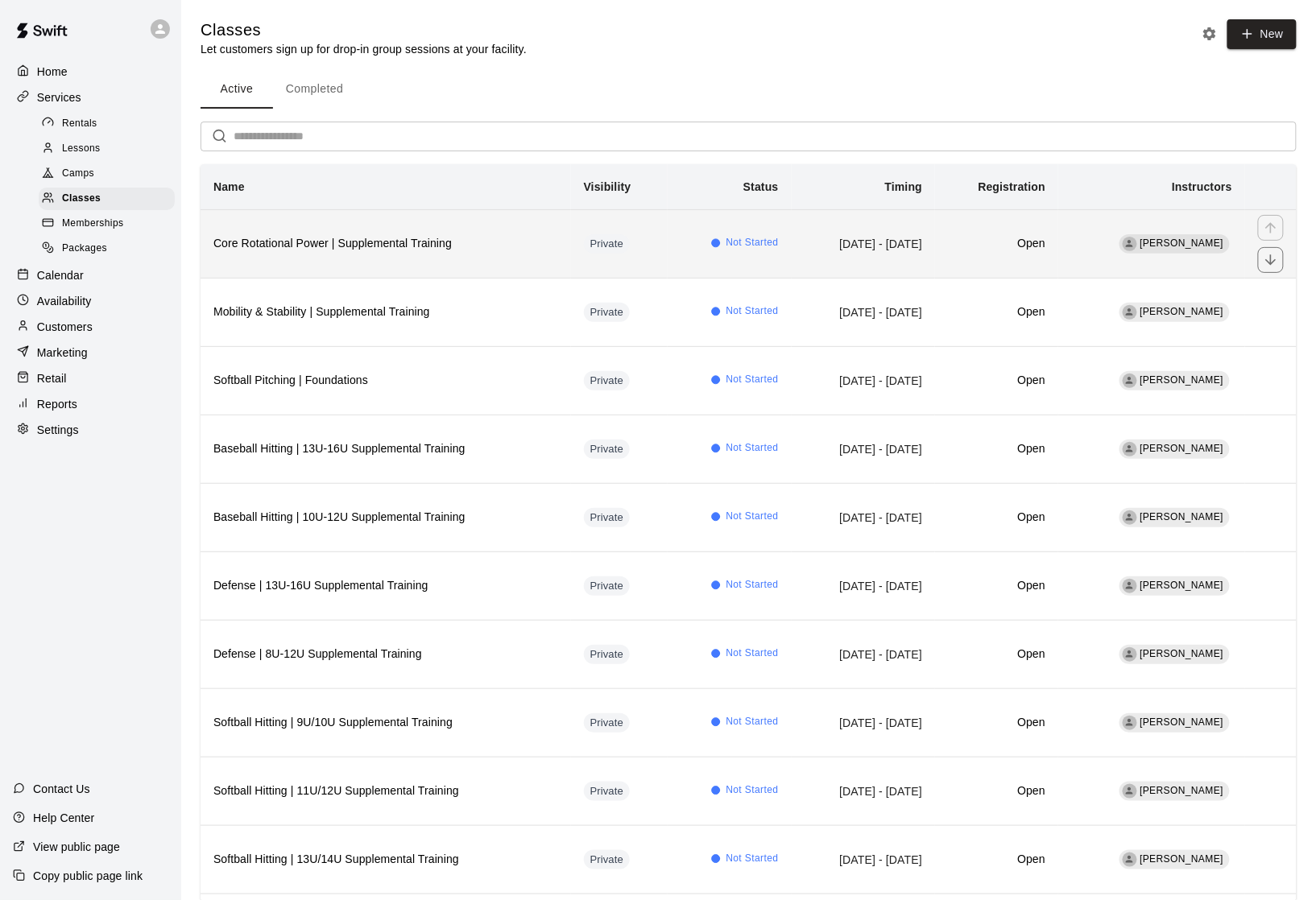
click at [419, 253] on h6 "Core Rotational Power | Supplemental Training" at bounding box center [386, 243] width 345 height 17
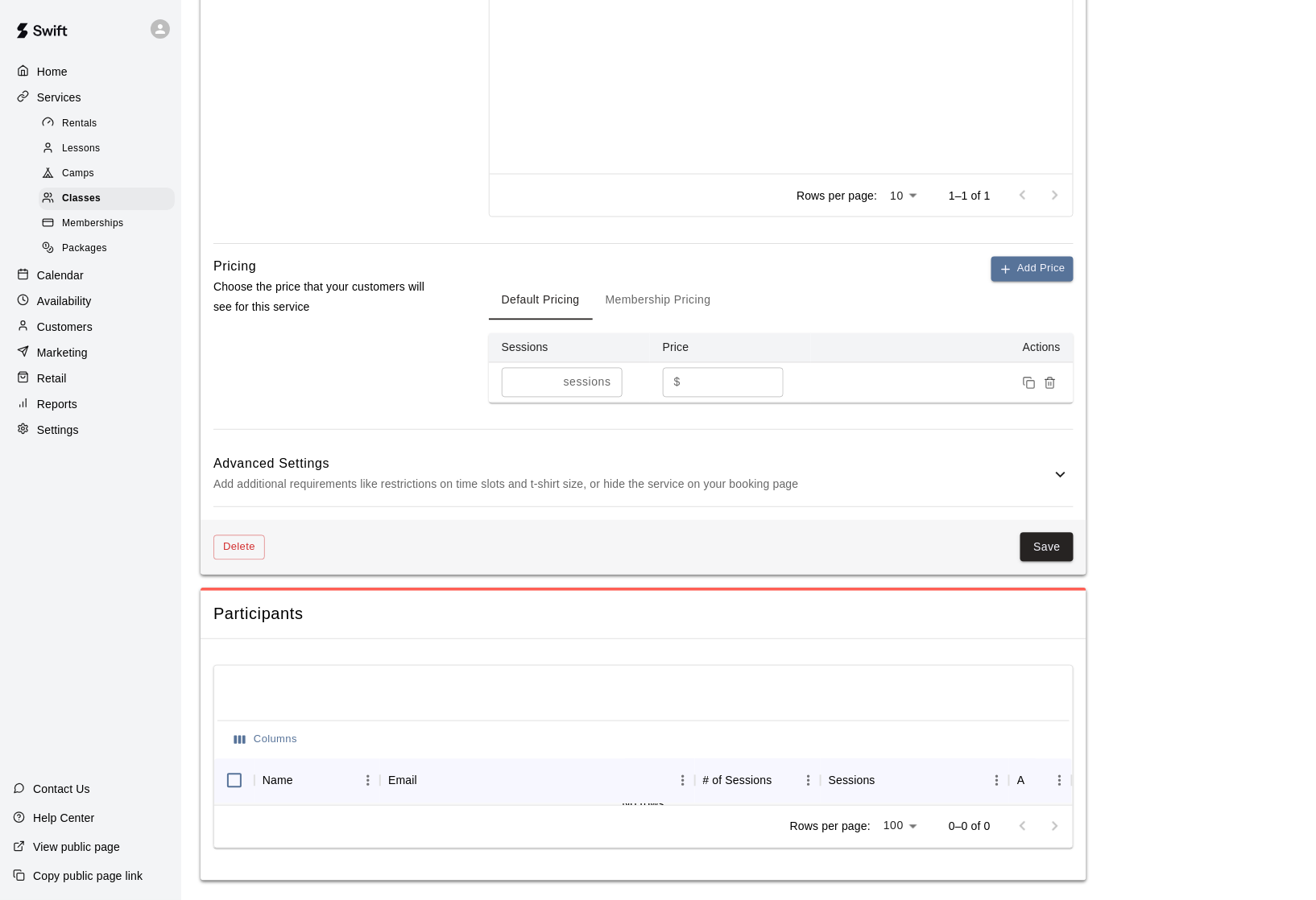
scroll to position [783, 0]
click at [971, 493] on div "Advanced Settings Add additional requirements like restrictions on time slots a…" at bounding box center [643, 475] width 860 height 64
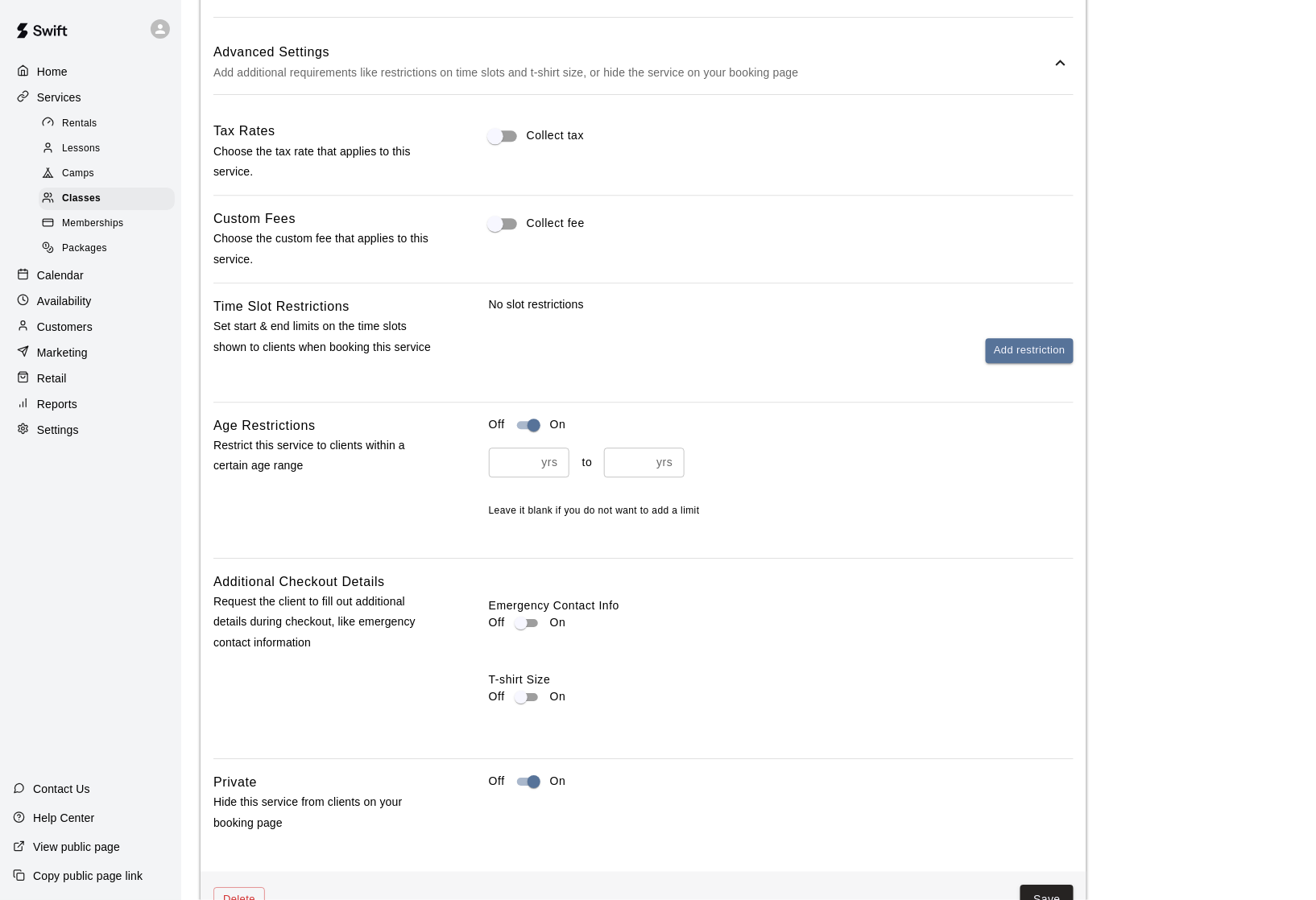
scroll to position [1197, 0]
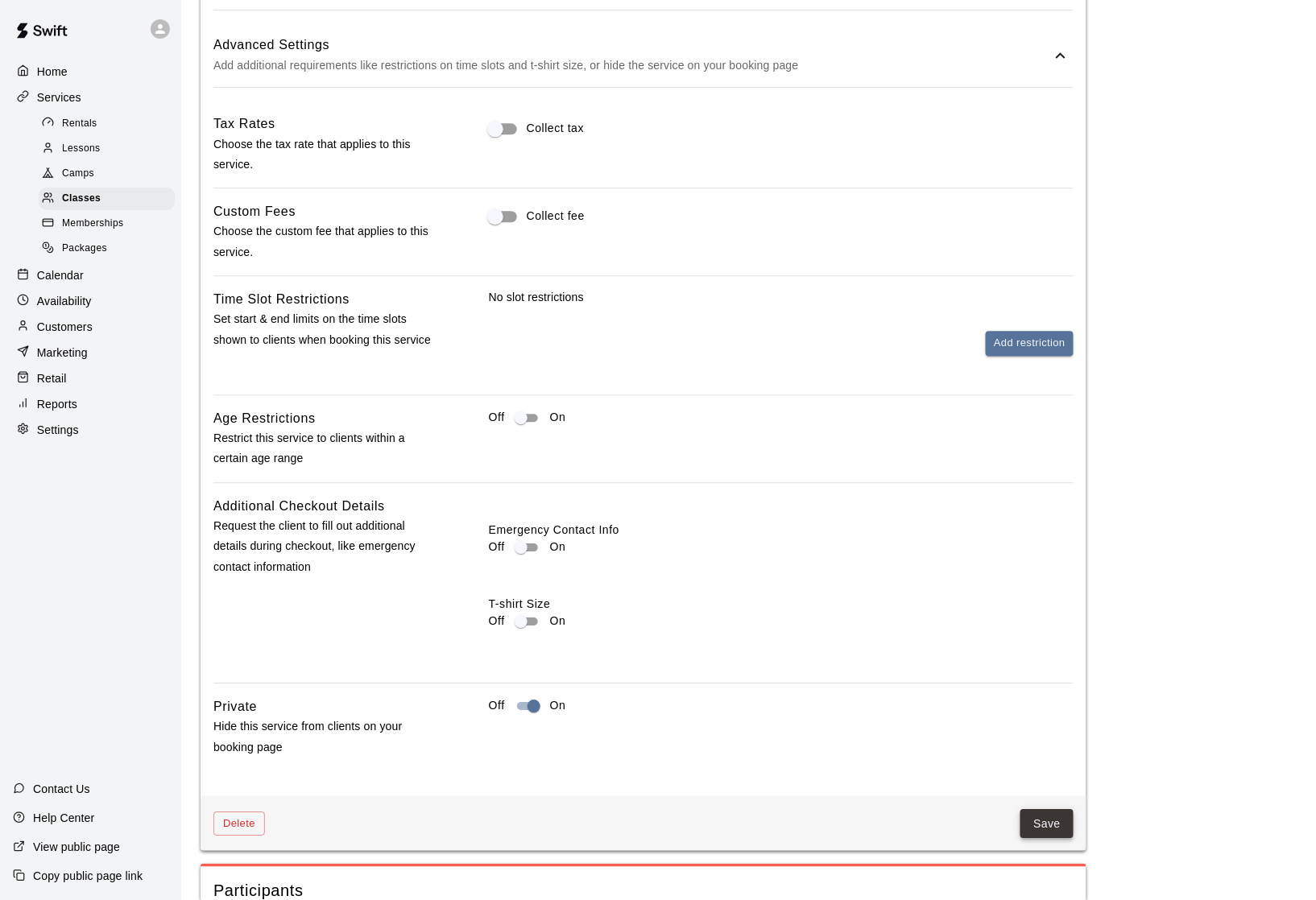
click at [1055, 820] on button "Save" at bounding box center [1047, 824] width 53 height 30
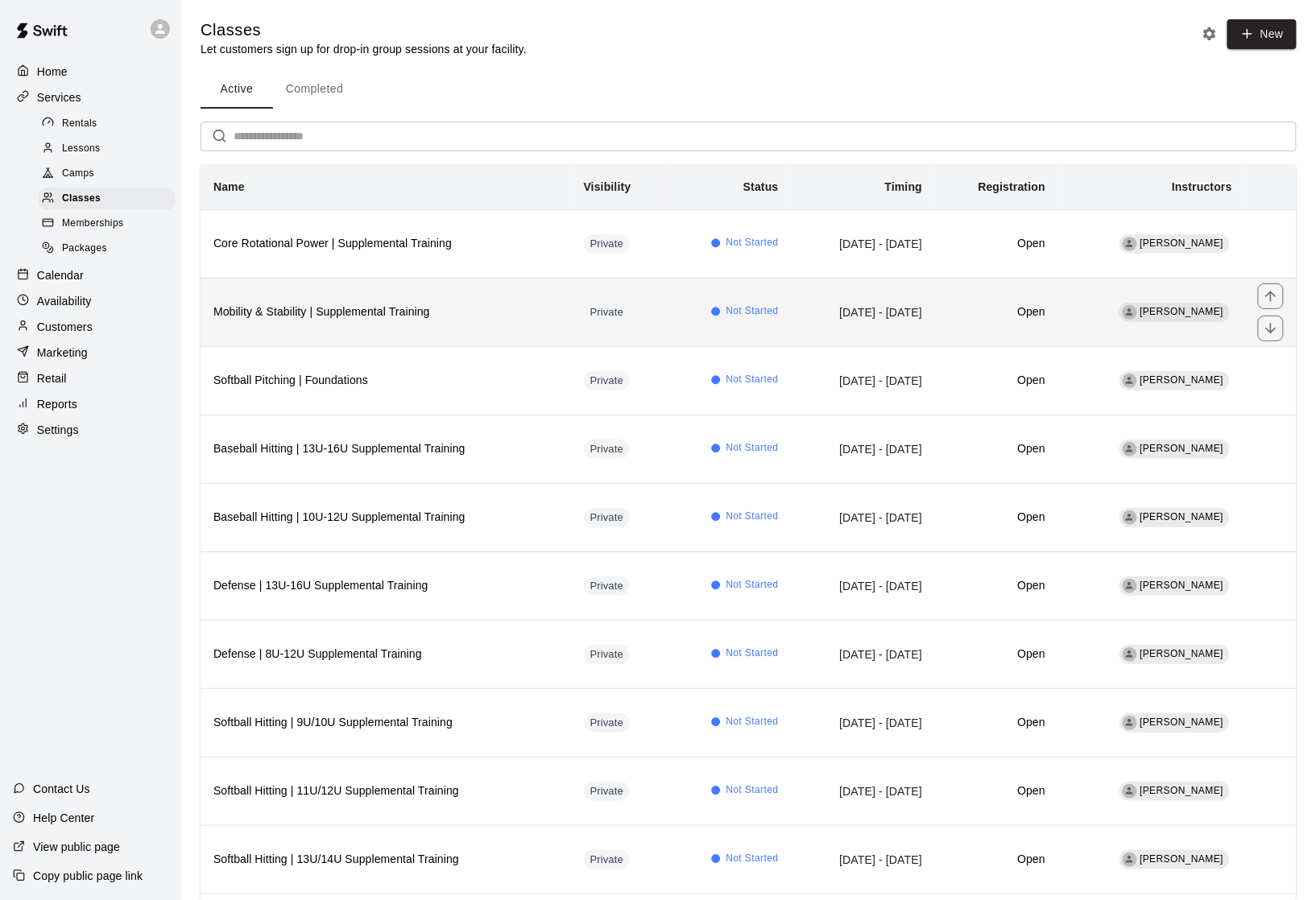
click at [484, 344] on th "Mobility & Stability | Supplemental Training" at bounding box center [385, 312] width 370 height 69
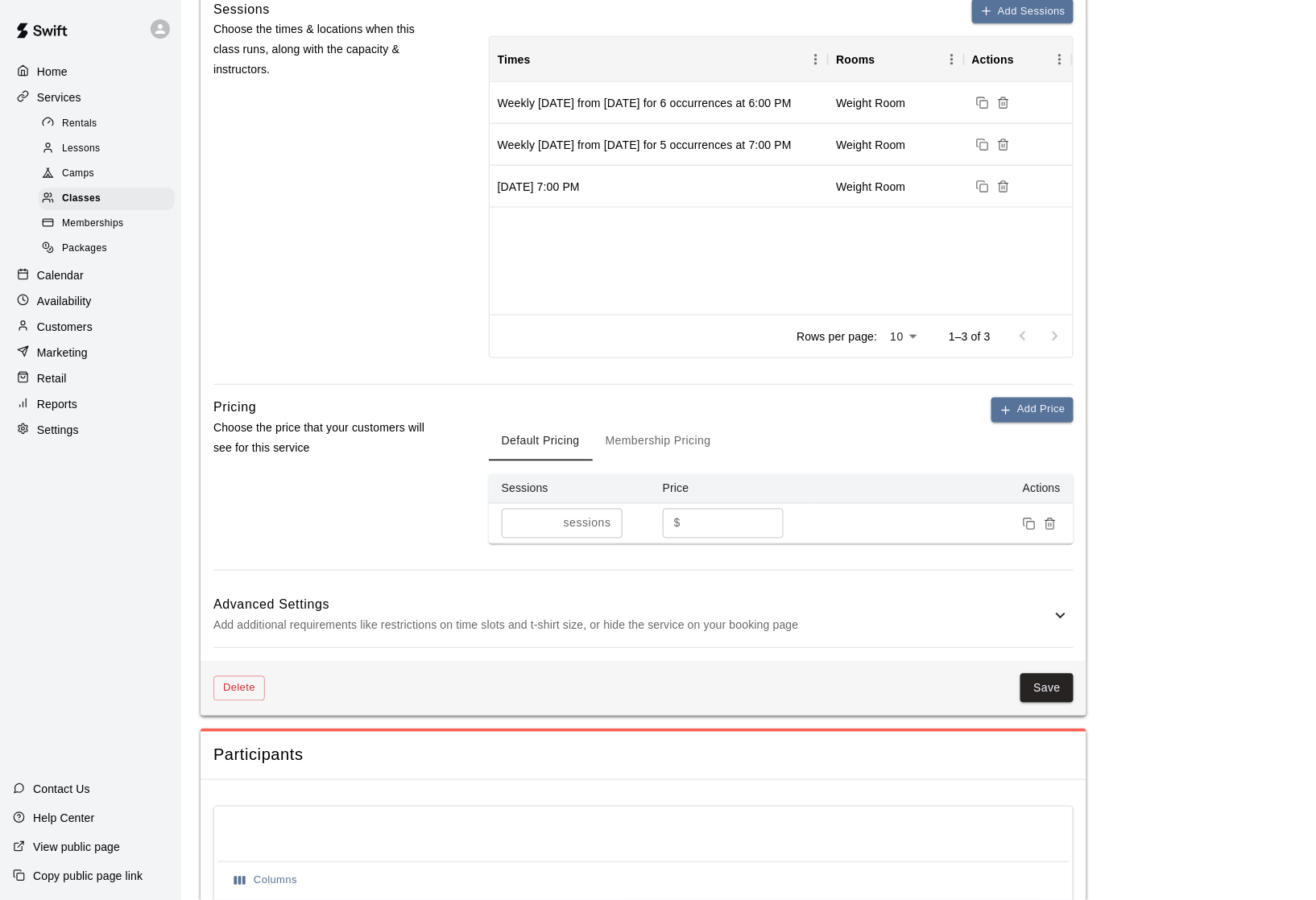
scroll to position [639, 0]
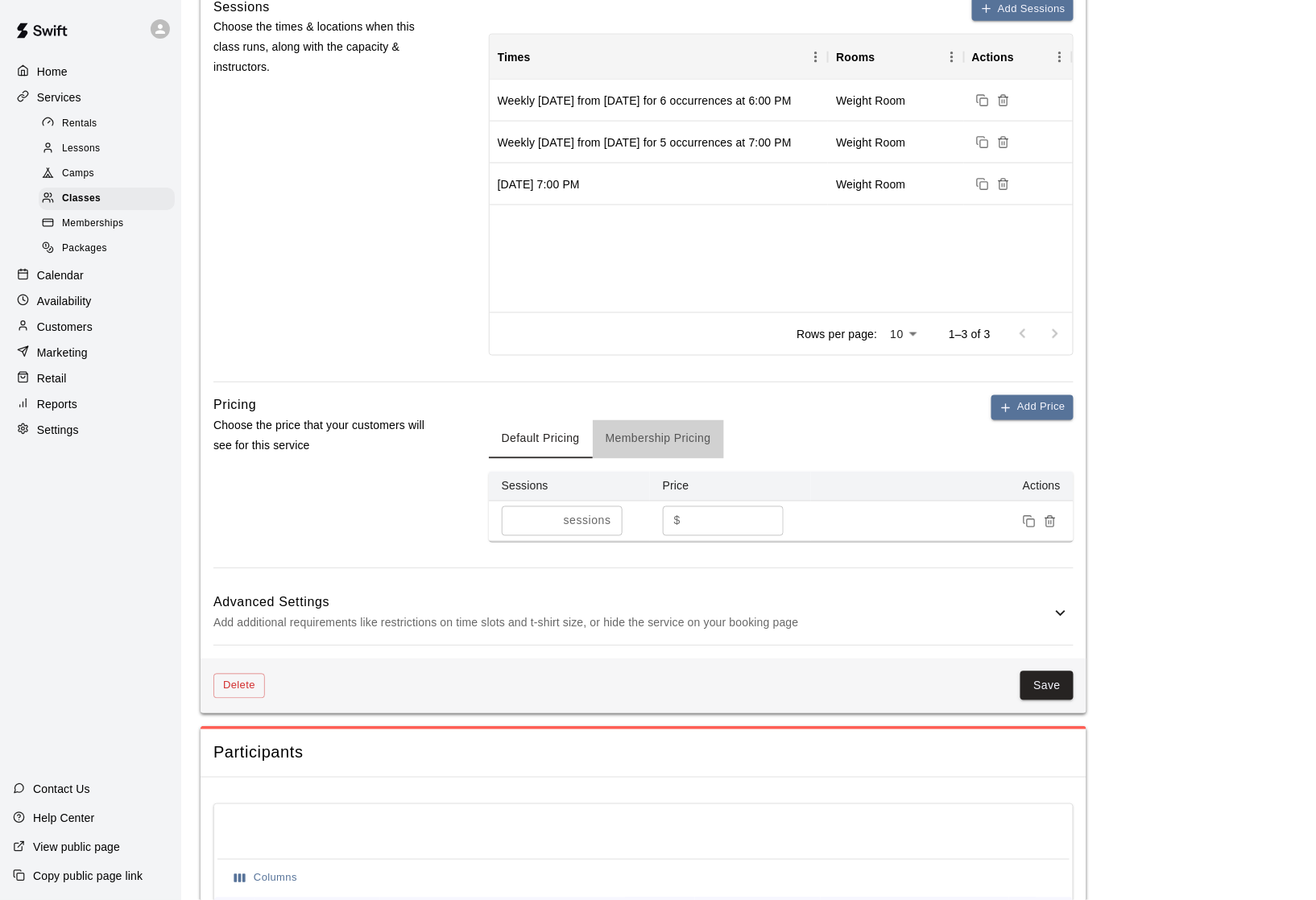
click at [668, 445] on button "Membership Pricing" at bounding box center [659, 439] width 132 height 38
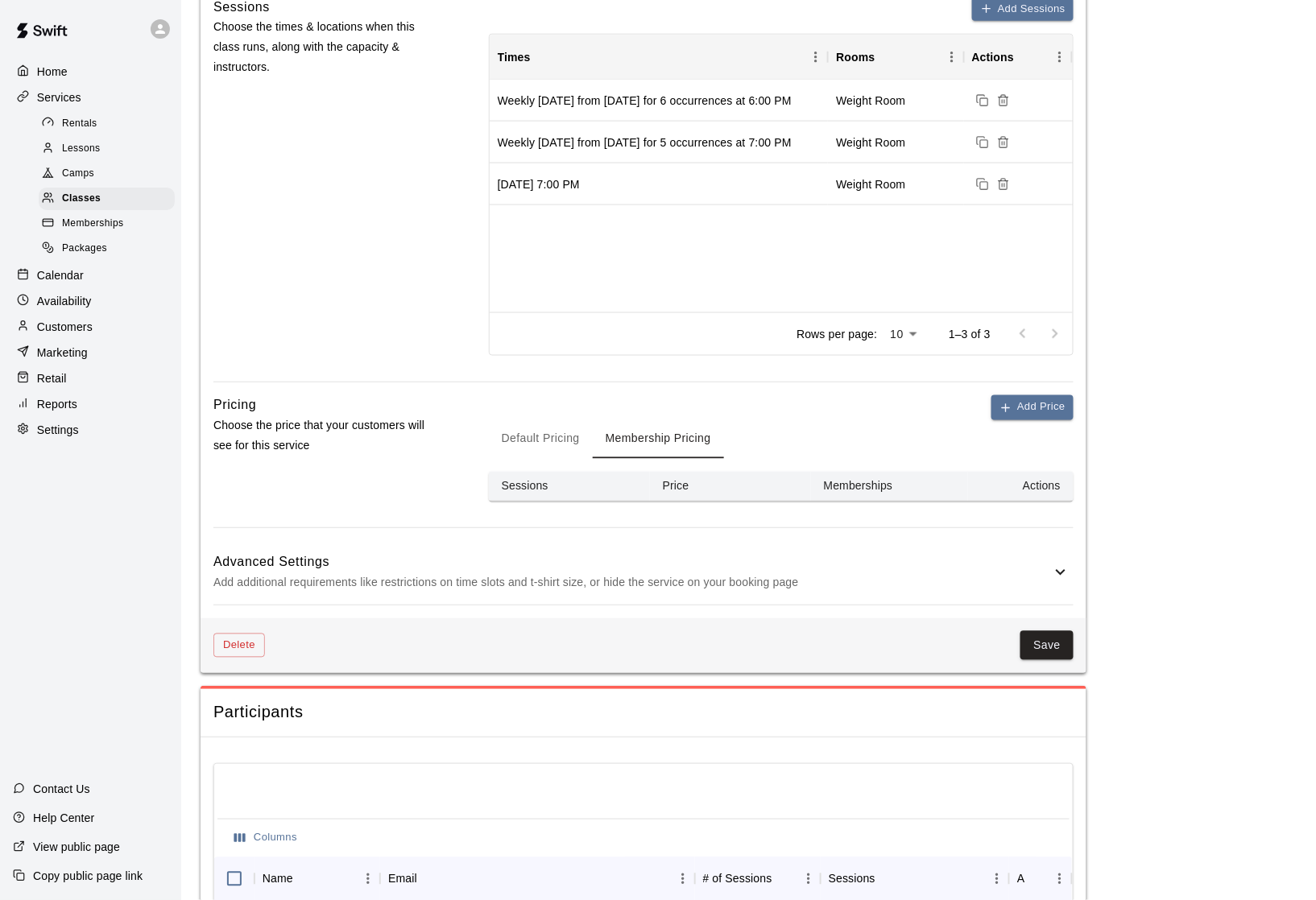
click at [553, 439] on button "Default Pricing" at bounding box center [541, 439] width 104 height 38
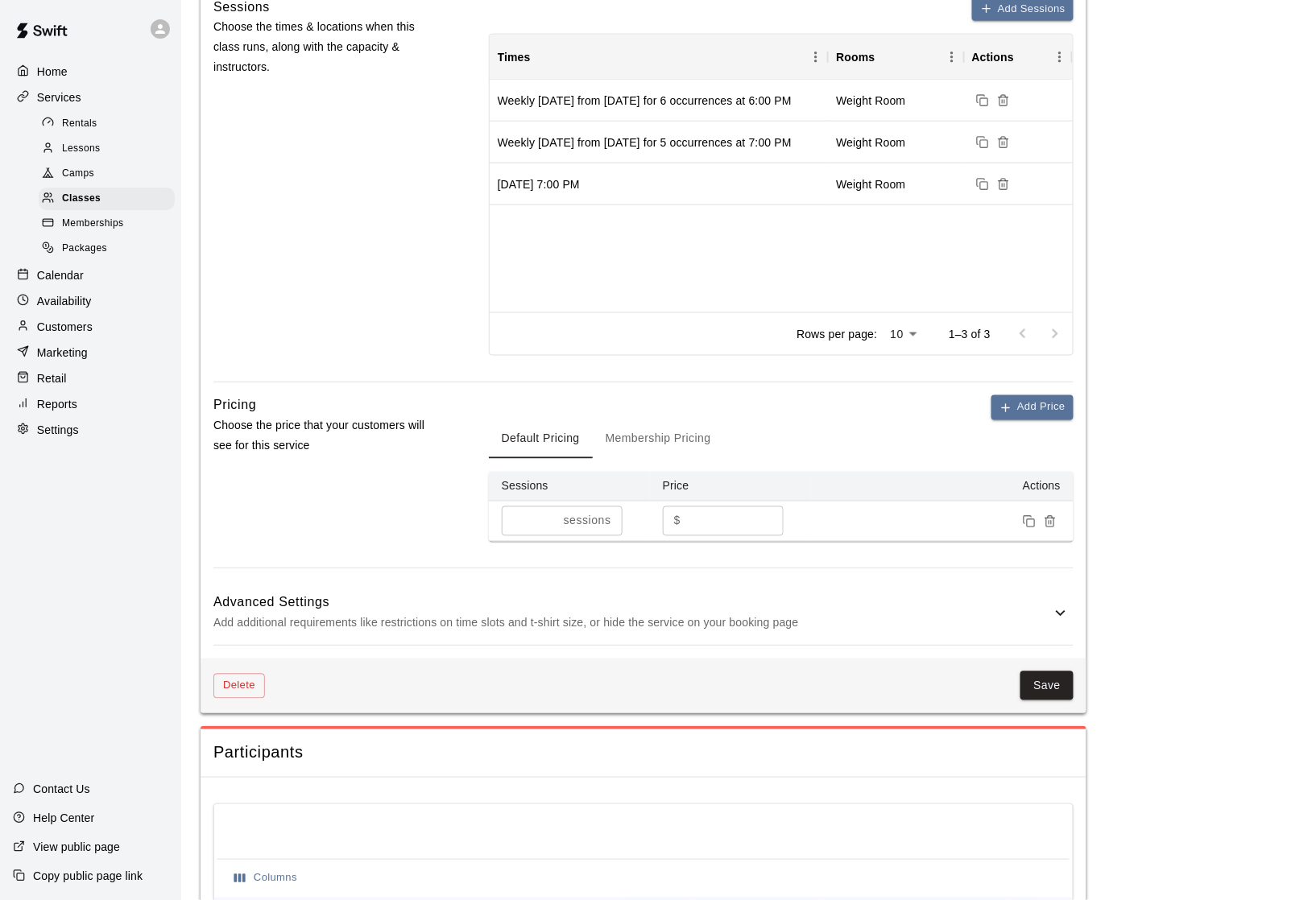
click at [522, 623] on p "Add additional requirements like restrictions on time slots and t-shirt size, o…" at bounding box center [632, 623] width 837 height 20
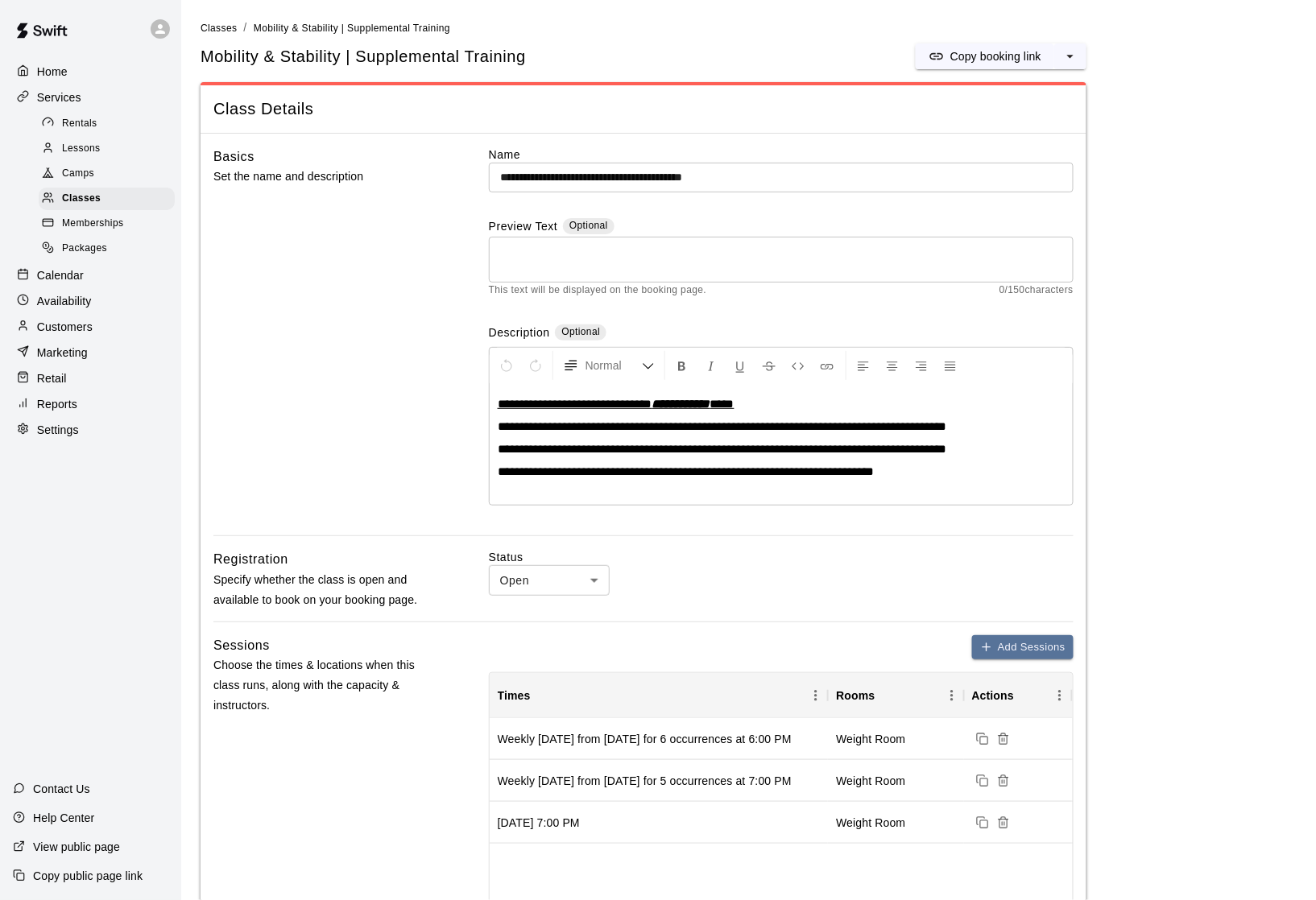
scroll to position [0, 0]
click at [95, 192] on span "Classes" at bounding box center [81, 199] width 38 height 16
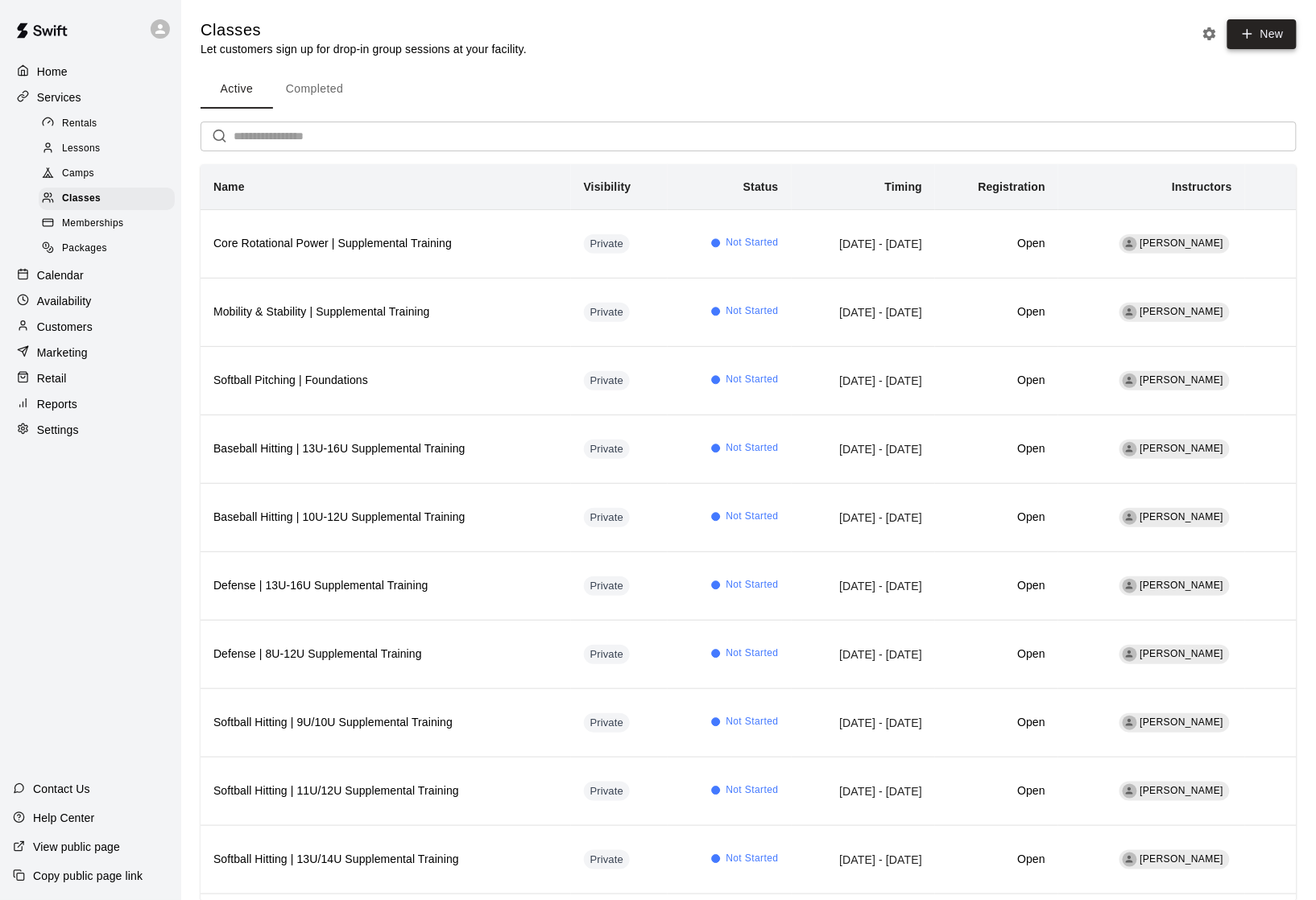
click at [1271, 37] on button "New" at bounding box center [1262, 34] width 69 height 30
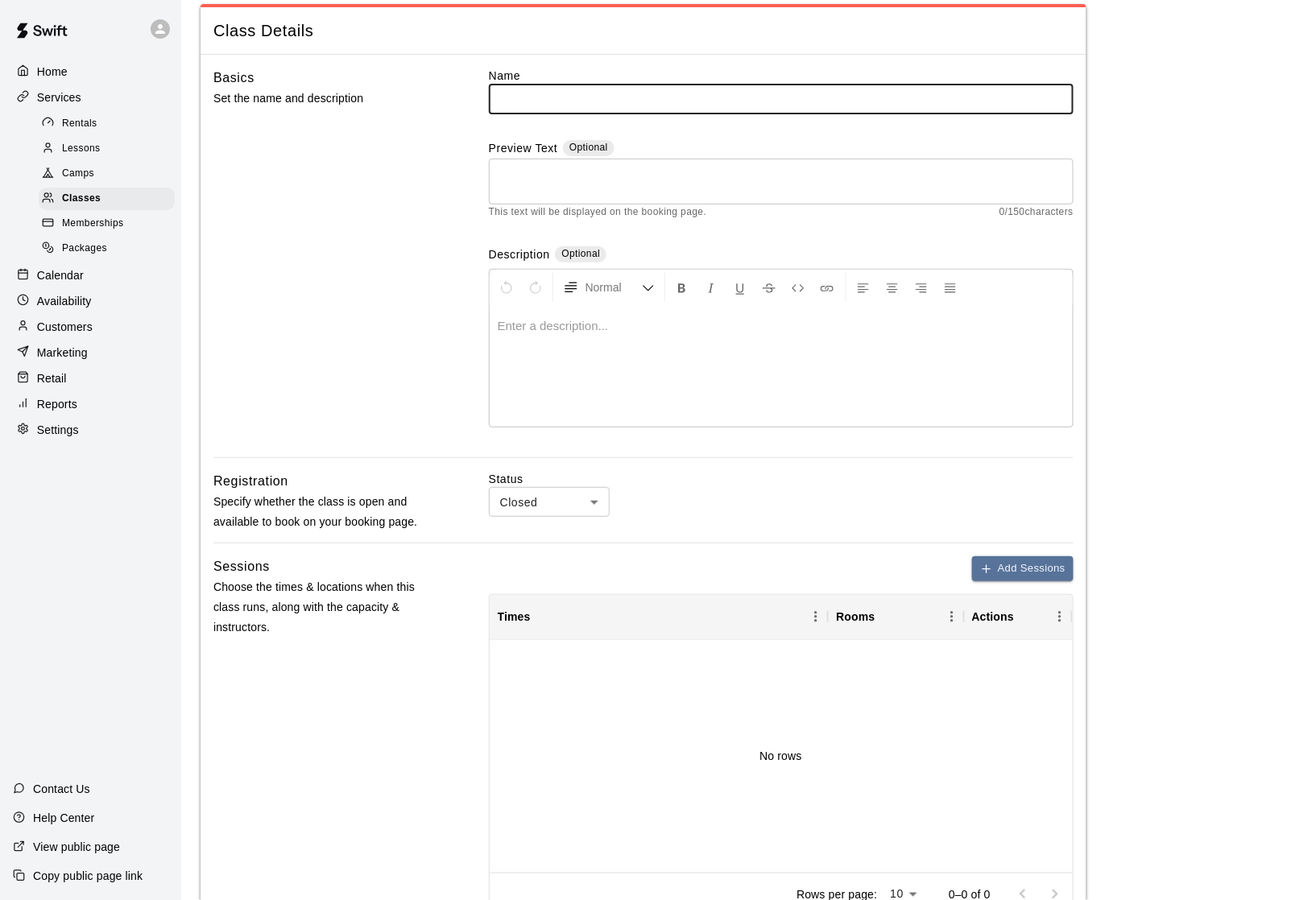
scroll to position [97, 0]
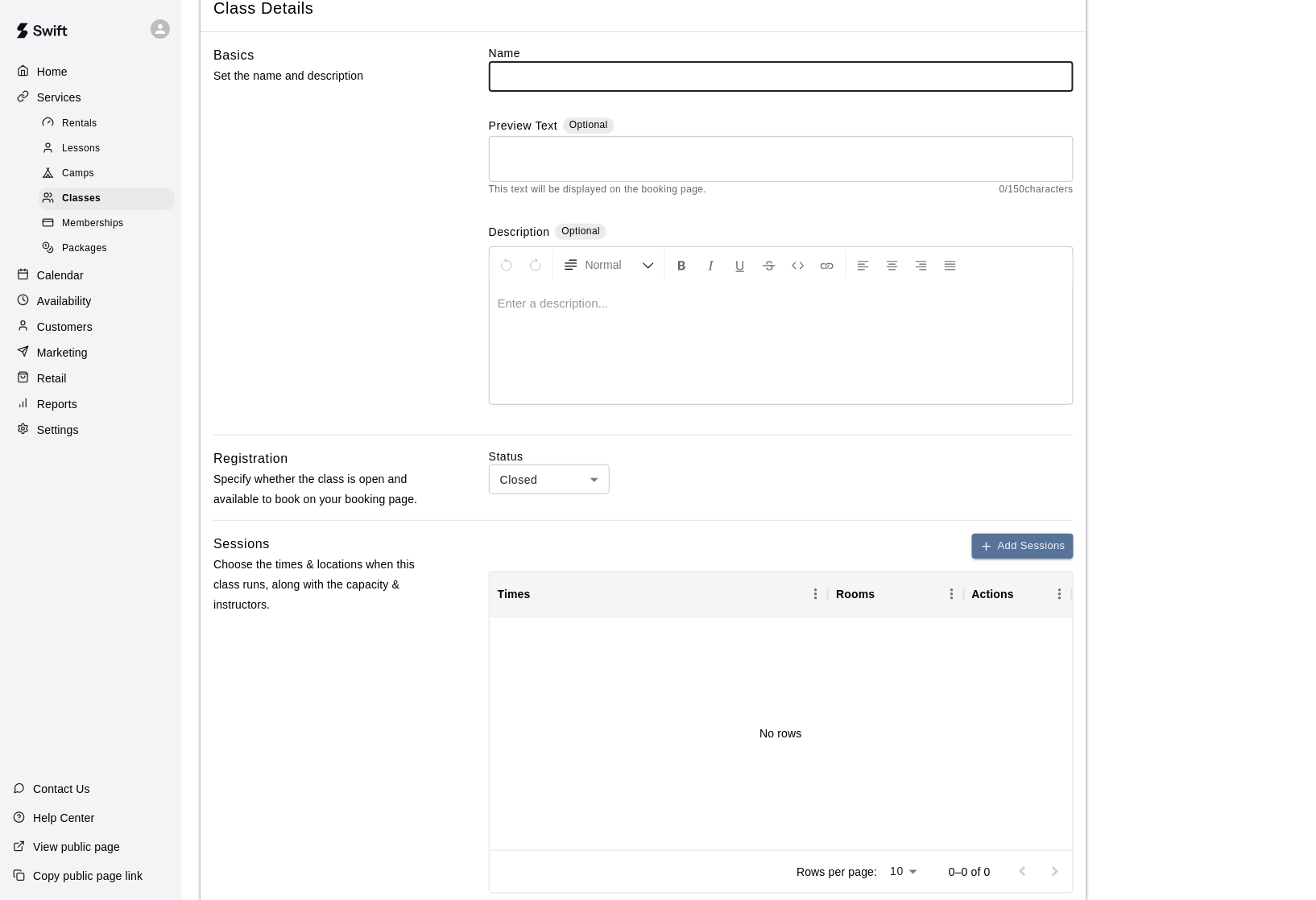
click at [562, 483] on body "Home Services Rentals Lessons Camps Classes Memberships Packages Calendar Avail…" at bounding box center [658, 566] width 1316 height 1327
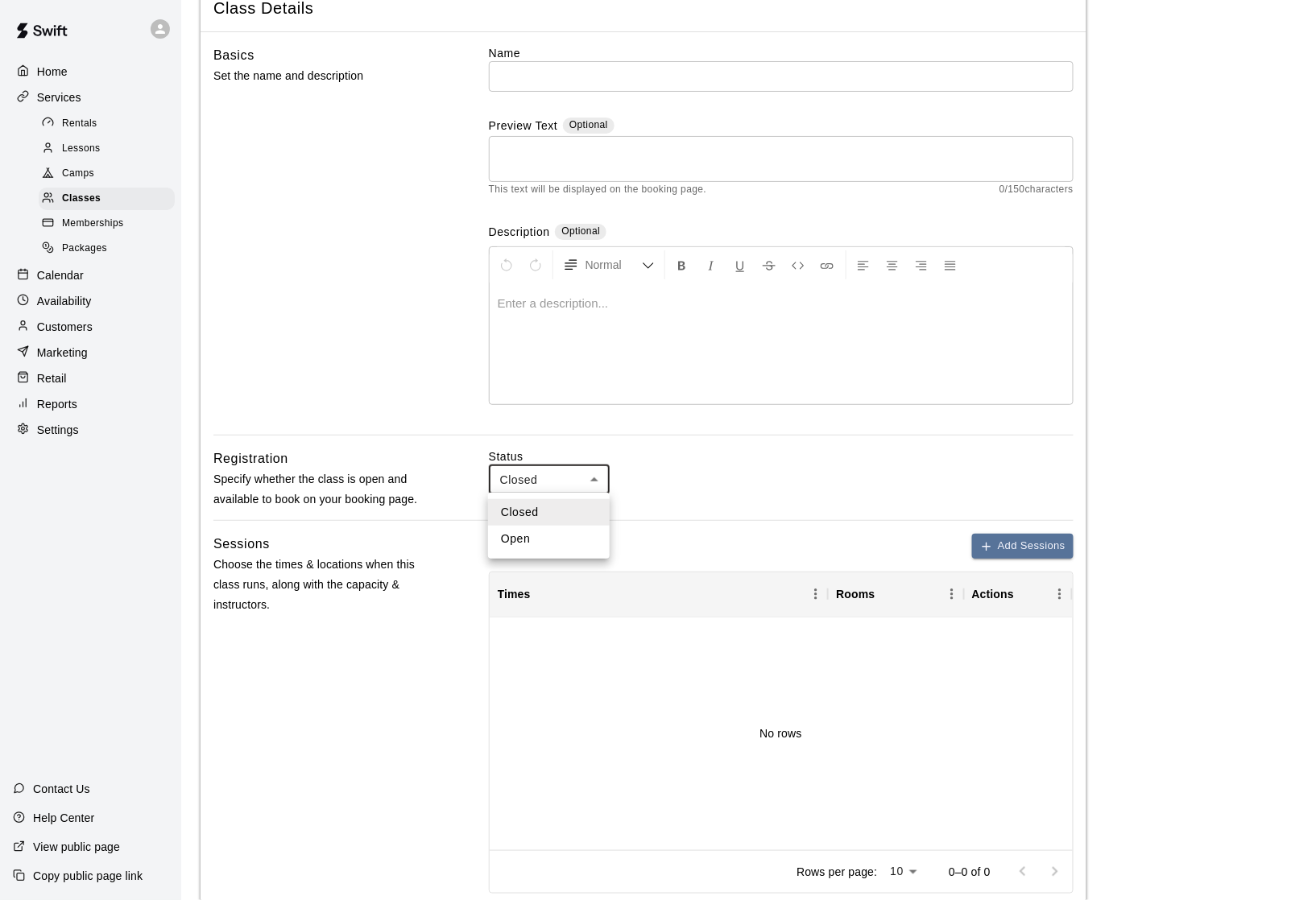
click at [391, 418] on div at bounding box center [658, 450] width 1316 height 900
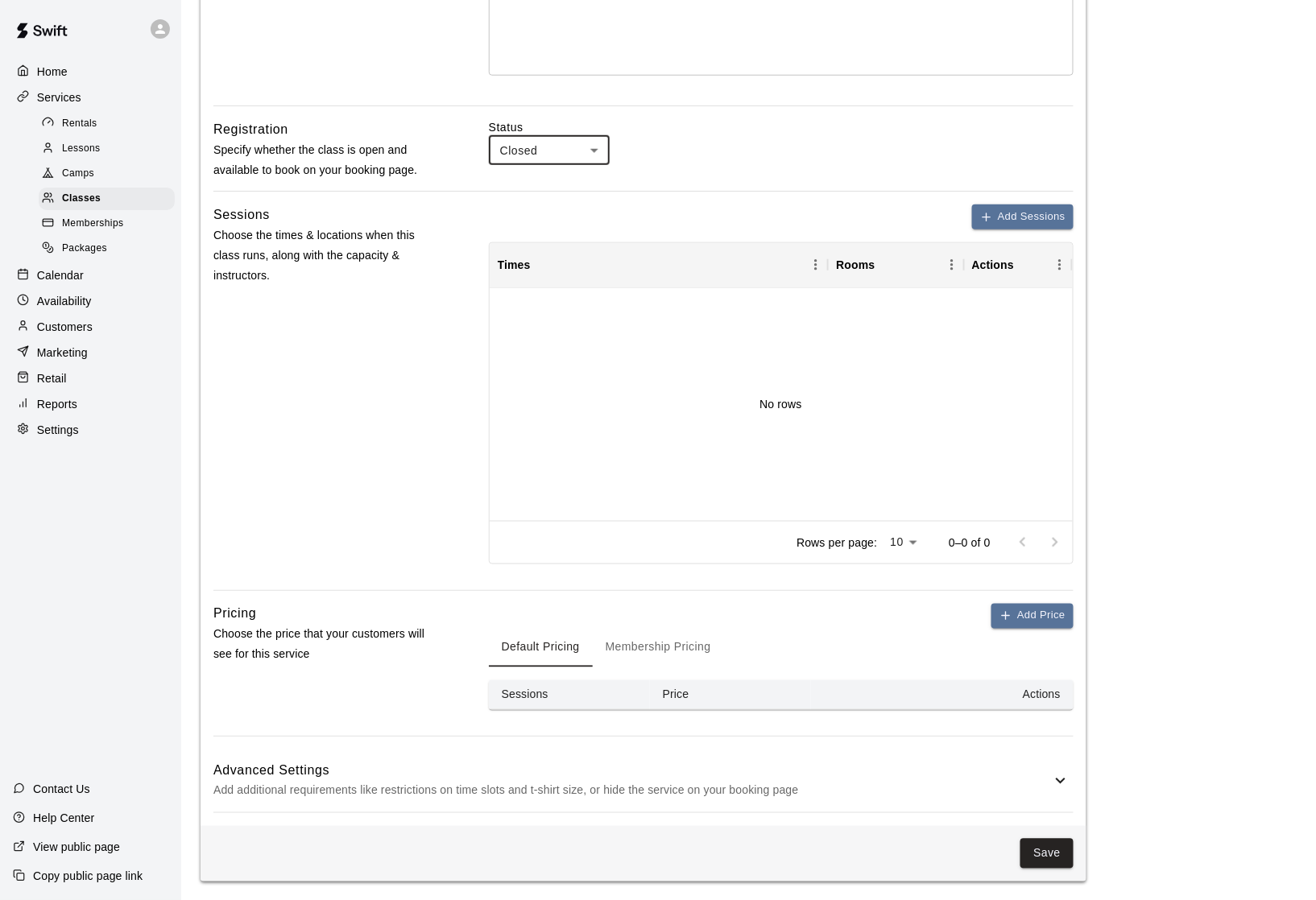
scroll to position [424, 0]
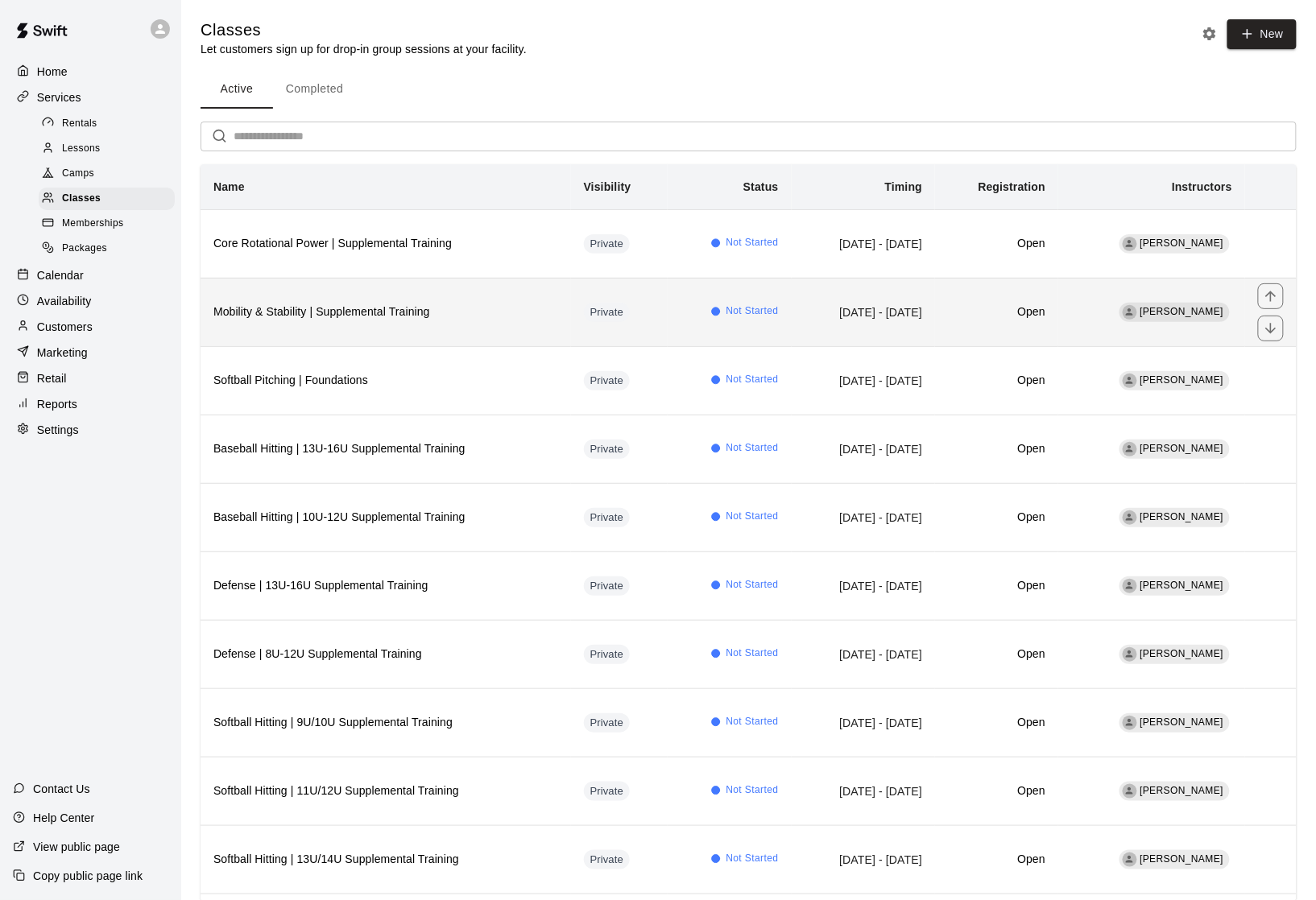
click at [342, 343] on th "Mobility & Stability | Supplemental Training" at bounding box center [385, 312] width 370 height 69
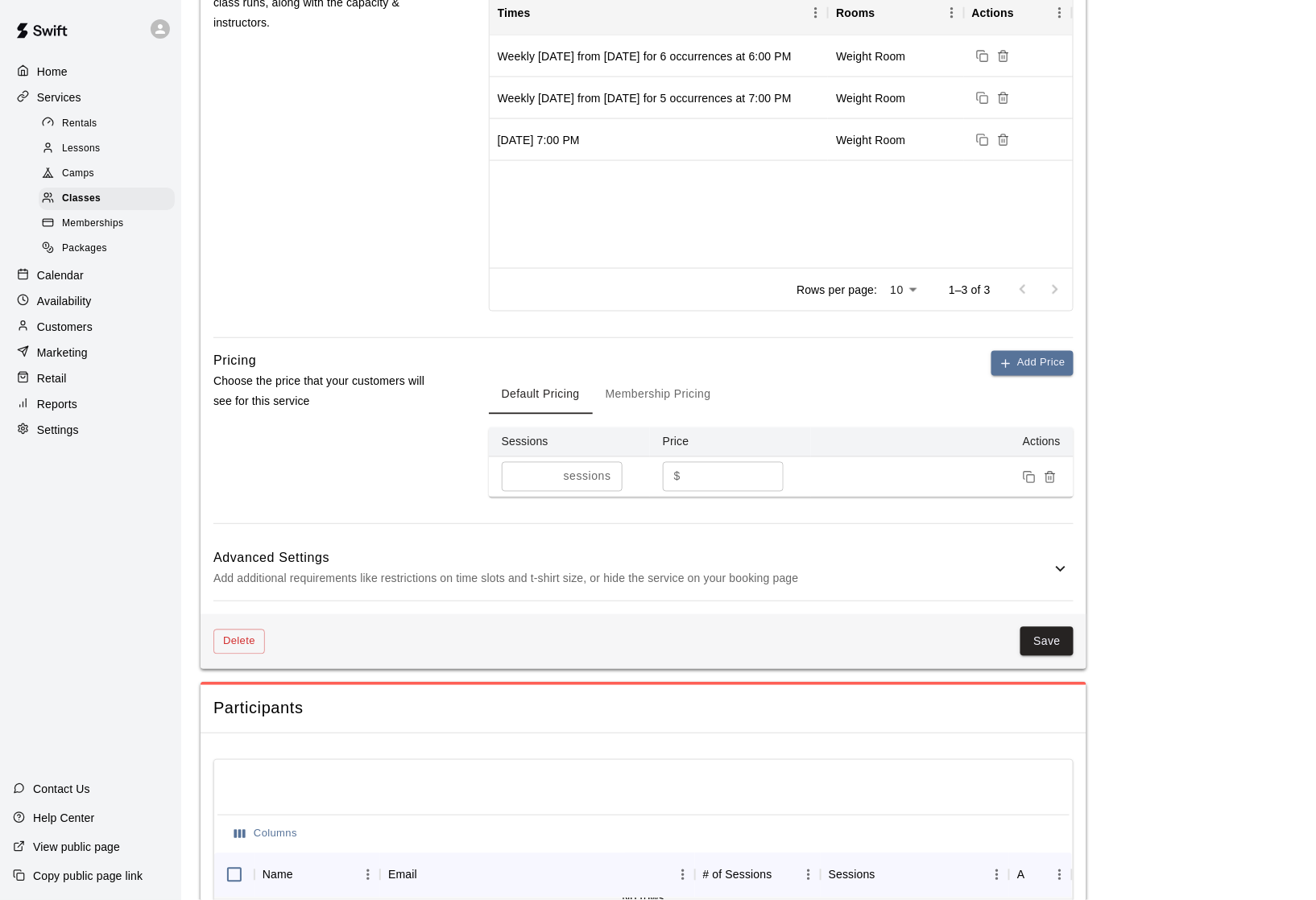
scroll to position [686, 0]
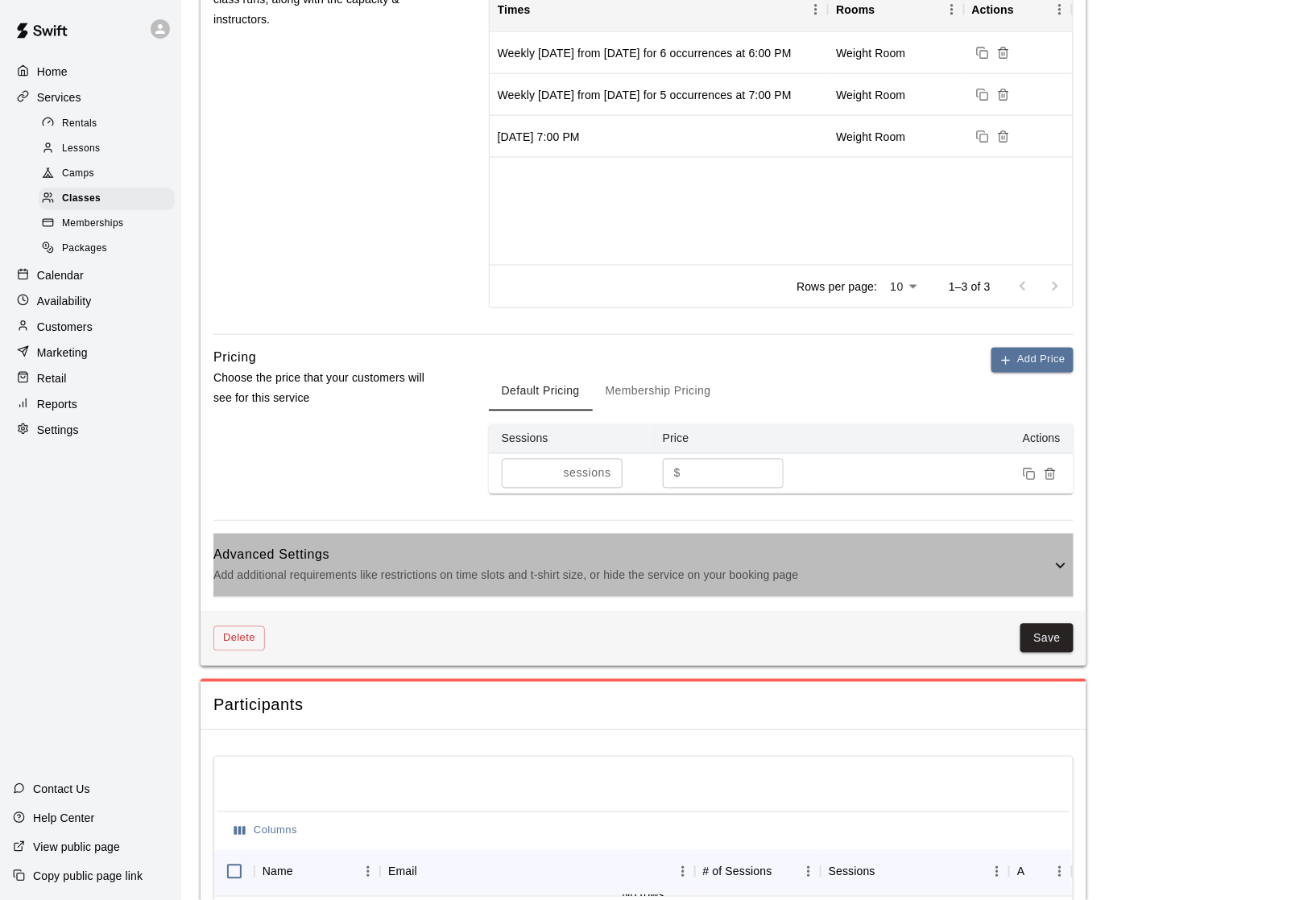
click at [410, 578] on p "Add additional requirements like restrictions on time slots and t-shirt size, o…" at bounding box center [632, 577] width 837 height 20
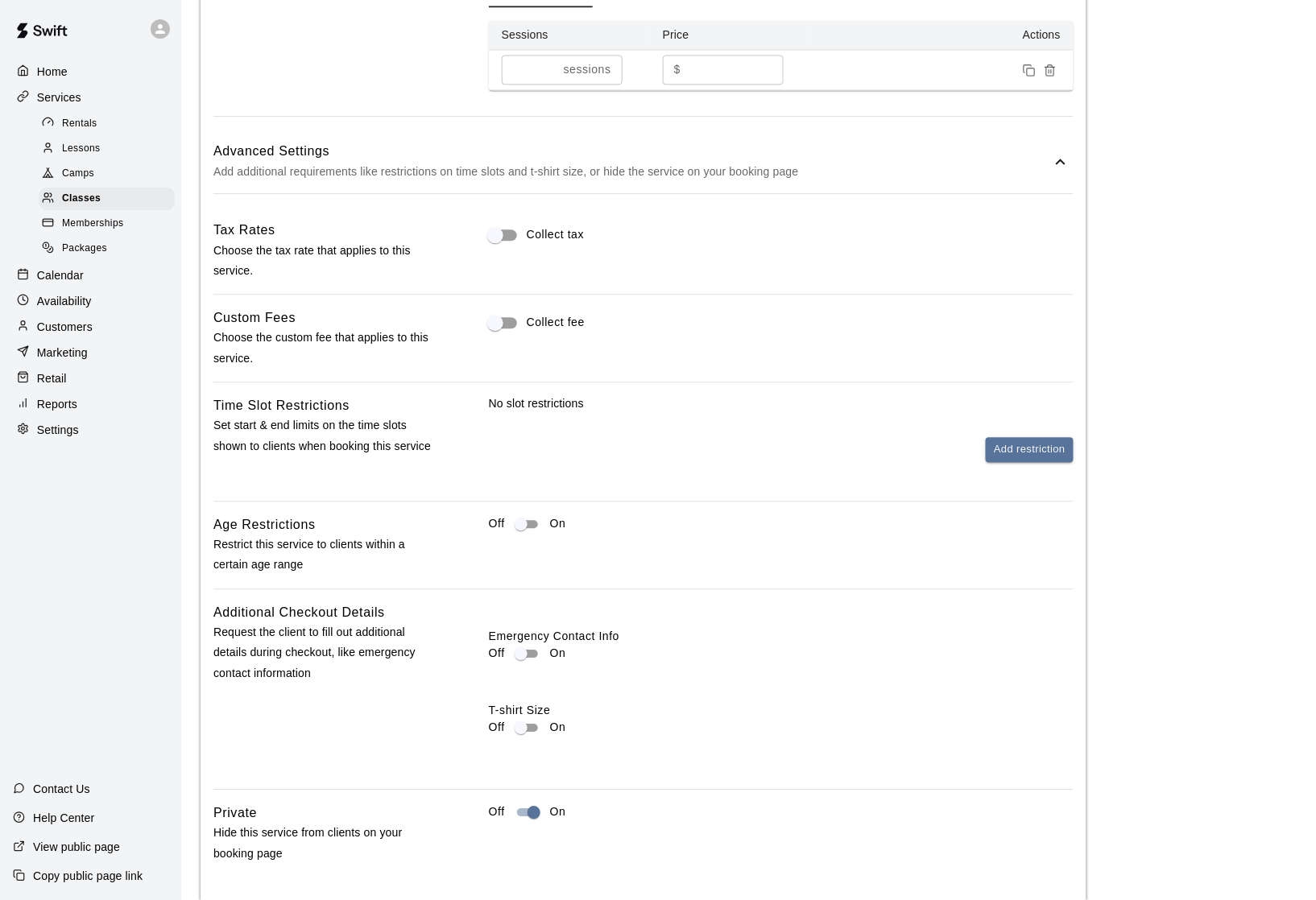
scroll to position [416, 0]
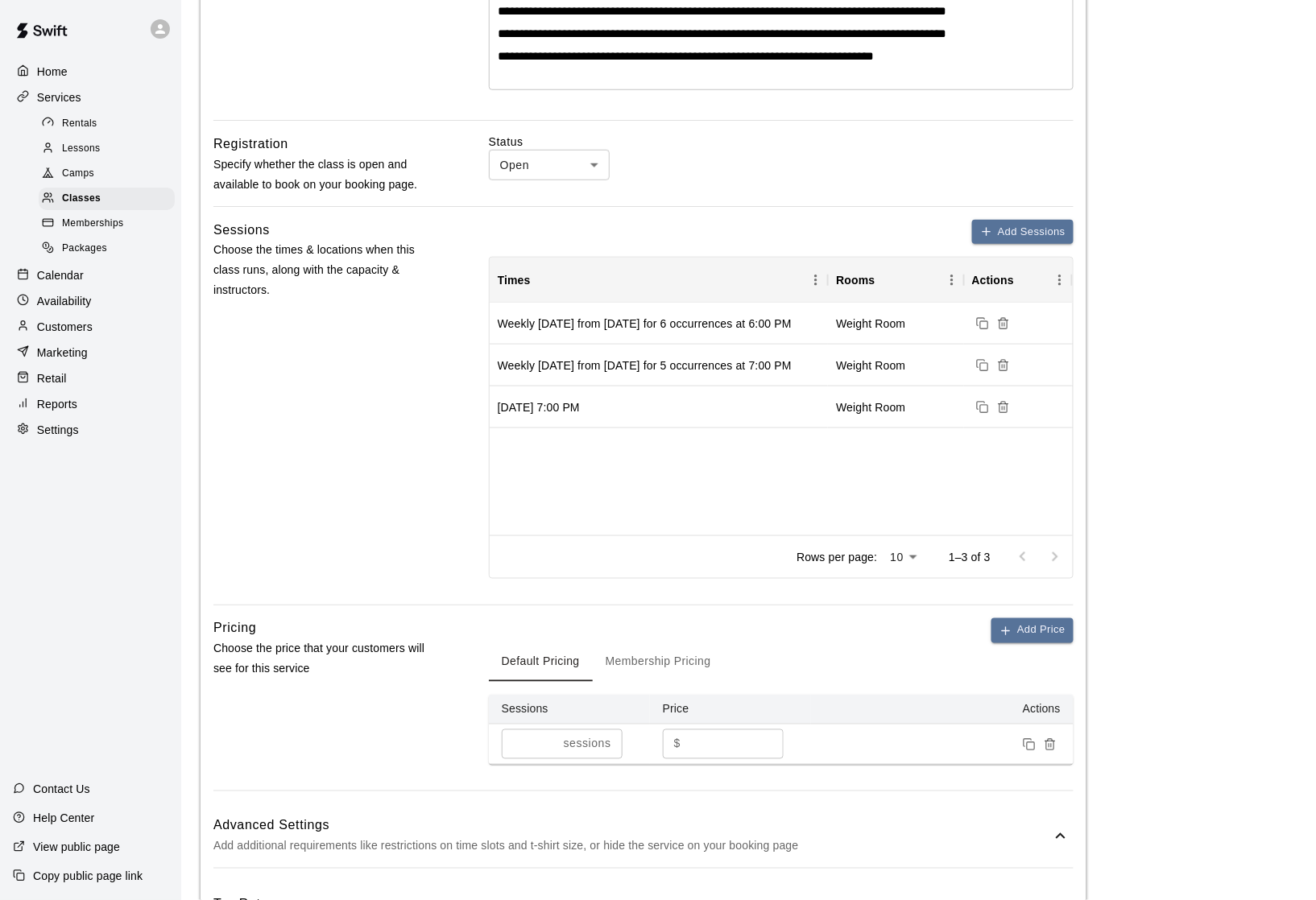
click at [158, 30] on icon at bounding box center [160, 29] width 15 height 15
click at [159, 30] on div at bounding box center [658, 450] width 1316 height 900
click at [159, 30] on icon at bounding box center [160, 28] width 10 height 10
click at [333, 44] on div at bounding box center [658, 450] width 1316 height 900
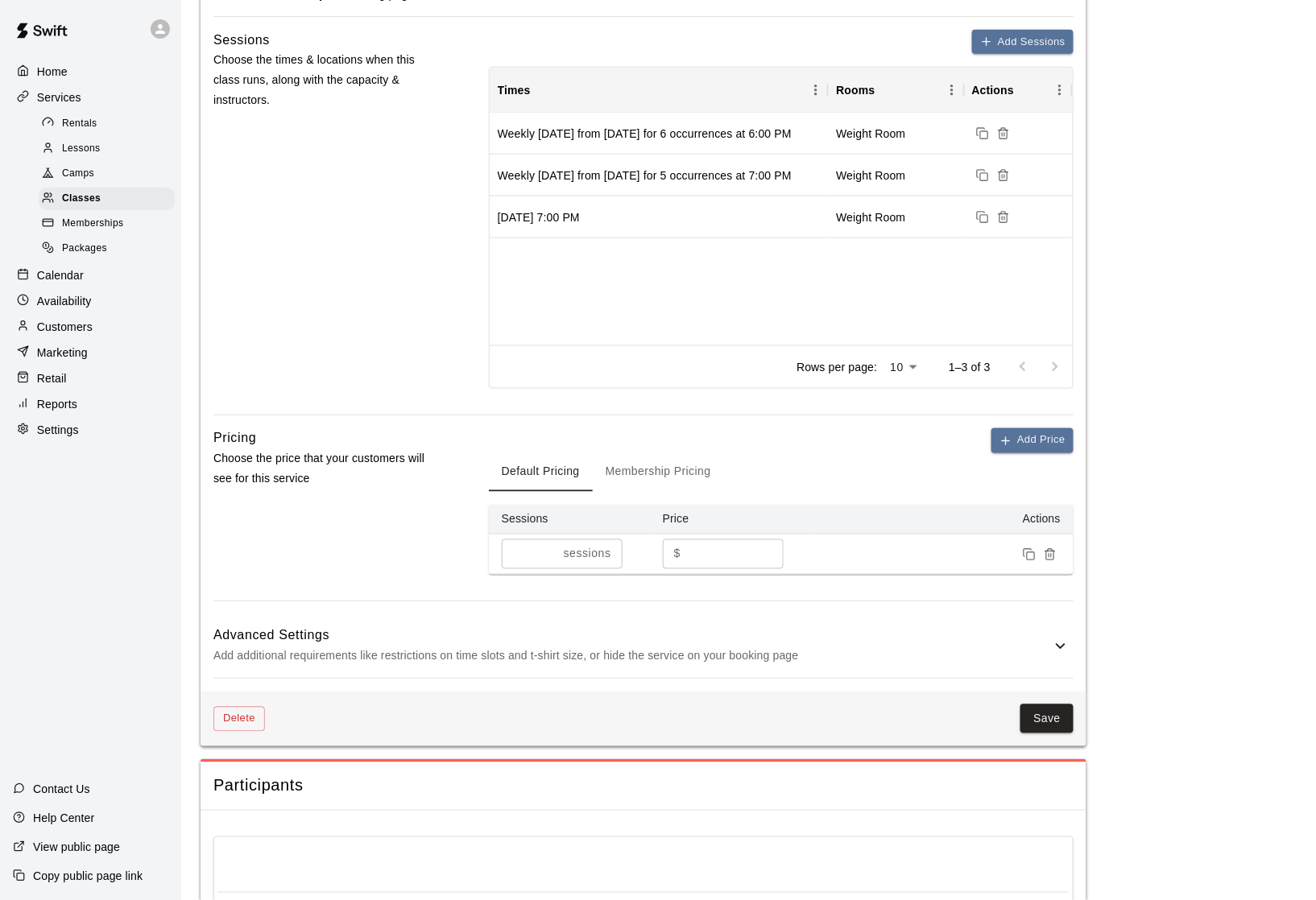
scroll to position [619, 0]
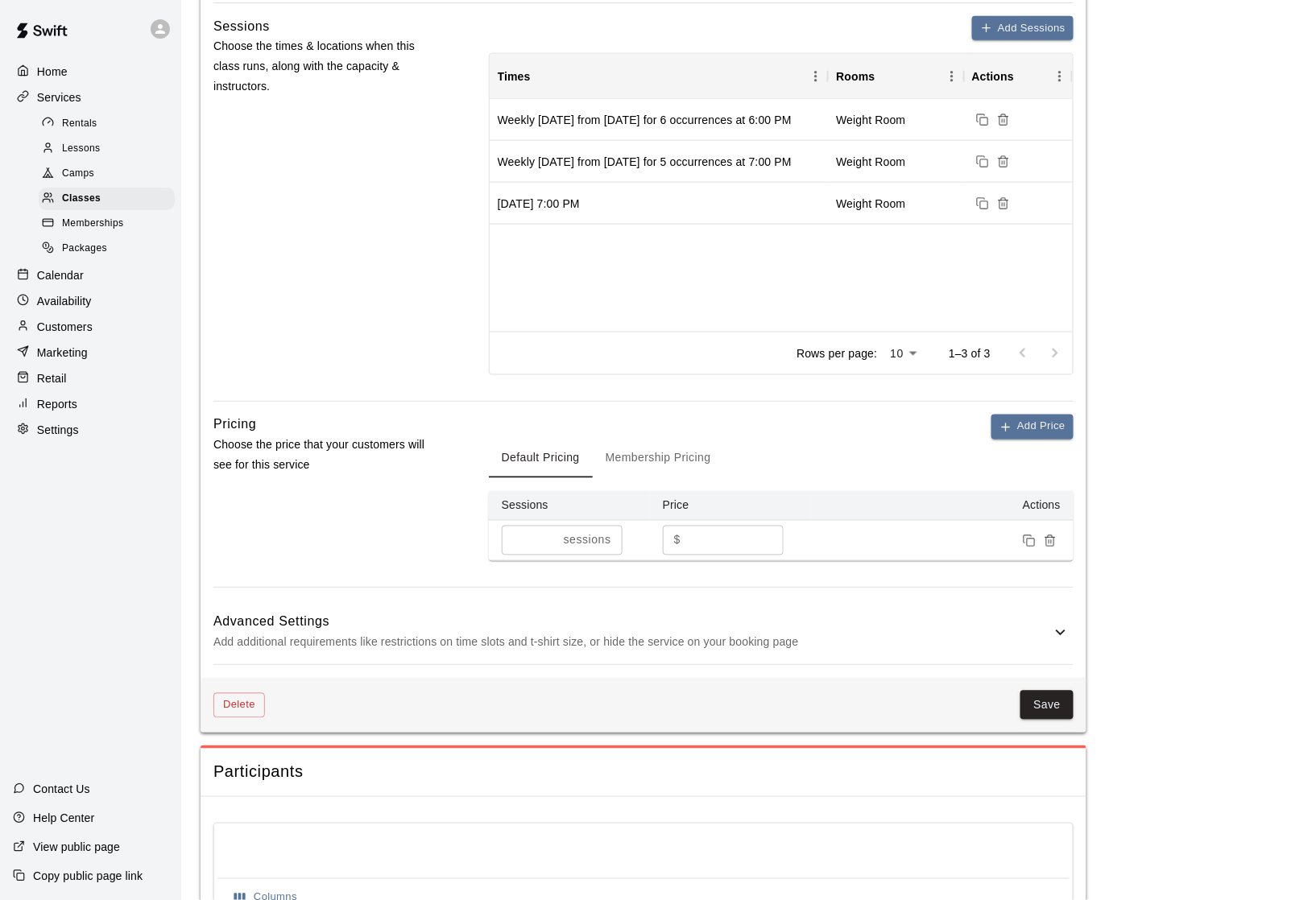
click at [657, 462] on button "Membership Pricing" at bounding box center [659, 459] width 132 height 38
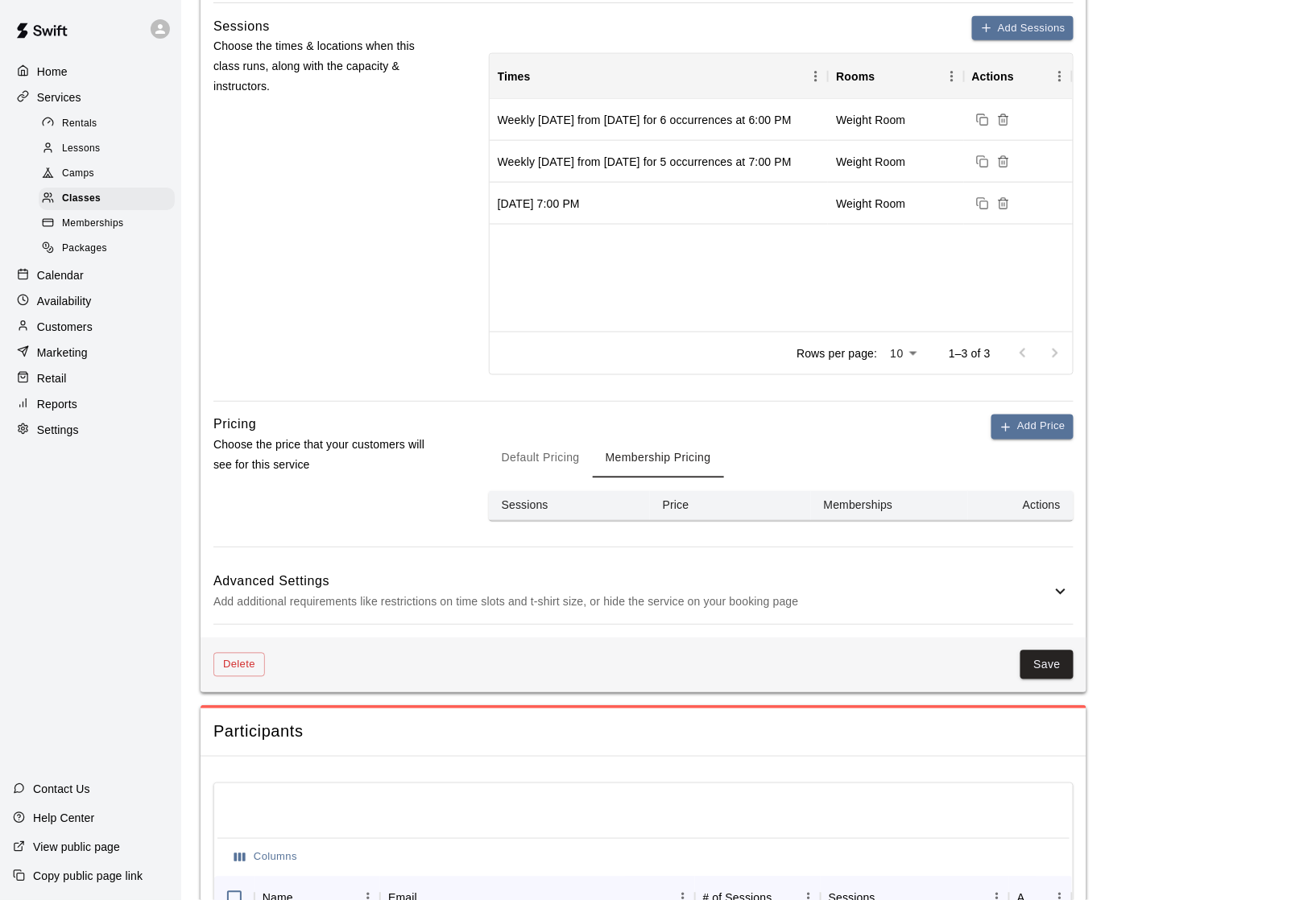
click at [578, 466] on button "Default Pricing" at bounding box center [541, 459] width 104 height 38
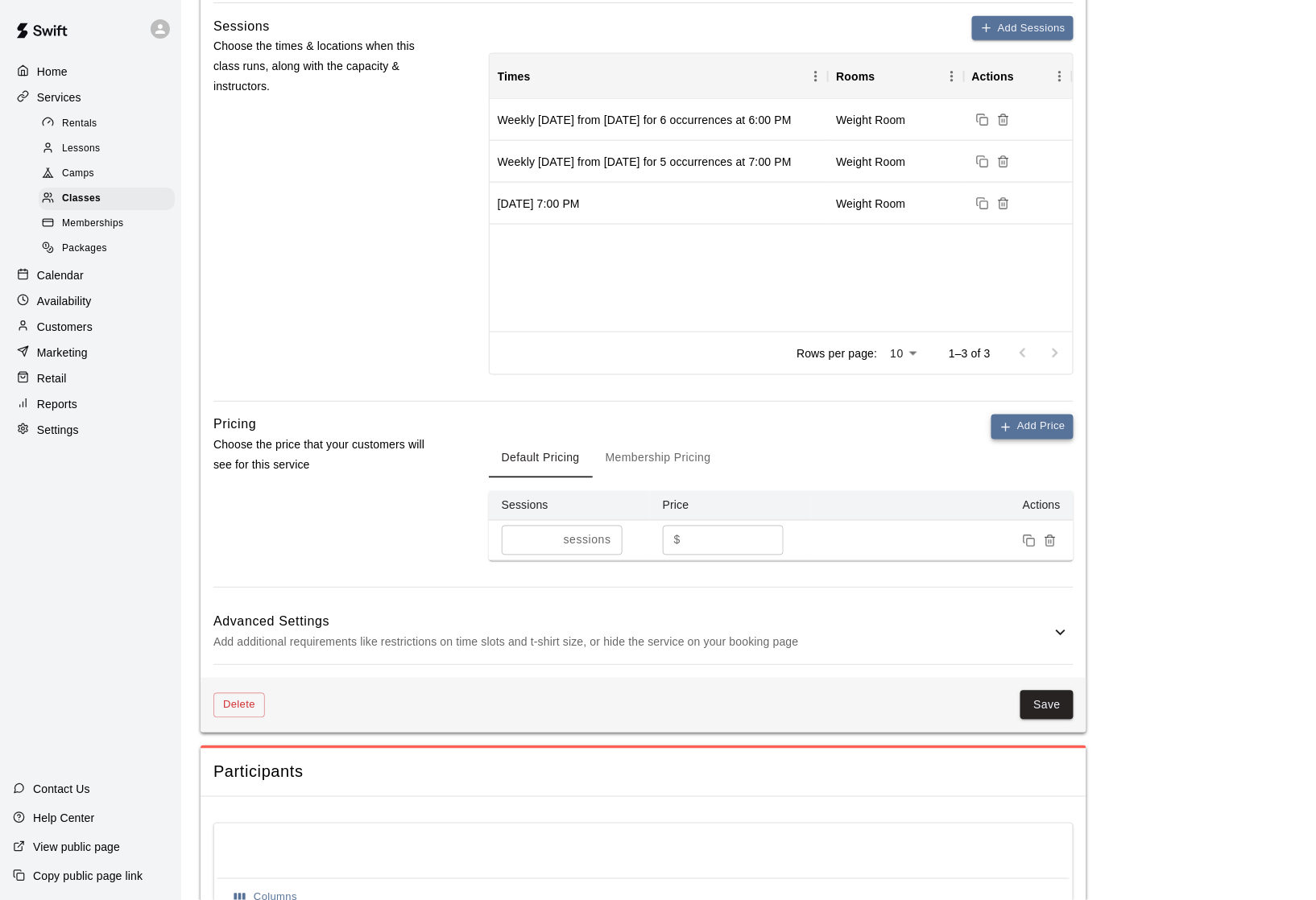
click at [1048, 432] on button "Add Price" at bounding box center [1033, 427] width 82 height 25
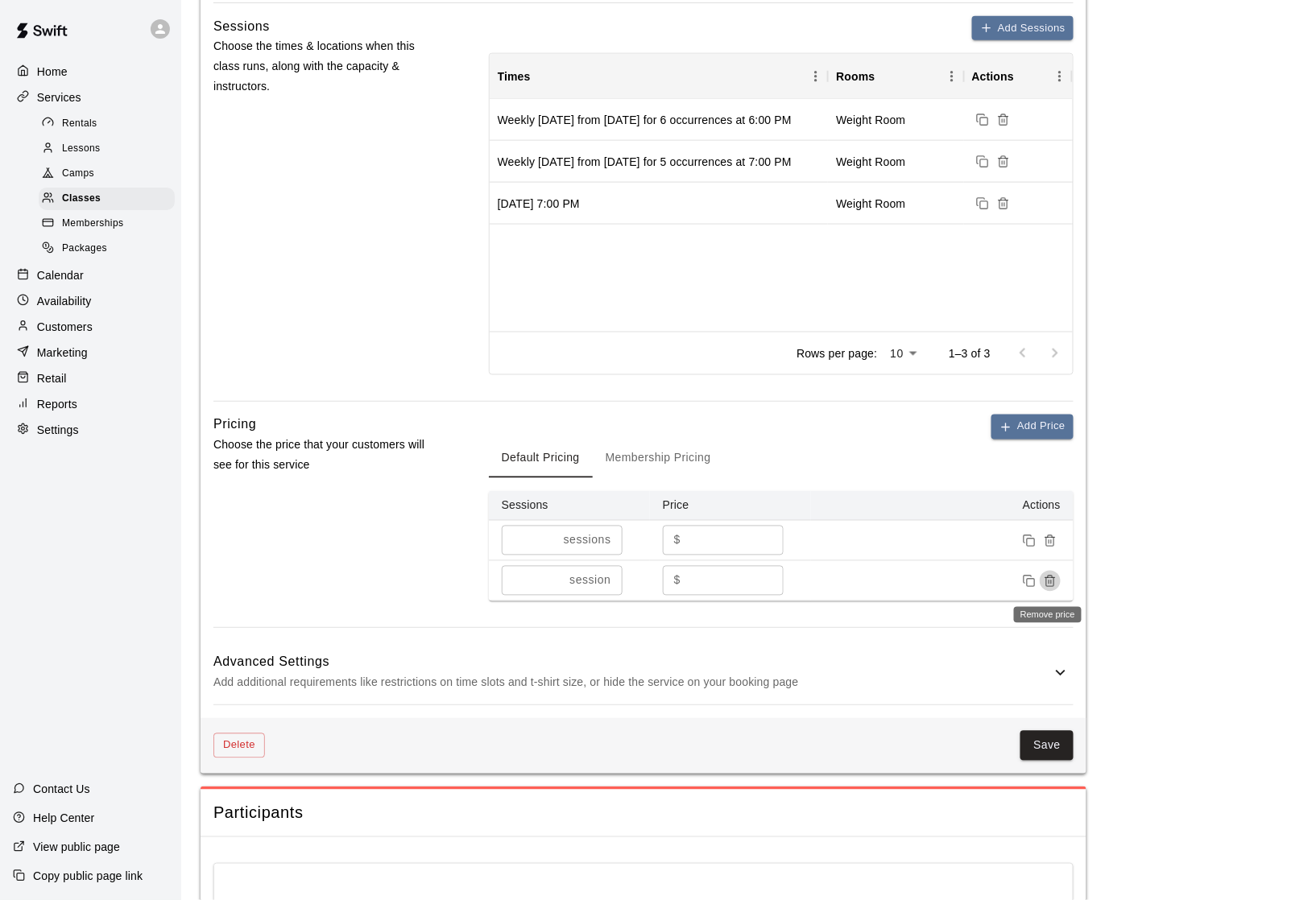
click at [1055, 584] on icon "Remove price" at bounding box center [1050, 581] width 13 height 13
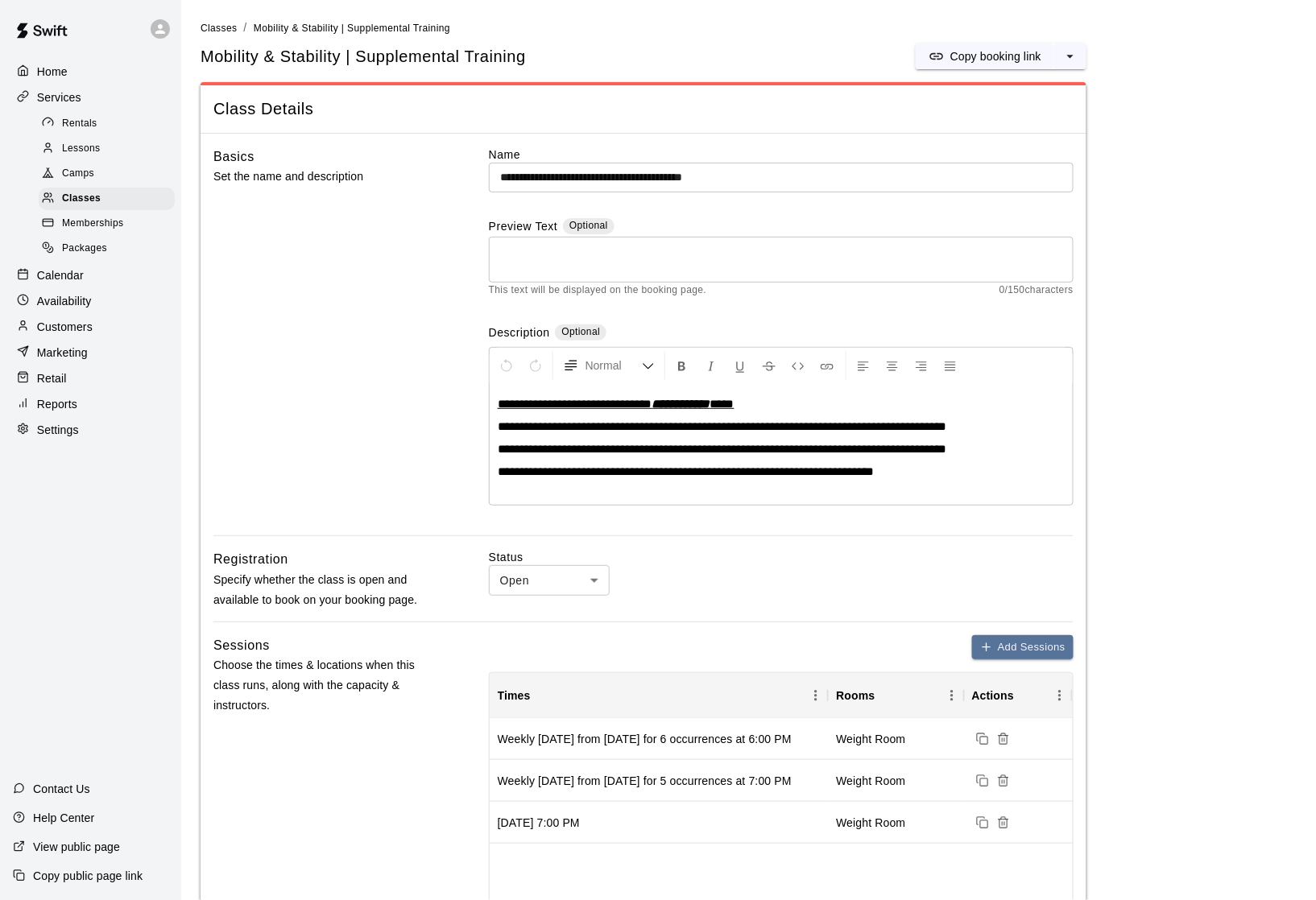
scroll to position [0, 0]
click at [81, 200] on span "Classes" at bounding box center [81, 199] width 38 height 16
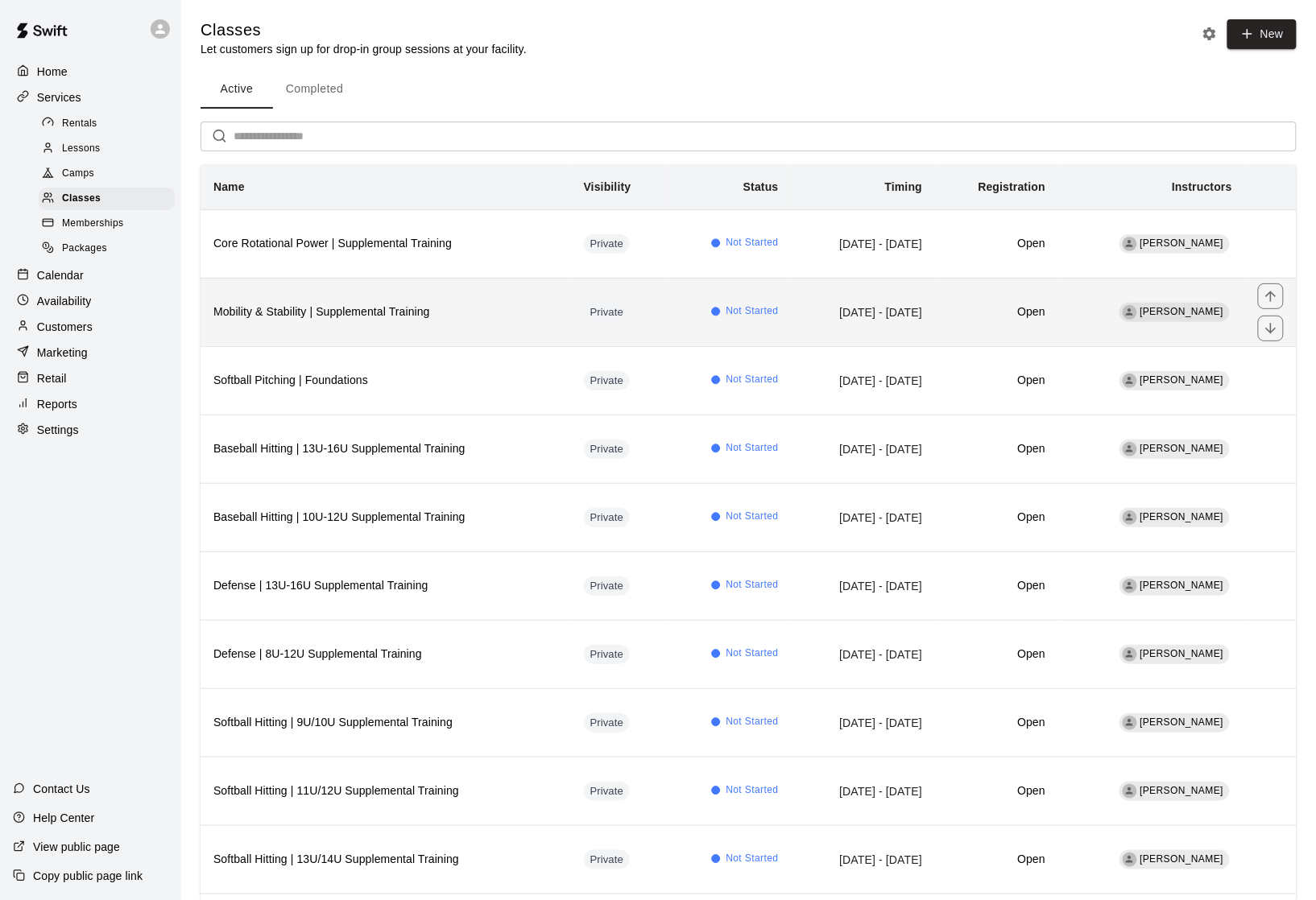
click at [474, 315] on th "Mobility & Stability | Supplemental Training" at bounding box center [385, 312] width 370 height 69
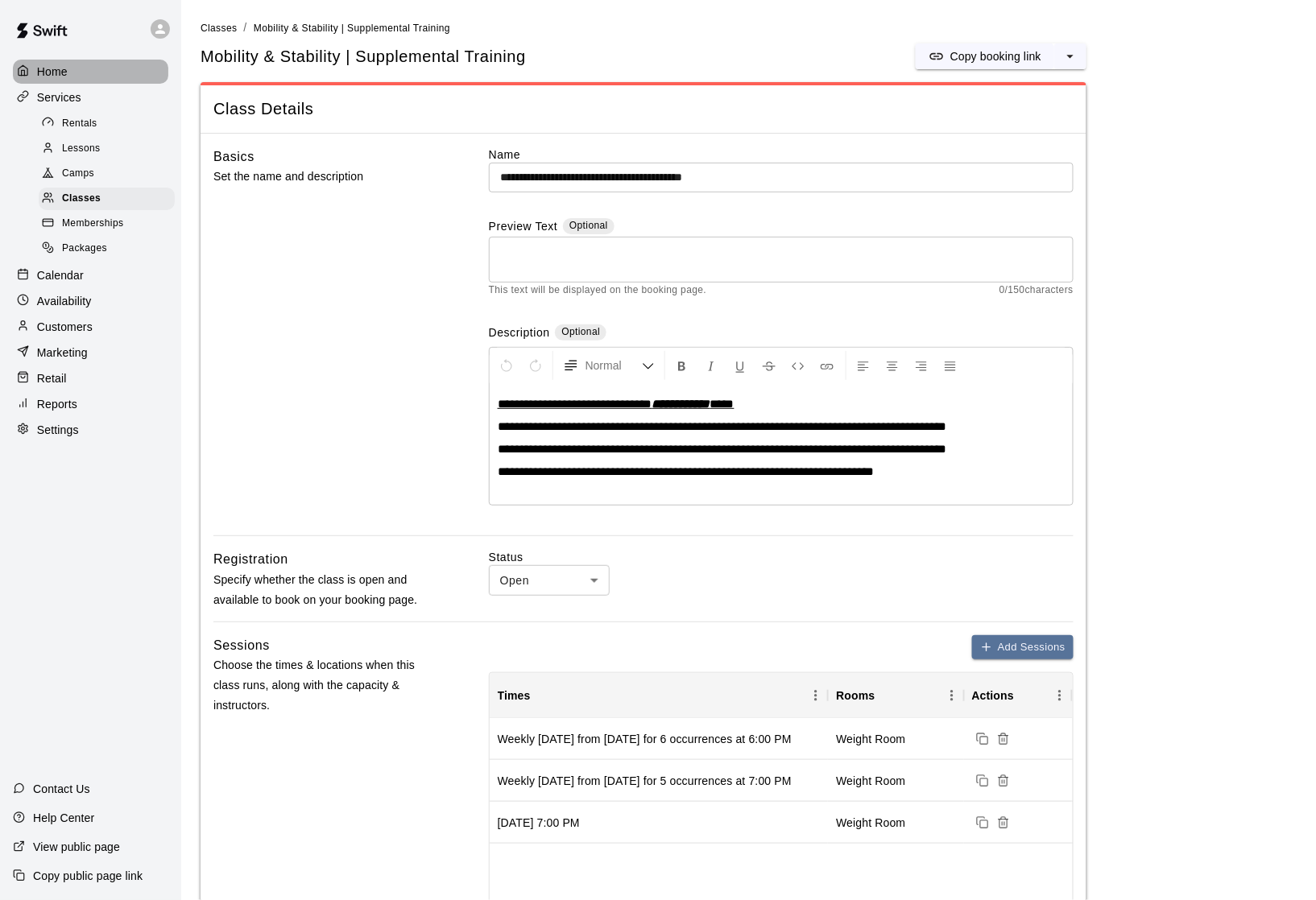
click at [110, 75] on div "Home" at bounding box center [90, 71] width 155 height 24
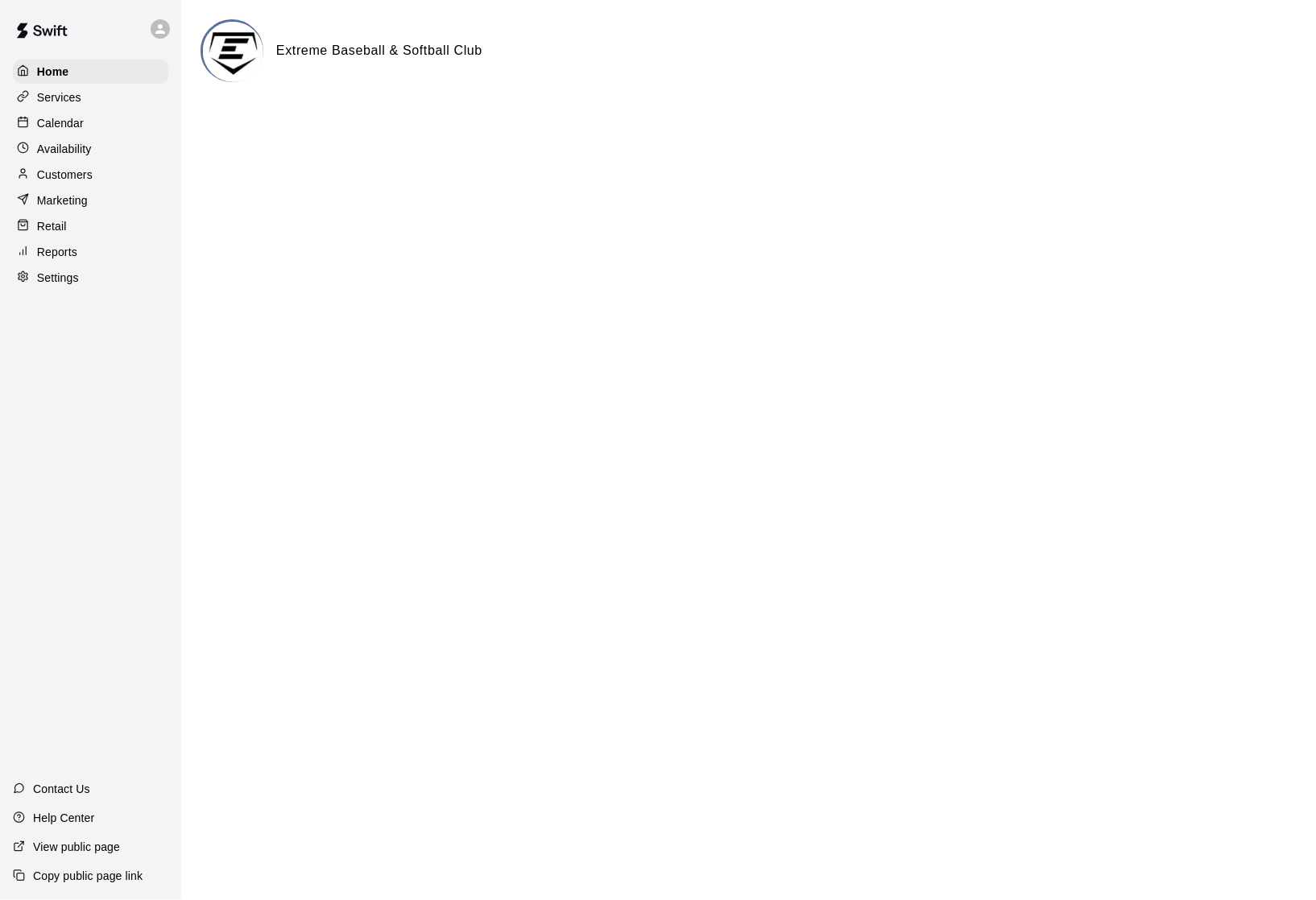
click at [71, 94] on p "Services" at bounding box center [59, 98] width 44 height 16
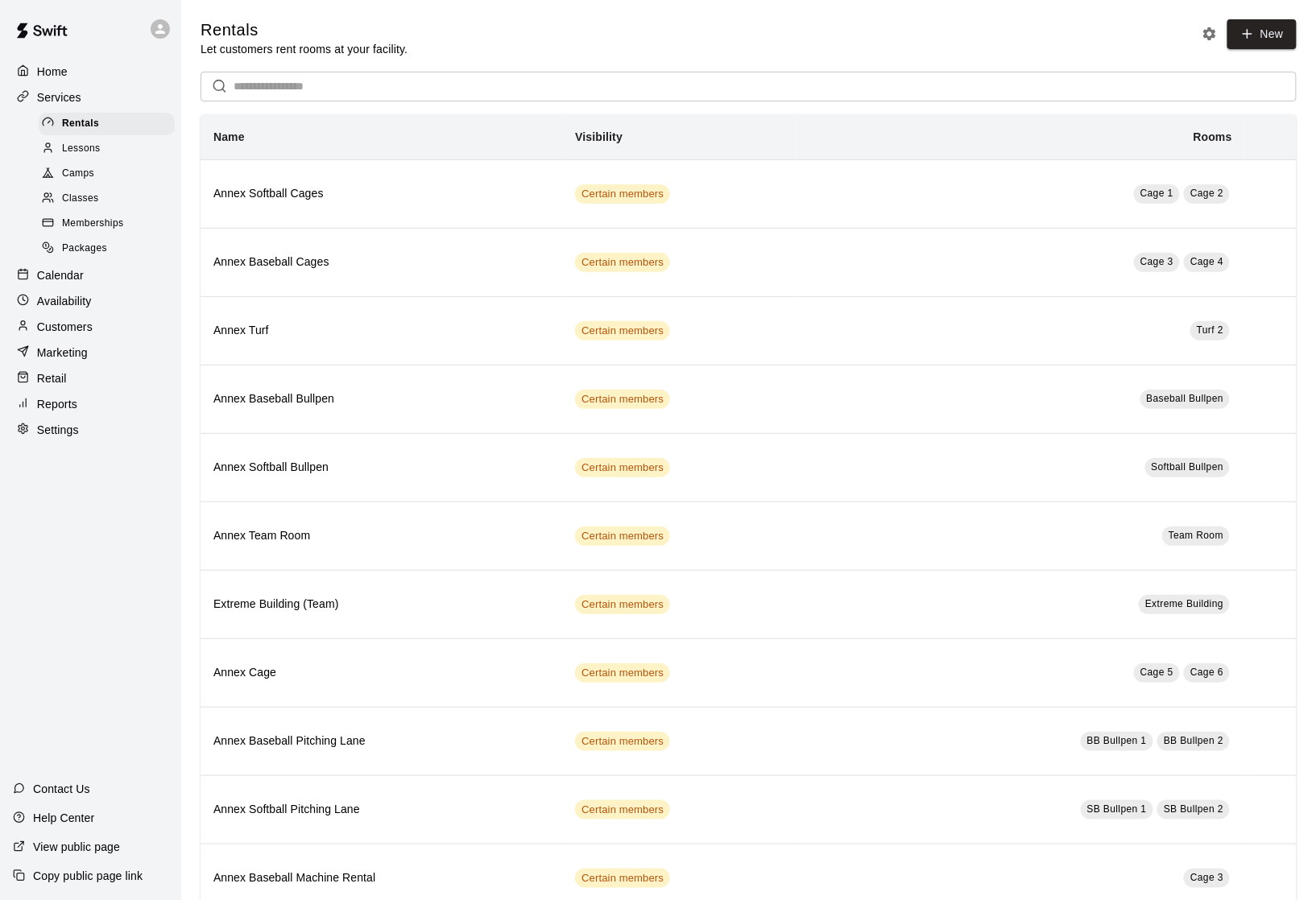
click at [75, 201] on span "Classes" at bounding box center [80, 199] width 37 height 16
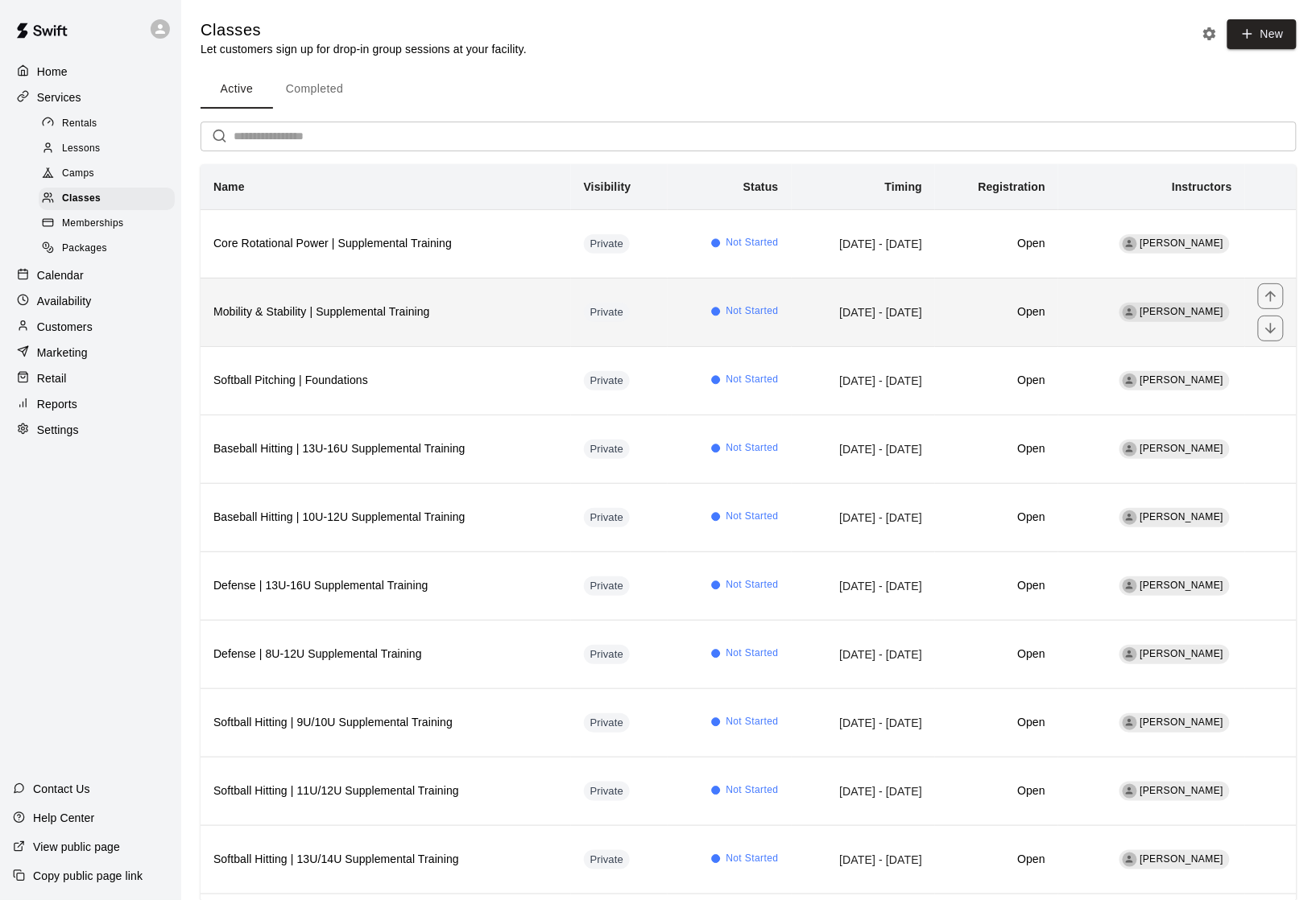
click at [336, 345] on th "Mobility & Stability | Supplemental Training" at bounding box center [385, 312] width 370 height 69
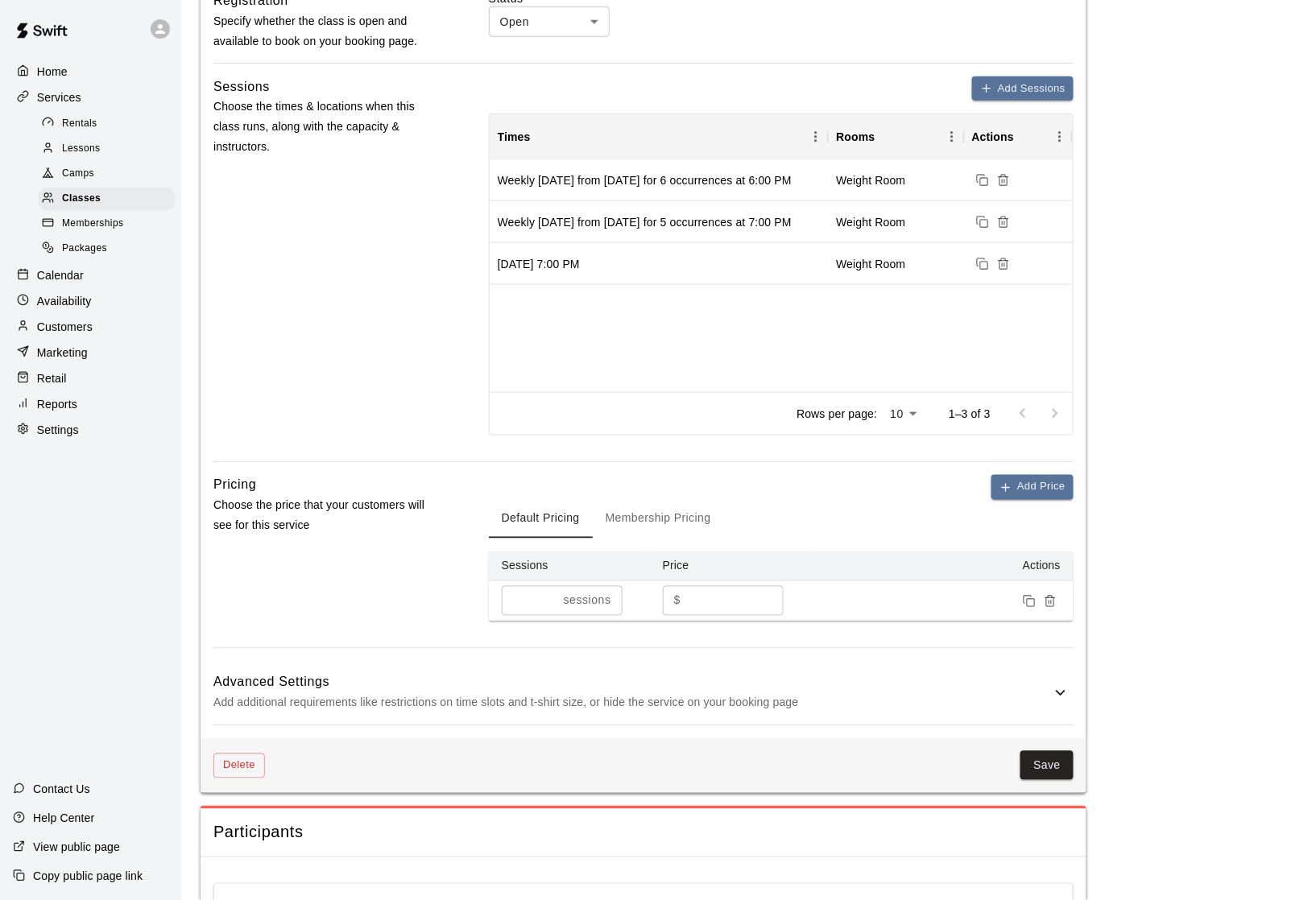
scroll to position [560, 0]
click at [1045, 496] on button "Add Price" at bounding box center [1033, 485] width 82 height 25
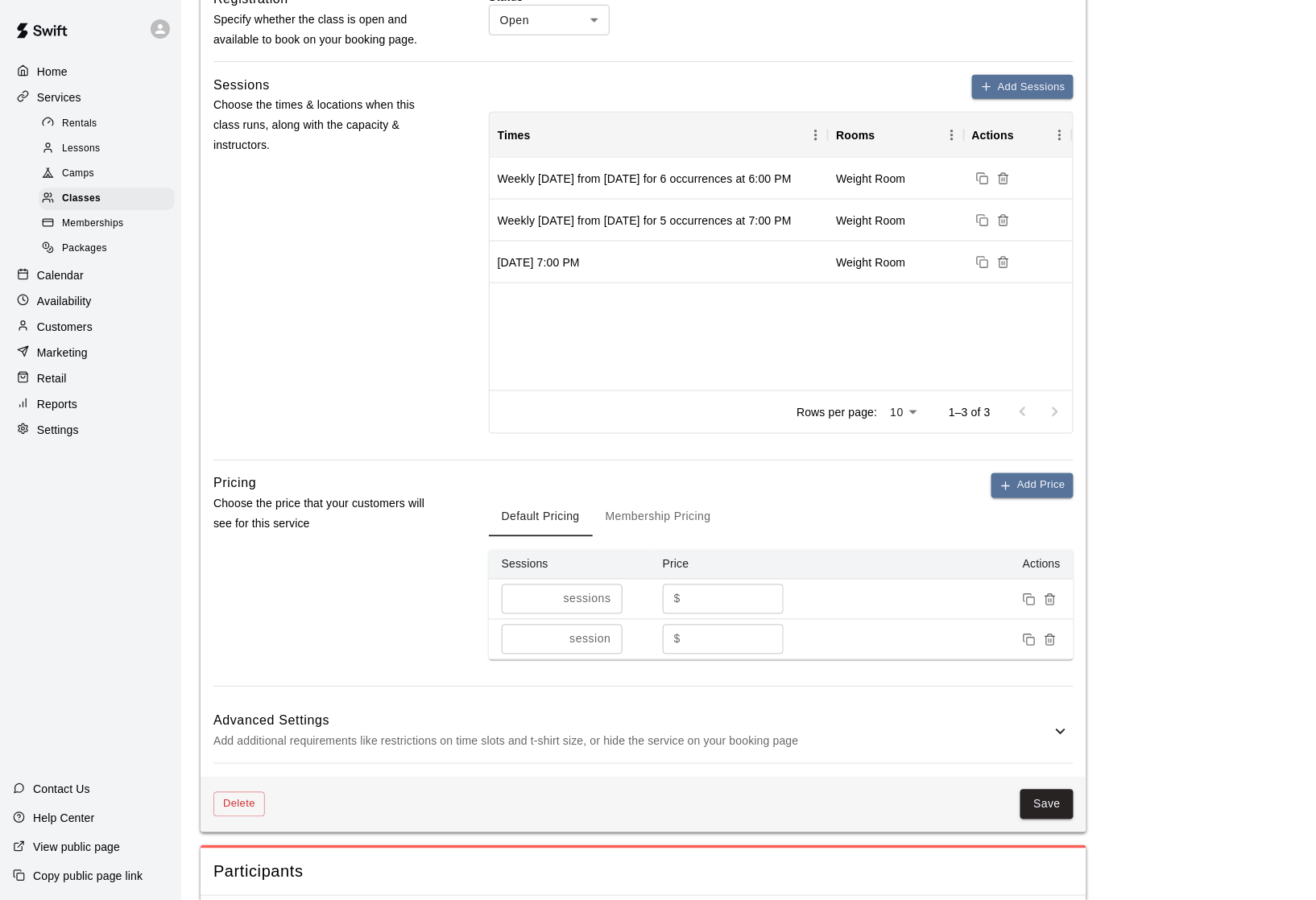
click at [528, 648] on input "*" at bounding box center [533, 640] width 62 height 30
type input "**"
type input "***"
click at [338, 587] on div "Pricing Choose the price that your customers will see for this service" at bounding box center [325, 579] width 224 height 213
click at [1055, 810] on button "Save" at bounding box center [1047, 804] width 53 height 30
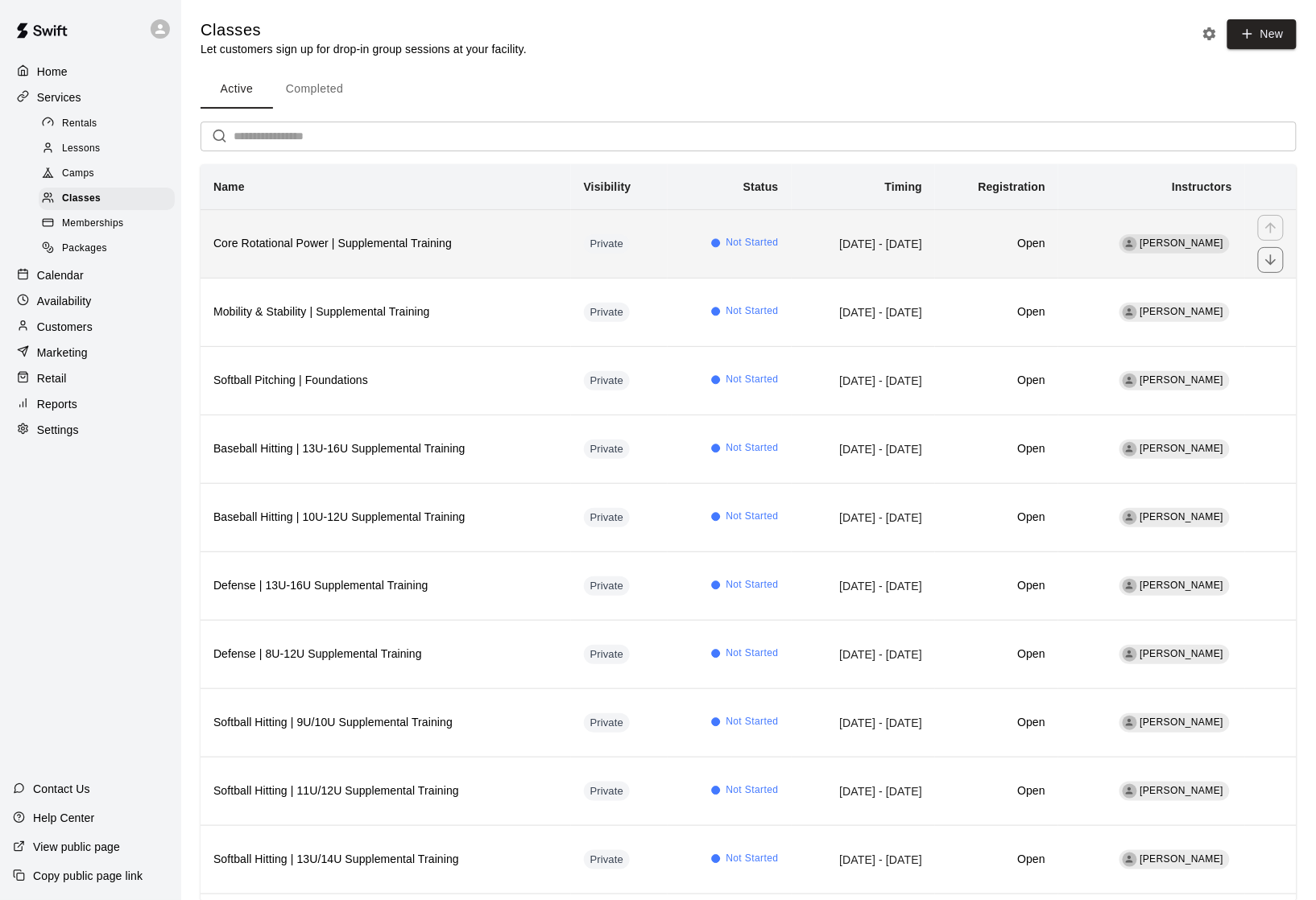
click at [356, 247] on h6 "Core Rotational Power | Supplemental Training" at bounding box center [386, 243] width 345 height 17
